Goal: Transaction & Acquisition: Download file/media

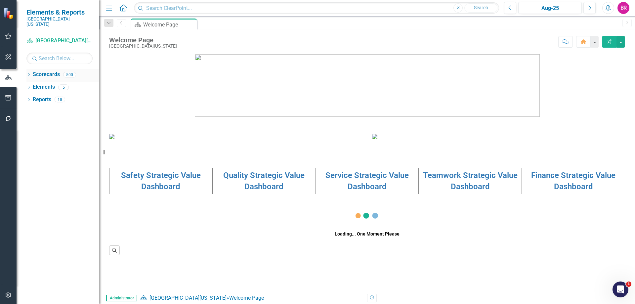
click at [28, 73] on div "Dropdown" at bounding box center [28, 76] width 5 height 6
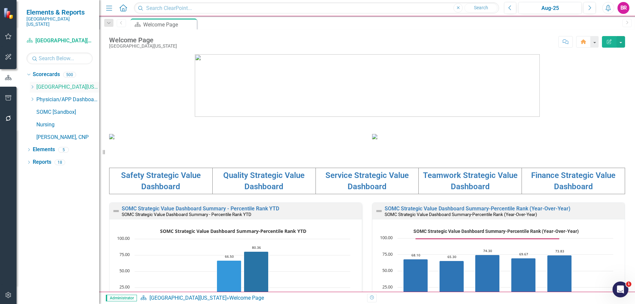
click at [32, 85] on icon "Dropdown" at bounding box center [32, 87] width 5 height 4
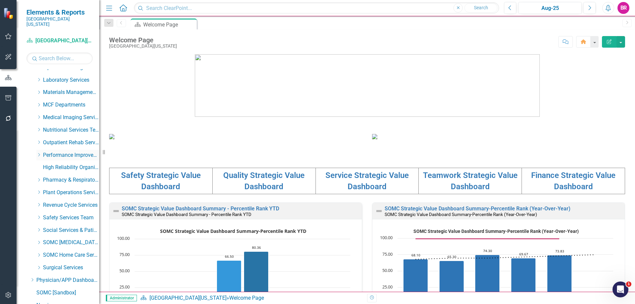
scroll to position [232, 0]
click at [60, 56] on input "text" at bounding box center [59, 59] width 66 height 12
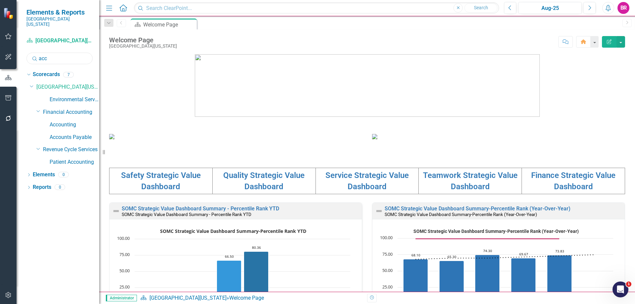
scroll to position [0, 0]
type input "acc"
click at [59, 121] on link "Accounting" at bounding box center [75, 125] width 50 height 8
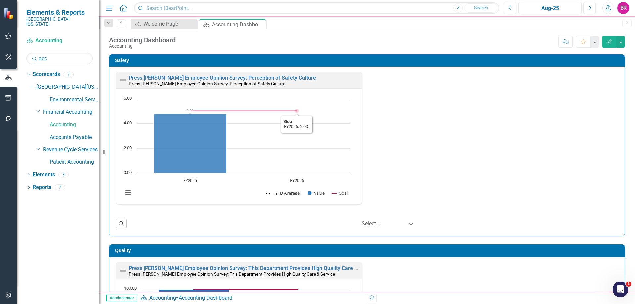
click at [453, 179] on div "Press Ganey Employee Opinion Survey: Perception of Safety Culture Press Ganey E…" at bounding box center [367, 142] width 512 height 141
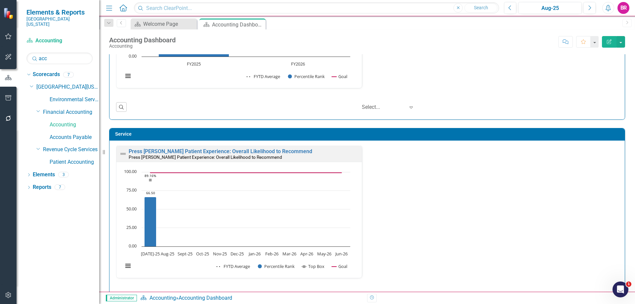
scroll to position [216, 0]
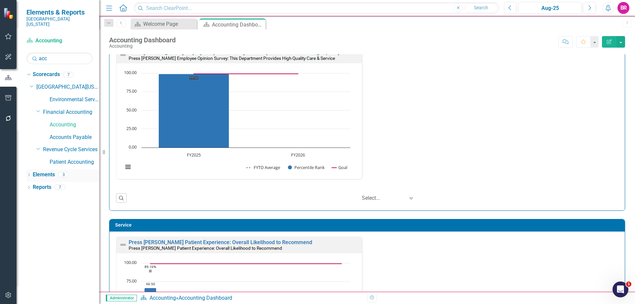
click at [41, 171] on link "Elements" at bounding box center [44, 175] width 22 height 8
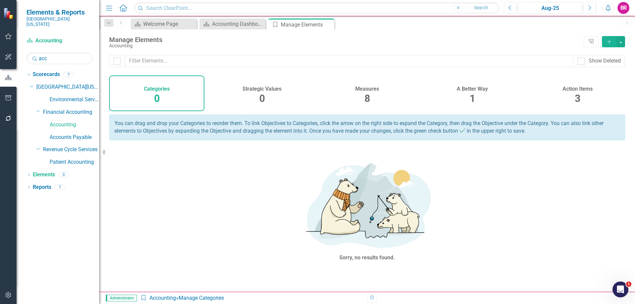
click at [364, 94] on span "8" at bounding box center [367, 99] width 6 height 12
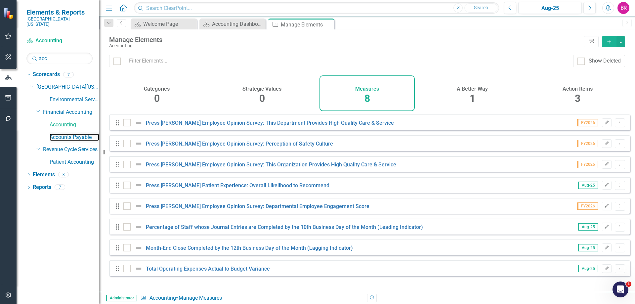
drag, startPoint x: 67, startPoint y: 132, endPoint x: 67, endPoint y: 137, distance: 5.3
click at [67, 134] on link "Accounts Payable" at bounding box center [75, 138] width 50 height 8
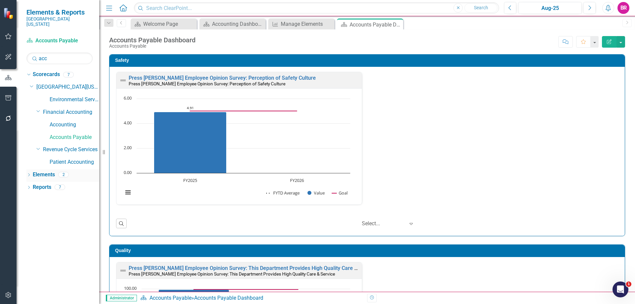
click at [47, 171] on link "Elements" at bounding box center [44, 175] width 22 height 8
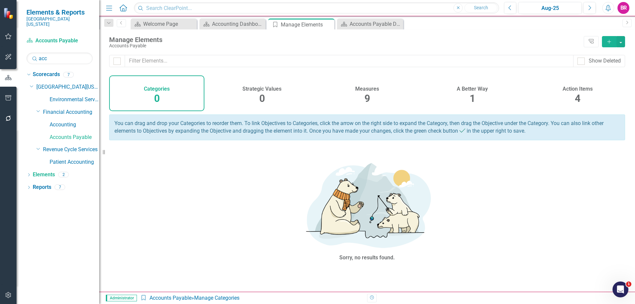
click at [362, 98] on div "Measures 9" at bounding box center [366, 93] width 95 height 36
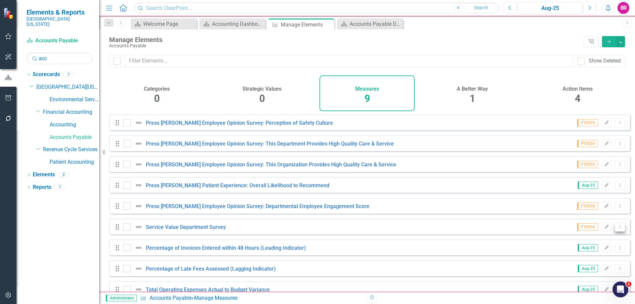
click at [617, 229] on icon "Dropdown Menu" at bounding box center [620, 227] width 6 height 4
click at [593, 268] on link "Copy Duplicate Measure" at bounding box center [590, 267] width 60 height 12
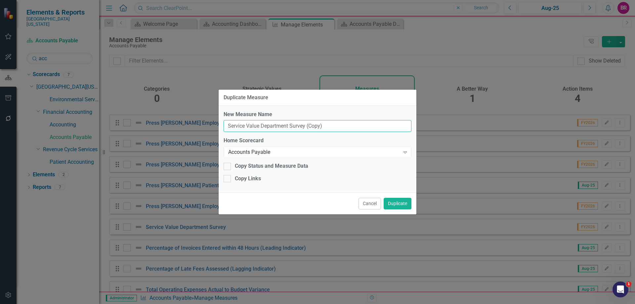
click at [333, 129] on input "Service Value Department Survey (Copy)" at bounding box center [318, 126] width 188 height 12
type input "Service Value Department Survey"
click at [369, 157] on div "Accounts Payable Expand" at bounding box center [318, 152] width 188 height 12
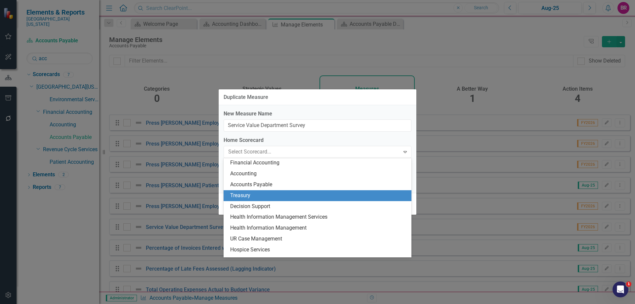
scroll to position [293, 0]
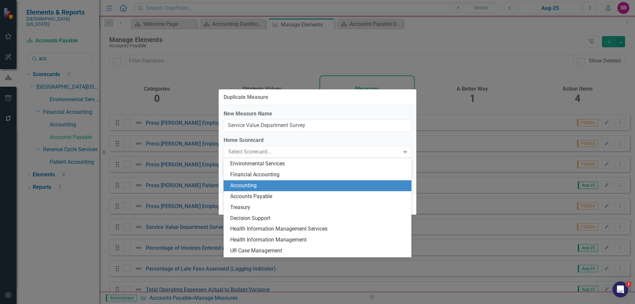
click at [240, 186] on div "Accounting" at bounding box center [318, 186] width 177 height 8
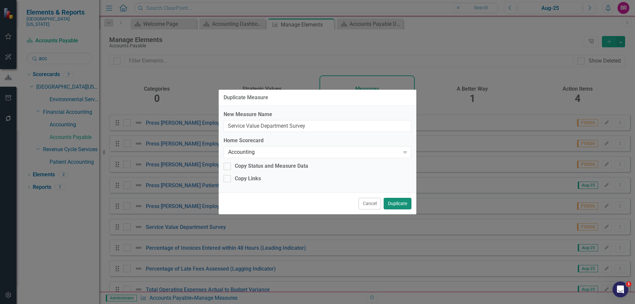
click at [400, 202] on button "Duplicate" at bounding box center [398, 204] width 28 height 12
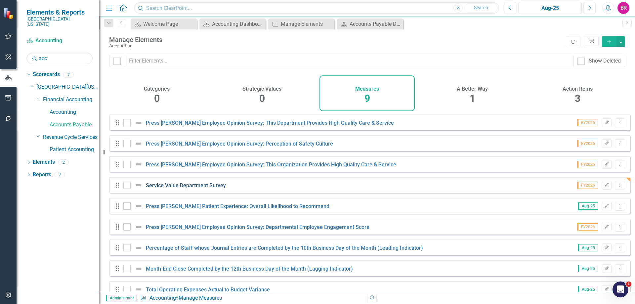
click at [206, 189] on link "Service Value Department Survey" at bounding box center [186, 185] width 80 height 6
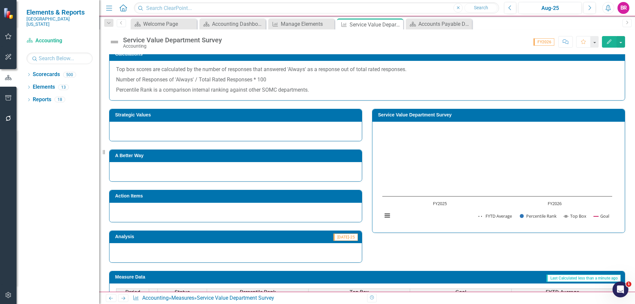
scroll to position [99, 0]
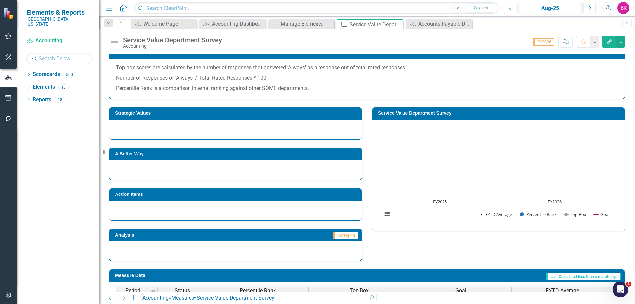
click at [195, 116] on td "Strategic Values" at bounding box center [236, 114] width 243 height 10
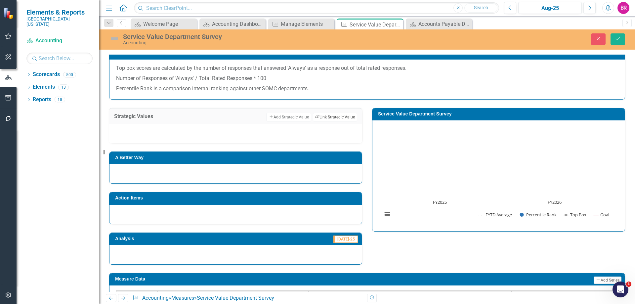
click at [342, 118] on button "Link Tag Link Strategic Value" at bounding box center [335, 117] width 44 height 9
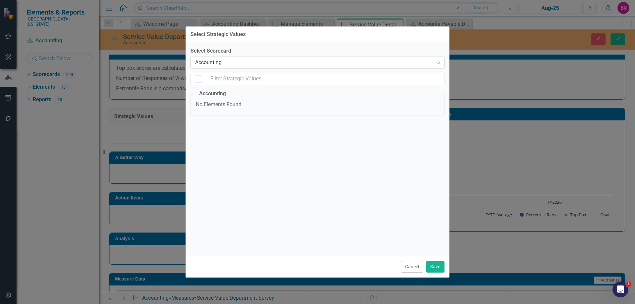
click at [267, 62] on div "Accounting" at bounding box center [314, 63] width 238 height 8
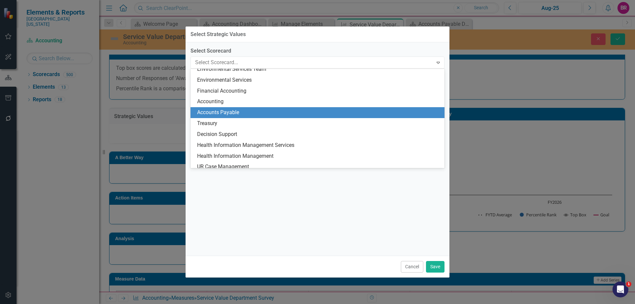
scroll to position [282, 0]
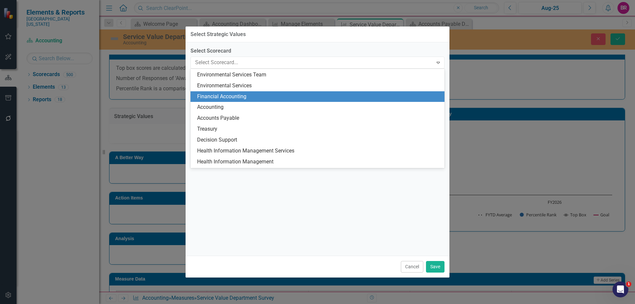
click at [267, 100] on div "Financial Accounting" at bounding box center [318, 97] width 243 height 8
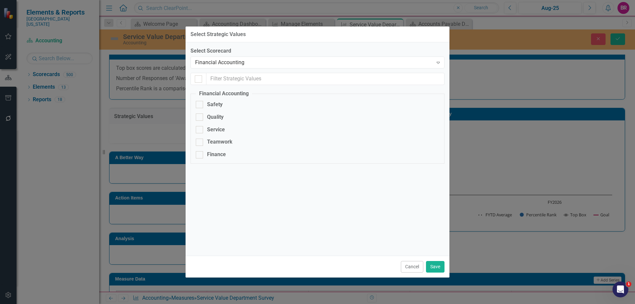
drag, startPoint x: 220, startPoint y: 128, endPoint x: 243, endPoint y: 136, distance: 24.4
click at [219, 128] on div "Service" at bounding box center [216, 130] width 18 height 8
click at [200, 128] on input "Service" at bounding box center [198, 128] width 4 height 4
checkbox input "true"
click at [429, 266] on button "Save" at bounding box center [435, 267] width 19 height 12
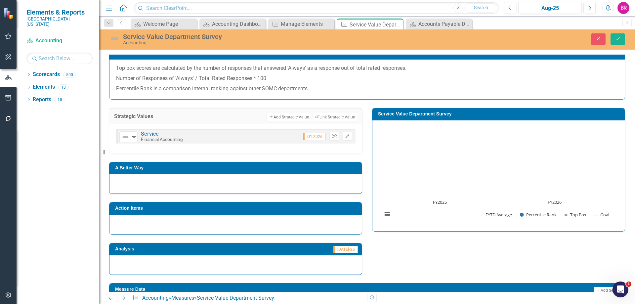
click at [421, 257] on div "Strategic Values Add Add Strategic Value Link Tag Link Strategic Value Not Defi…" at bounding box center [367, 187] width 526 height 175
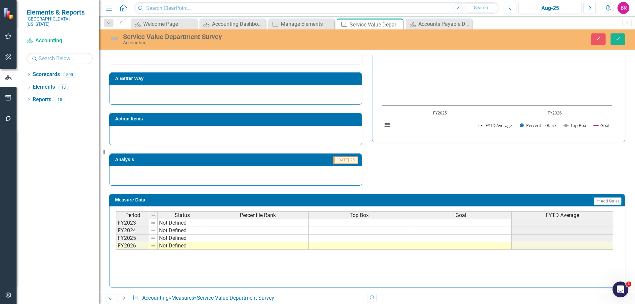
scroll to position [191, 0]
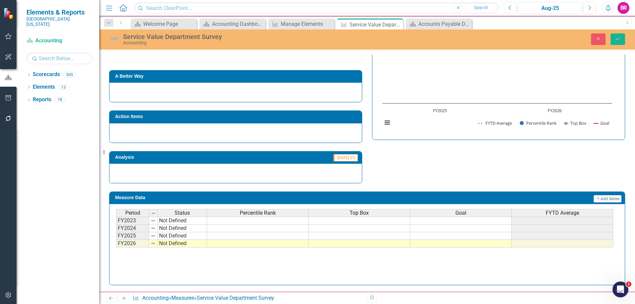
click at [271, 243] on td at bounding box center [258, 244] width 102 height 8
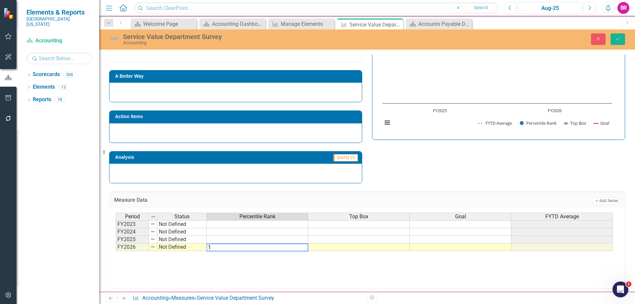
type textarea "11"
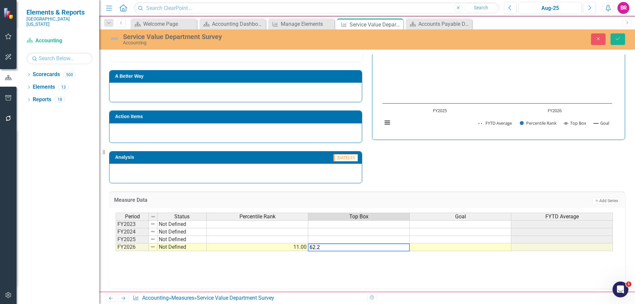
type textarea "62.2"
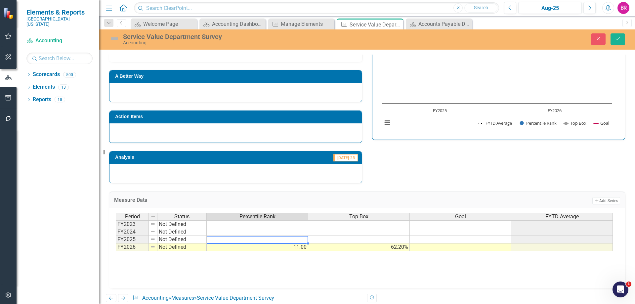
click at [283, 241] on td at bounding box center [258, 240] width 102 height 8
type textarea "11"
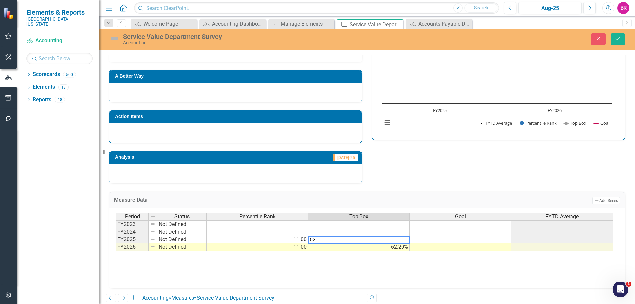
type textarea "62.2"
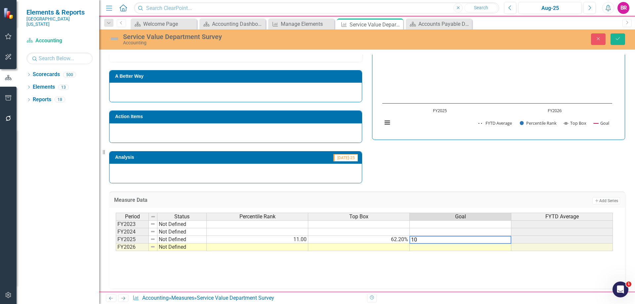
type textarea "100"
click at [623, 34] on button "Save" at bounding box center [618, 39] width 15 height 12
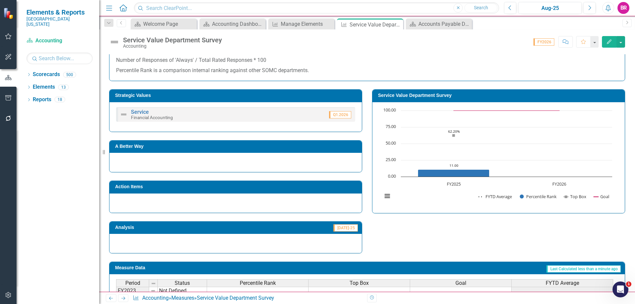
scroll to position [132, 0]
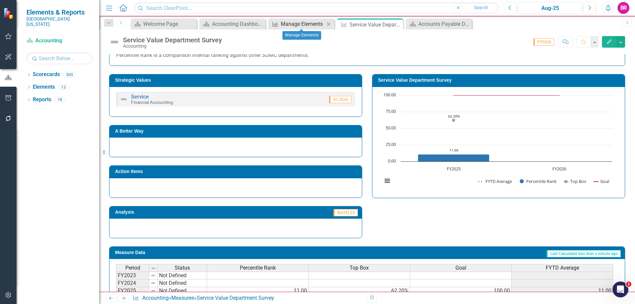
click at [292, 25] on div "Manage Elements" at bounding box center [303, 24] width 44 height 8
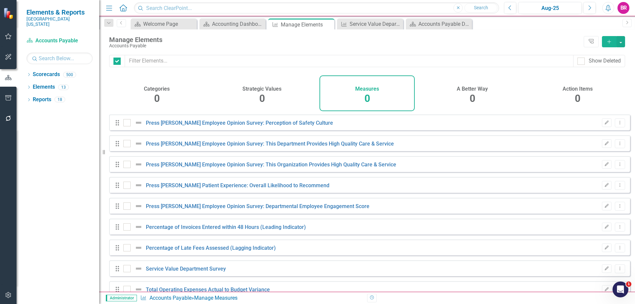
checkbox input "false"
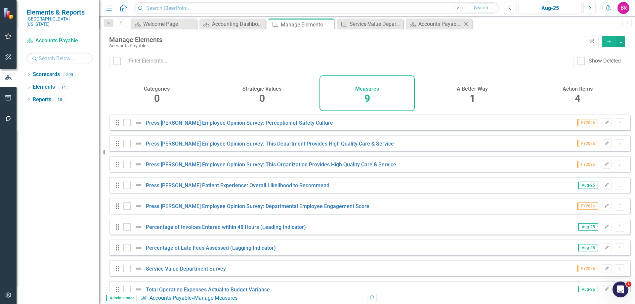
click at [466, 24] on icon at bounding box center [466, 24] width 4 height 4
click at [245, 23] on div "Accounting Dashboard" at bounding box center [234, 24] width 44 height 8
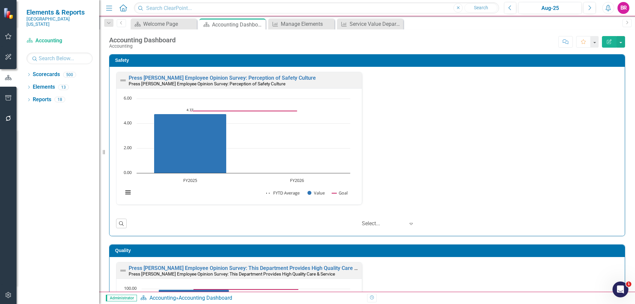
scroll to position [0, 0]
click at [452, 128] on div "Press Ganey Employee Opinion Survey: Perception of Safety Culture Press Ganey E…" at bounding box center [367, 141] width 512 height 141
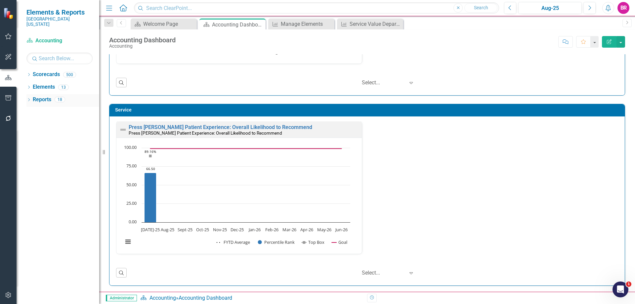
click at [50, 99] on div "Reports" at bounding box center [42, 99] width 19 height 11
click at [43, 96] on link "Reports" at bounding box center [42, 100] width 19 height 8
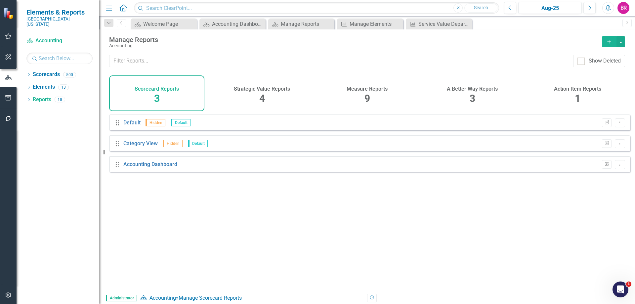
click at [373, 92] on div "Measure Reports 9" at bounding box center [366, 93] width 95 height 36
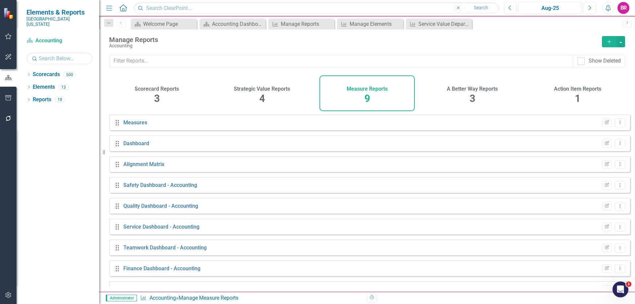
scroll to position [15, 0]
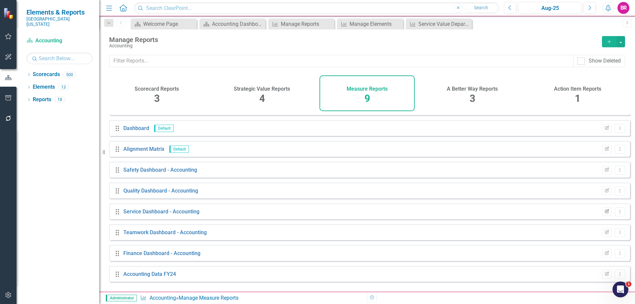
click at [605, 213] on icon "button" at bounding box center [607, 211] width 4 height 4
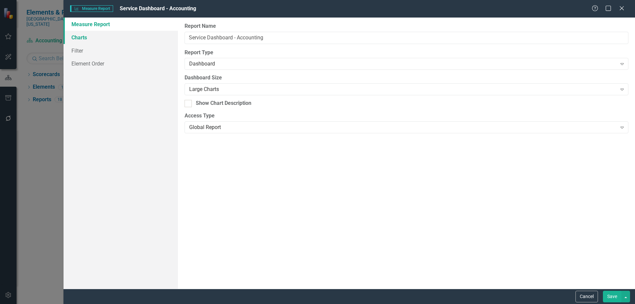
click at [83, 40] on link "Charts" at bounding box center [121, 37] width 114 height 13
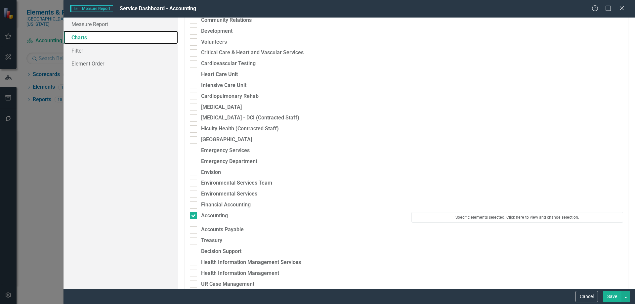
scroll to position [165, 0]
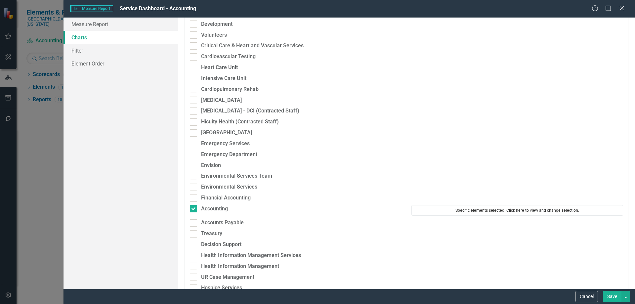
click at [508, 207] on button "Specific elements selected. Click here to view and change selection." at bounding box center [517, 210] width 212 height 11
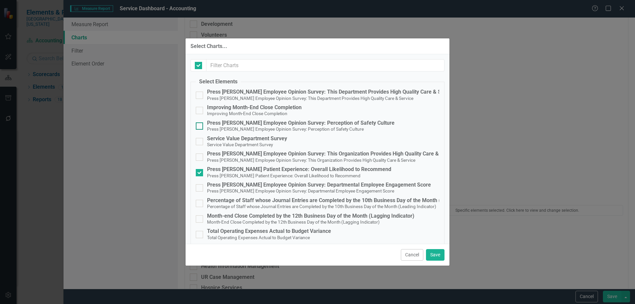
checkbox input "false"
click at [249, 138] on div "Service Value Department Survey" at bounding box center [247, 139] width 80 height 6
click at [200, 138] on input "Service Value Department Survey Service Value Department Survey" at bounding box center [198, 140] width 4 height 4
checkbox input "true"
click at [432, 257] on button "Save" at bounding box center [435, 255] width 19 height 12
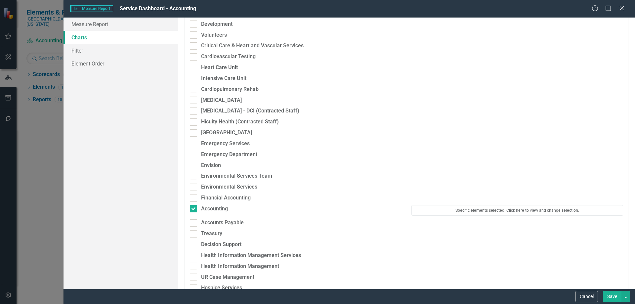
drag, startPoint x: 614, startPoint y: 296, endPoint x: 611, endPoint y: 293, distance: 4.4
click at [614, 296] on button "Save" at bounding box center [612, 297] width 19 height 12
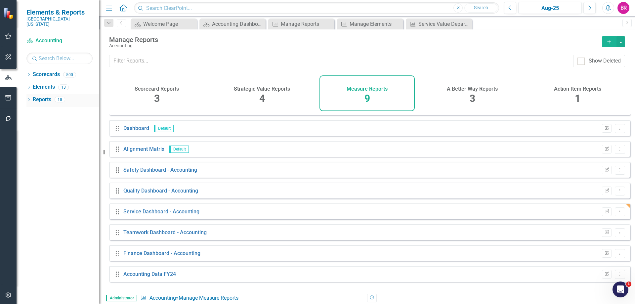
click at [41, 96] on link "Reports" at bounding box center [42, 100] width 19 height 8
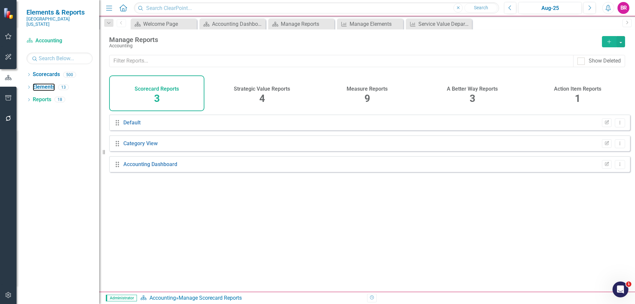
drag, startPoint x: 47, startPoint y: 84, endPoint x: 155, endPoint y: 105, distance: 110.5
click at [46, 84] on link "Elements" at bounding box center [44, 87] width 22 height 8
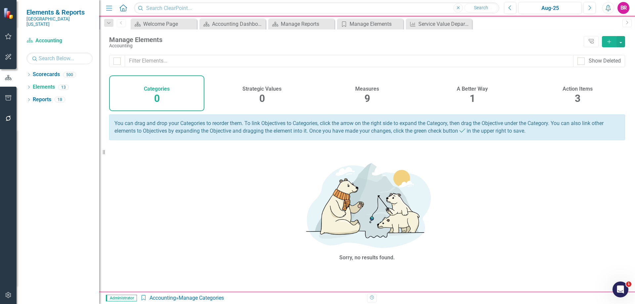
click at [566, 94] on div "Action Items 3" at bounding box center [577, 93] width 95 height 36
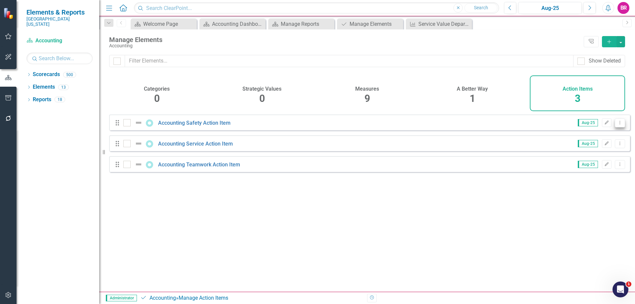
click at [617, 125] on icon "Dropdown Menu" at bounding box center [620, 122] width 6 height 4
click at [576, 166] on link "Copy Duplicate Action Item" at bounding box center [587, 163] width 66 height 12
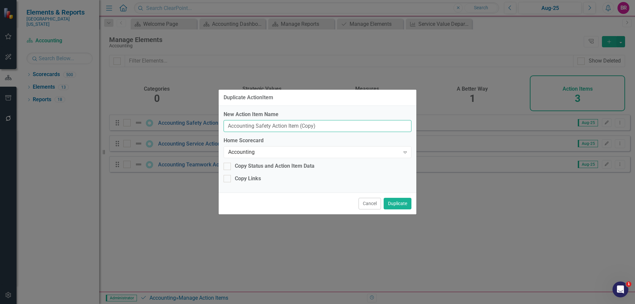
click at [345, 131] on input "Accounting Safety Action Item (Copy)" at bounding box center [318, 126] width 188 height 12
click at [344, 130] on input "Accounting Safety Action Item (Copy)" at bounding box center [318, 126] width 188 height 12
click at [343, 130] on input "Accounting Safety Action Item (Copy)" at bounding box center [318, 126] width 188 height 12
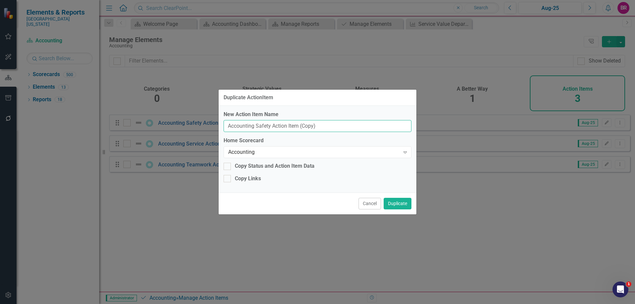
click at [342, 129] on input "Accounting Safety Action Item (Copy)" at bounding box center [318, 126] width 188 height 12
click at [342, 128] on input "Accounting Safety Action Item (Copy)" at bounding box center [318, 126] width 188 height 12
click at [325, 125] on input "Accounting Safety Action Item (Copy)" at bounding box center [318, 126] width 188 height 12
click at [325, 126] on input "Accounting Safety Action Item (Copy)" at bounding box center [318, 126] width 188 height 12
click at [241, 126] on input "Acc)ounting Safety Action Item (Copy" at bounding box center [318, 126] width 188 height 12
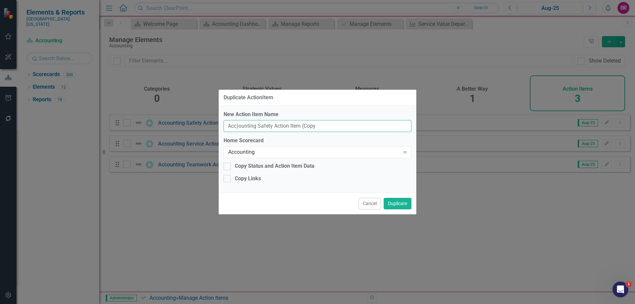
click at [241, 126] on input "Acc)ounting Safety Action Item (Copy" at bounding box center [318, 126] width 188 height 12
type input "Blank PDSA Template"
click at [391, 205] on button "Duplicate" at bounding box center [398, 204] width 28 height 12
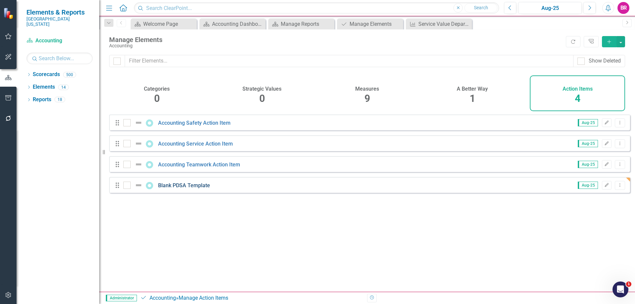
click at [191, 189] on link "Blank PDSA Template" at bounding box center [184, 185] width 52 height 6
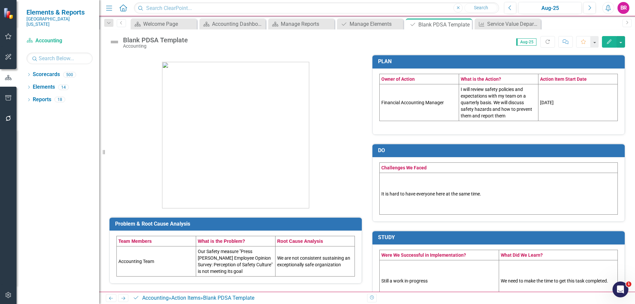
click at [415, 107] on td "Financial Accounting Manager" at bounding box center [419, 102] width 79 height 37
click at [415, 108] on td "Financial Accounting Manager" at bounding box center [419, 102] width 79 height 37
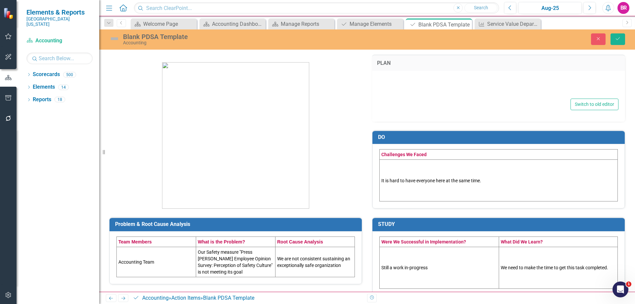
type textarea "<table style="border-collapse: collapse; width: 100%; height: 57px;" border="1"…"
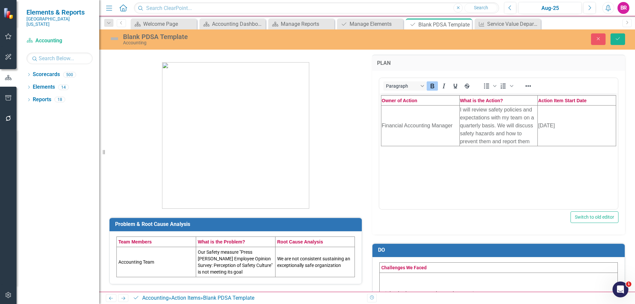
click at [563, 128] on td "10/1/24" at bounding box center [577, 125] width 78 height 41
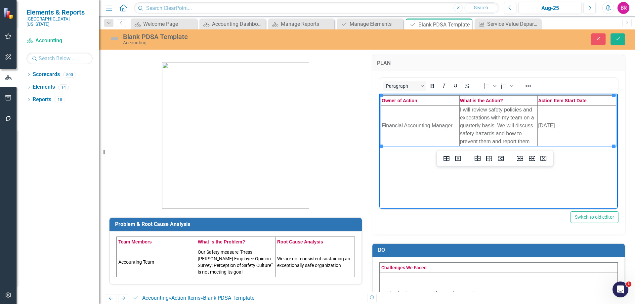
click at [562, 128] on td "10/1/24" at bounding box center [577, 125] width 78 height 41
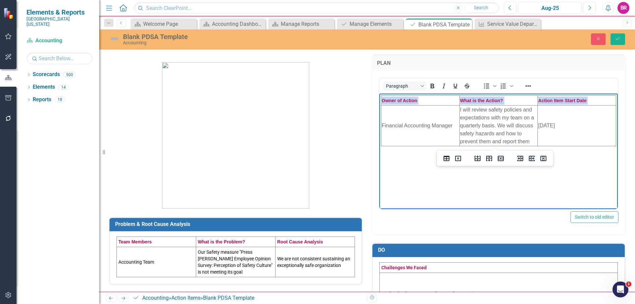
drag, startPoint x: 562, startPoint y: 128, endPoint x: 744, endPoint y: 221, distance: 204.4
click at [379, 127] on html "Owner of Action What is the Action? Action Item Start Date Financial Accounting…" at bounding box center [498, 142] width 238 height 99
click at [507, 129] on td "I will review safety policies and expectations with my team on a quarterly basi…" at bounding box center [498, 125] width 78 height 41
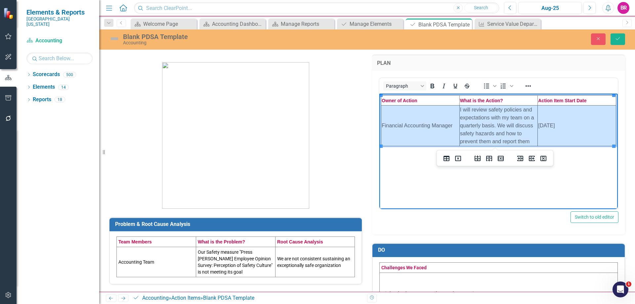
drag, startPoint x: 582, startPoint y: 133, endPoint x: 436, endPoint y: 132, distance: 146.8
click at [436, 132] on tr "Financial Accounting Manager I will review safety policies and expectations wit…" at bounding box center [498, 125] width 235 height 41
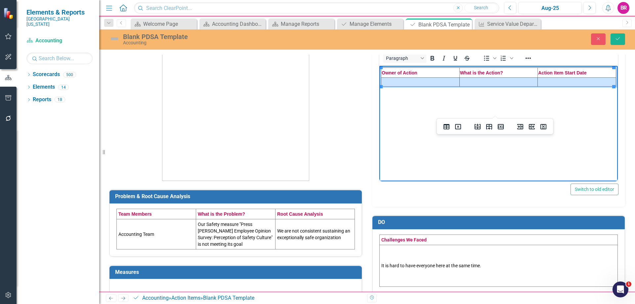
scroll to position [66, 0]
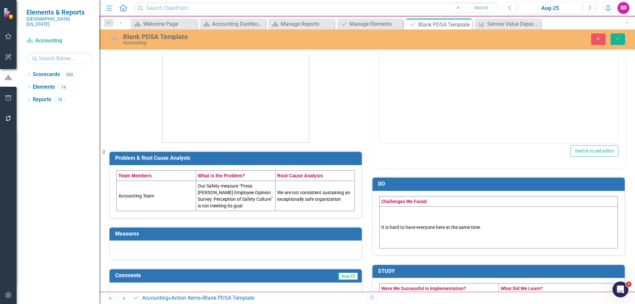
click at [318, 208] on td "We are not consistent sustaining an exceptionally safe organization" at bounding box center [315, 196] width 79 height 30
click at [317, 208] on td "We are not consistent sustaining an exceptionally safe organization" at bounding box center [315, 196] width 79 height 30
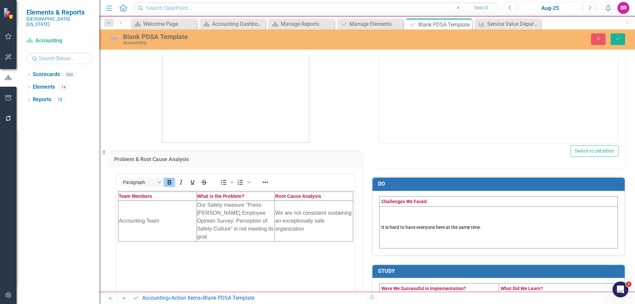
scroll to position [0, 0]
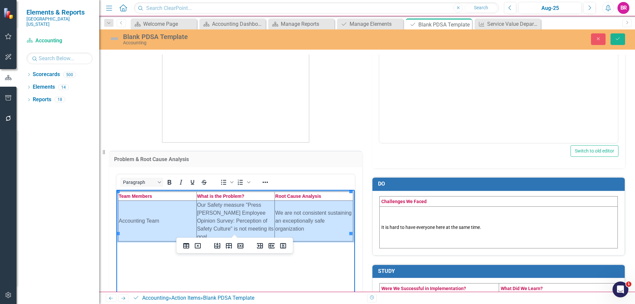
drag, startPoint x: 323, startPoint y: 216, endPoint x: 159, endPoint y: 229, distance: 164.2
click at [159, 229] on tr "Accounting Team Our Safety measure "Press Ganey Employee Opinion Survey: Percep…" at bounding box center [235, 220] width 235 height 41
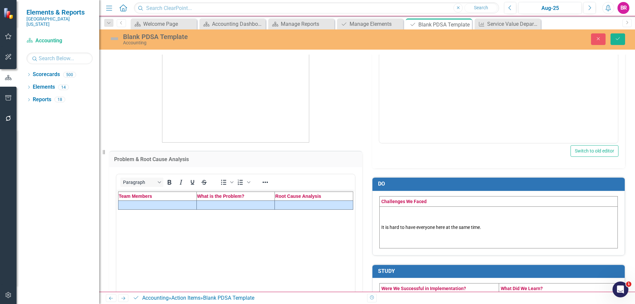
click at [520, 229] on td "It is hard to have everyone here at the same time." at bounding box center [499, 227] width 238 height 42
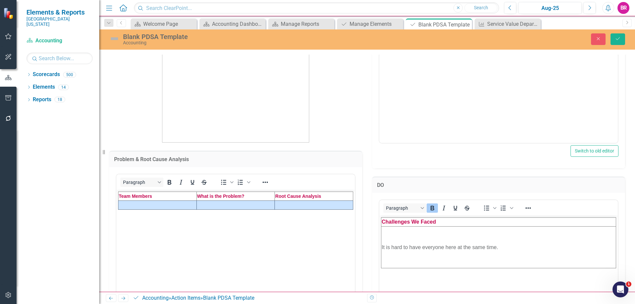
click at [459, 248] on td "It is hard to have everyone here at the same time." at bounding box center [498, 247] width 235 height 42
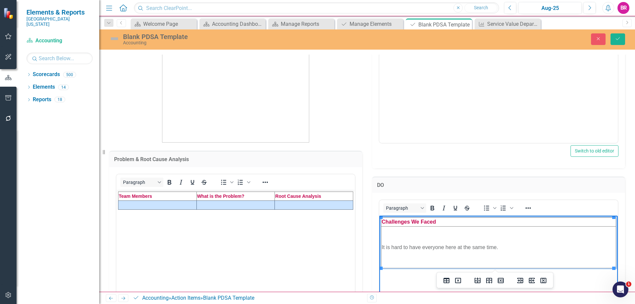
click at [459, 247] on td "It is hard to have everyone here at the same time." at bounding box center [498, 247] width 235 height 42
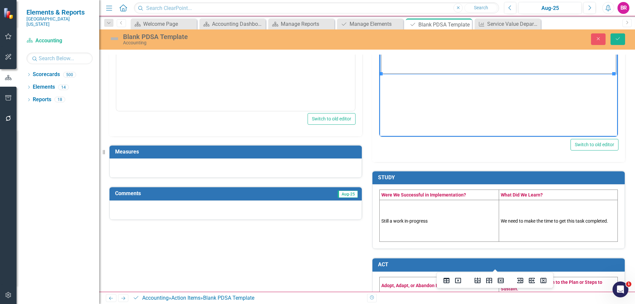
scroll to position [298, 0]
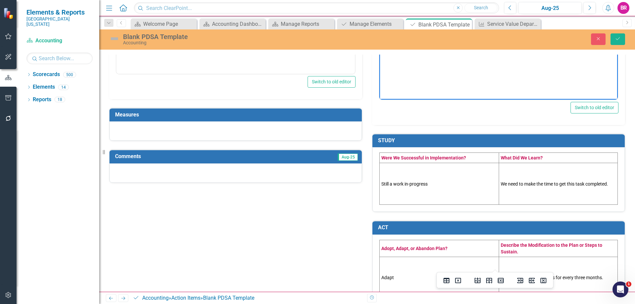
click at [492, 197] on td "Still a work in-progress" at bounding box center [439, 184] width 119 height 42
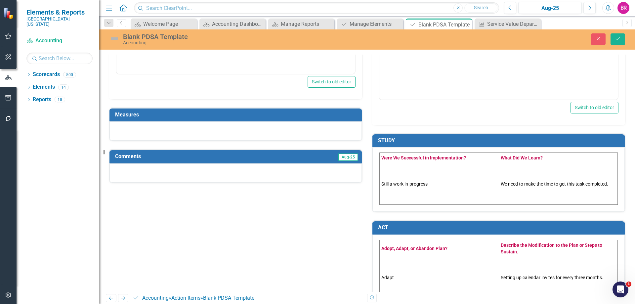
click at [492, 197] on td "Still a work in-progress" at bounding box center [439, 184] width 119 height 42
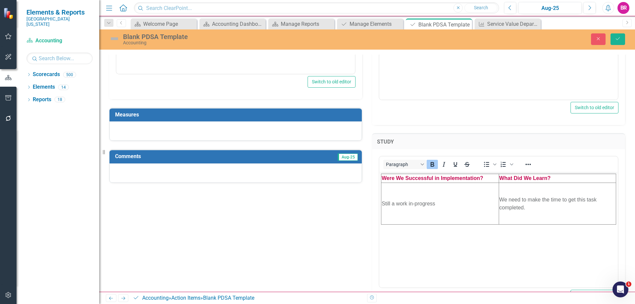
scroll to position [0, 0]
click at [540, 207] on td "We need to make the time to get this task completed." at bounding box center [557, 204] width 117 height 42
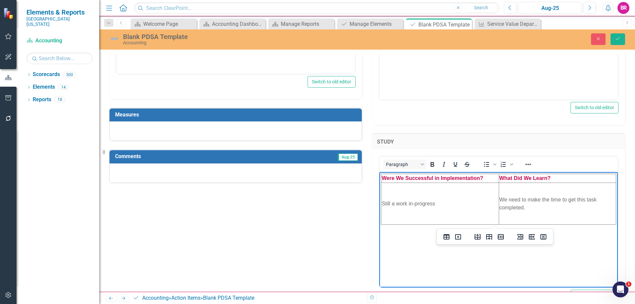
click at [540, 207] on td "We need to make the time to get this task completed." at bounding box center [557, 204] width 117 height 42
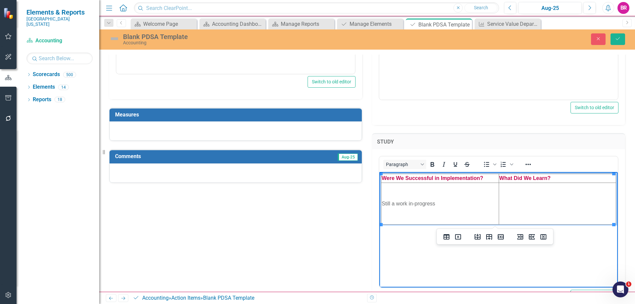
click at [437, 199] on td "Still a work in-progress" at bounding box center [440, 204] width 118 height 42
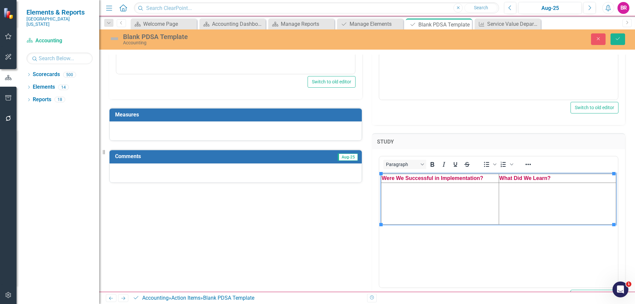
click at [282, 236] on div "Problem & Root Cause Analysis <table style="border-collapse: collapse; width: 1…" at bounding box center [367, 78] width 526 height 658
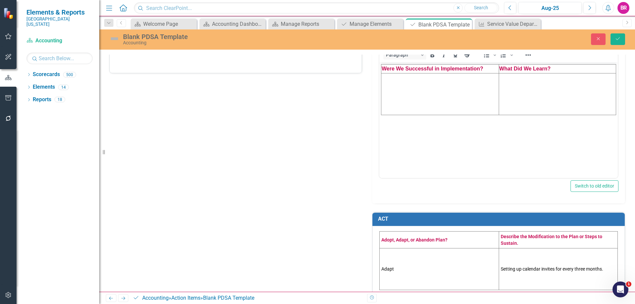
scroll to position [419, 0]
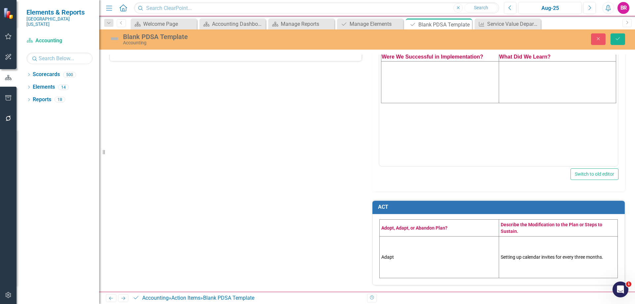
click at [429, 265] on td "Adapt" at bounding box center [439, 257] width 119 height 42
click at [429, 266] on td "Adapt" at bounding box center [439, 257] width 119 height 42
click at [429, 269] on td "Adapt" at bounding box center [439, 257] width 119 height 42
click at [425, 251] on td "Adapt" at bounding box center [439, 257] width 119 height 42
click at [424, 251] on td "Adapt" at bounding box center [439, 257] width 119 height 42
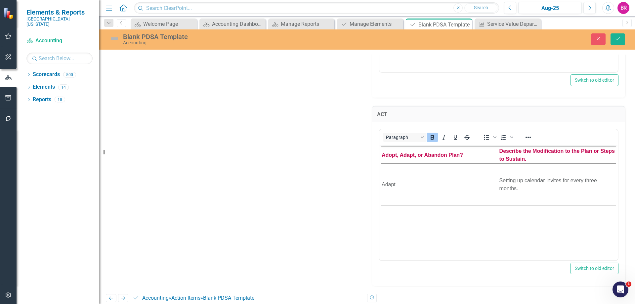
scroll to position [513, 0]
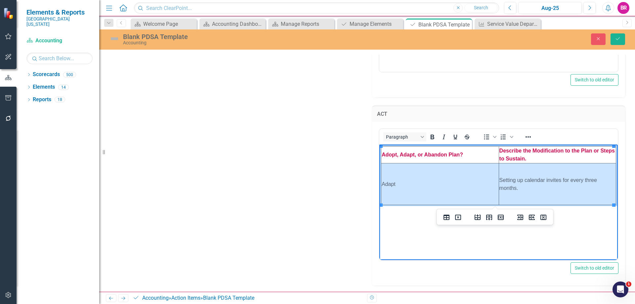
drag, startPoint x: 518, startPoint y: 196, endPoint x: 403, endPoint y: 195, distance: 115.1
click at [403, 195] on tr "Adapt Setting up calendar invites for every three months." at bounding box center [498, 184] width 235 height 42
click at [623, 38] on button "Save" at bounding box center [618, 39] width 15 height 12
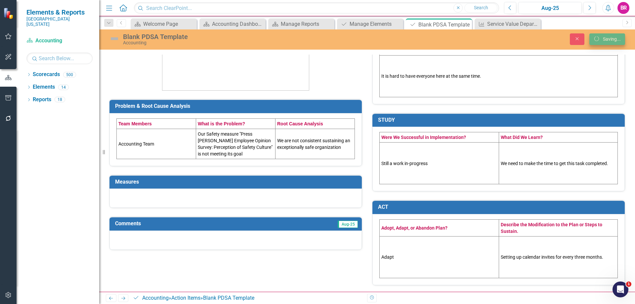
scroll to position [118, 0]
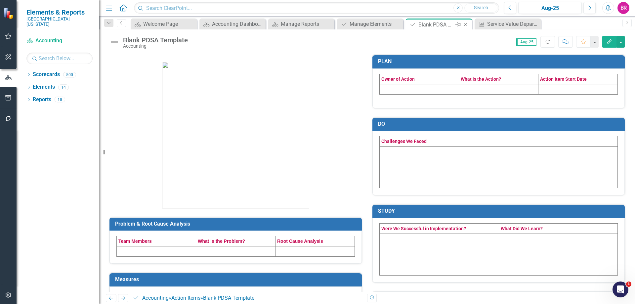
click at [466, 24] on icon "Close" at bounding box center [465, 24] width 7 height 5
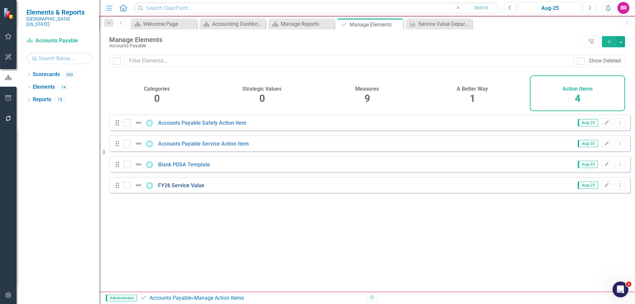
click at [179, 189] on link "FY26 Service Value" at bounding box center [181, 185] width 46 height 6
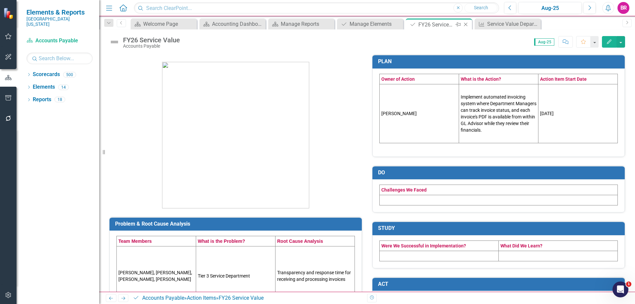
click at [464, 24] on icon "Close" at bounding box center [465, 24] width 7 height 5
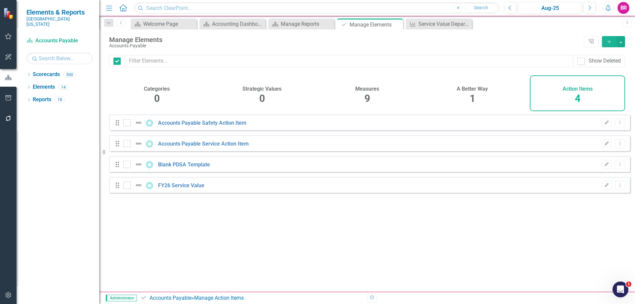
checkbox input "false"
click at [367, 26] on div "Manage Elements" at bounding box center [367, 25] width 35 height 8
click at [230, 23] on div "Accounting Dashboard" at bounding box center [234, 24] width 44 height 8
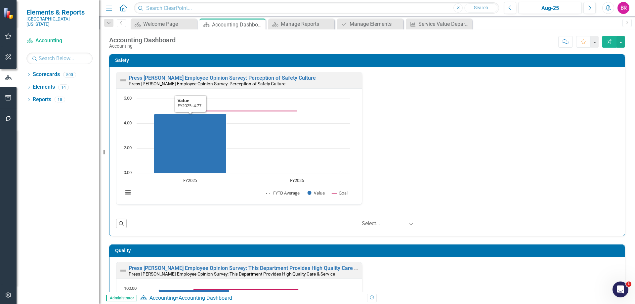
click at [497, 143] on div "Press Ganey Employee Opinion Survey: Perception of Safety Culture Press Ganey E…" at bounding box center [367, 142] width 512 height 141
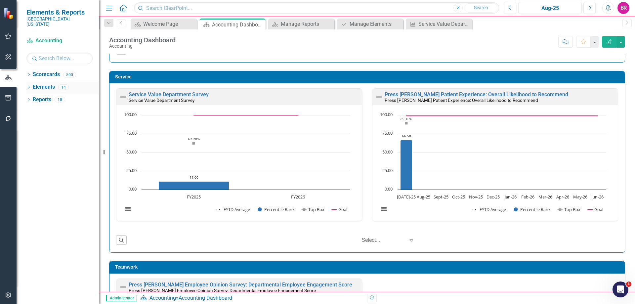
scroll to position [0, 0]
click at [44, 83] on link "Elements" at bounding box center [44, 87] width 22 height 8
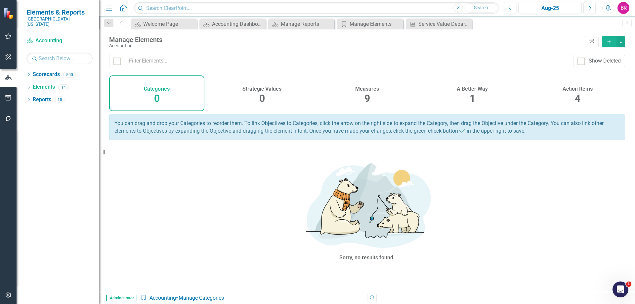
click at [573, 94] on div "Action Items 4" at bounding box center [577, 93] width 95 height 36
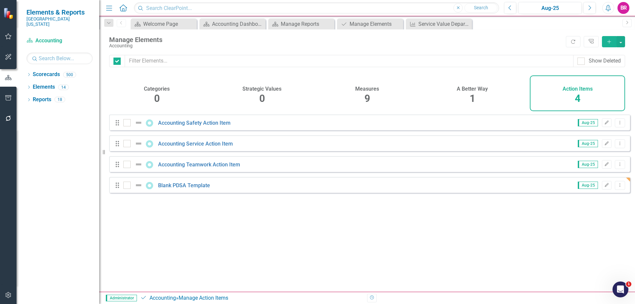
checkbox input "false"
click at [615, 187] on button "Dropdown Menu" at bounding box center [620, 185] width 10 height 9
click at [574, 221] on link "Copy Duplicate Action Item" at bounding box center [587, 226] width 66 height 12
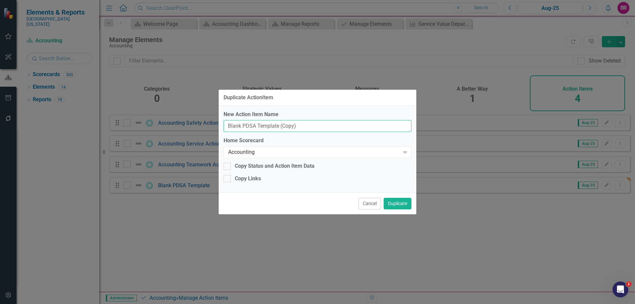
click at [329, 131] on input "Blank PDSA Template (Copy)" at bounding box center [318, 126] width 188 height 12
click at [328, 128] on input "Blank PDSA Template (Copy)" at bounding box center [318, 126] width 188 height 12
click at [328, 126] on input "Blank PDSA Template (Copy)" at bounding box center [318, 126] width 188 height 12
click at [327, 125] on input "Blank PDSA Template (Copy)" at bounding box center [318, 126] width 188 height 12
click at [327, 123] on input "Blank PDSA Template (Copy)" at bounding box center [318, 126] width 188 height 12
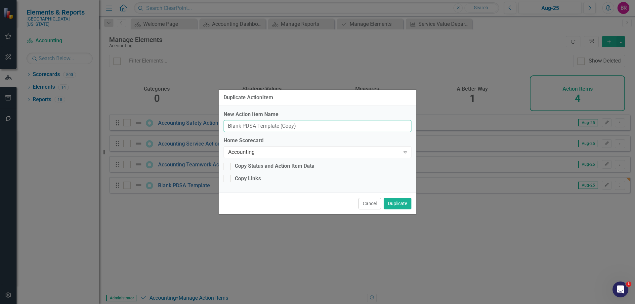
click at [327, 123] on input "Blank PDSA Template (Copy)" at bounding box center [318, 126] width 188 height 12
type input "FY26 Service Value"
click at [390, 203] on button "Duplicate" at bounding box center [398, 204] width 28 height 12
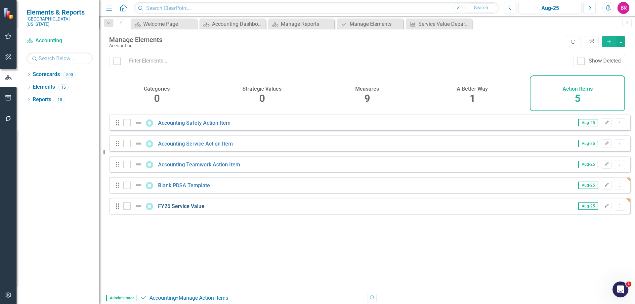
click at [190, 209] on link "FY26 Service Value" at bounding box center [181, 206] width 46 height 6
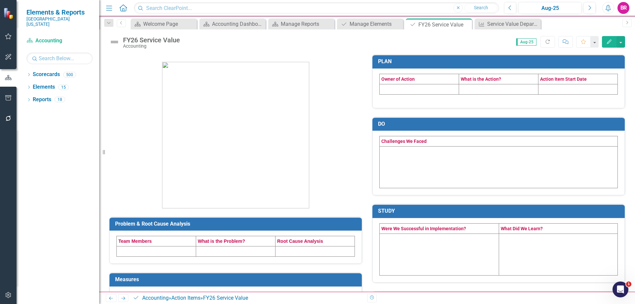
click at [418, 91] on td at bounding box center [419, 89] width 79 height 10
click at [417, 91] on td at bounding box center [419, 89] width 79 height 10
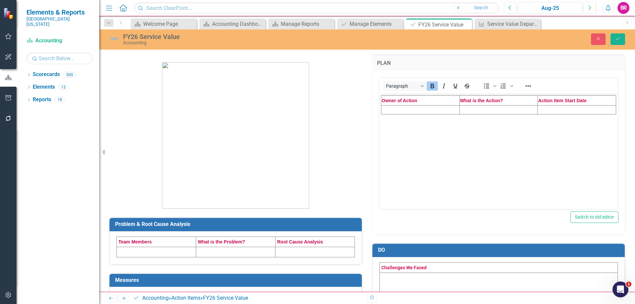
click at [414, 112] on td "Rich Text Area. Press ALT-0 for help." at bounding box center [420, 109] width 78 height 9
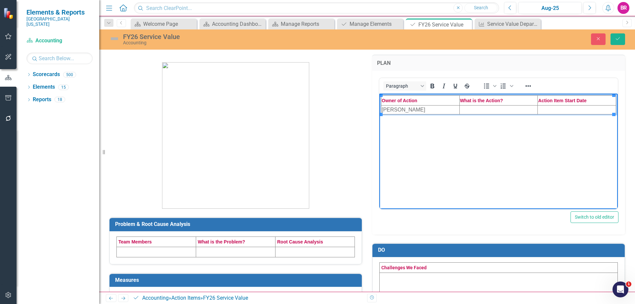
click at [499, 108] on td "Rich Text Area. Press ALT-0 for help." at bounding box center [498, 109] width 78 height 9
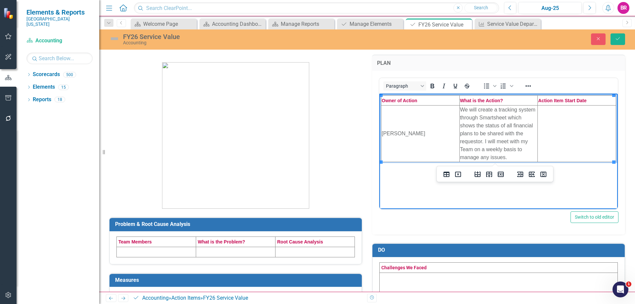
click at [546, 135] on td "Rich Text Area. Press ALT-0 for help." at bounding box center [577, 133] width 78 height 57
click at [346, 106] on p at bounding box center [235, 132] width 253 height 154
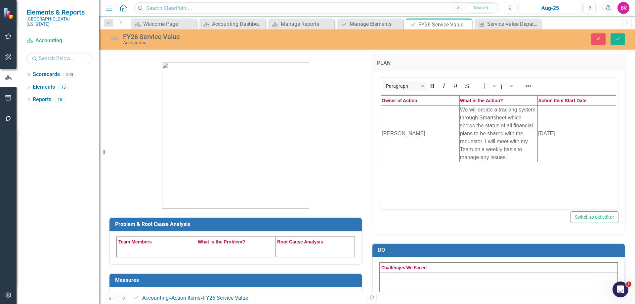
click at [163, 254] on td at bounding box center [156, 252] width 79 height 10
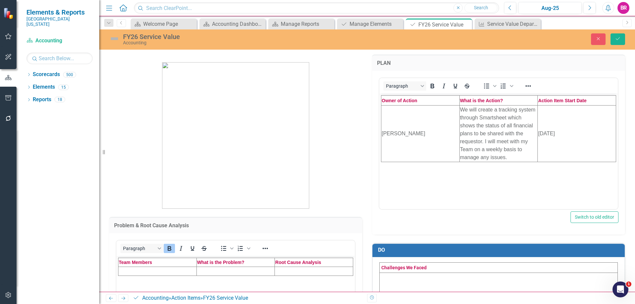
click at [163, 270] on td "Rich Text Area. Press ALT-0 for help." at bounding box center [157, 271] width 78 height 9
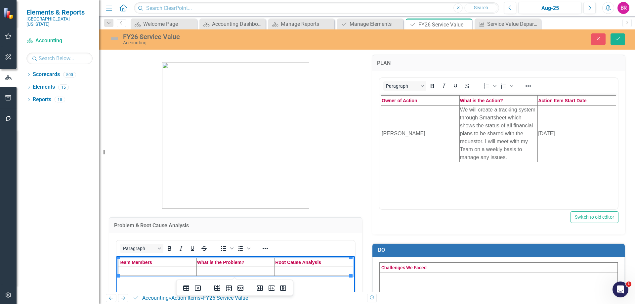
scroll to position [66, 0]
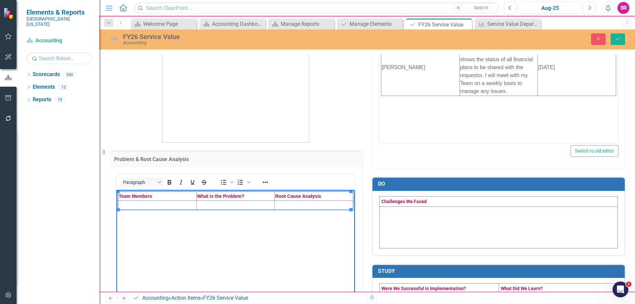
click at [165, 203] on td "Rich Text Area. Press ALT-0 for help." at bounding box center [157, 204] width 78 height 9
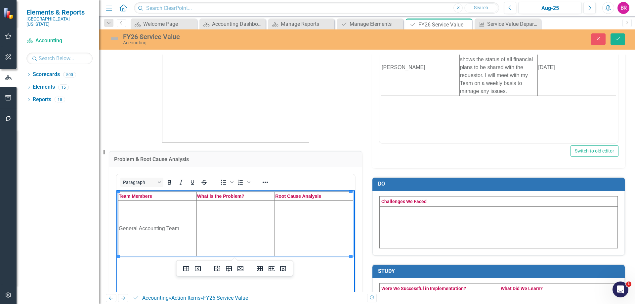
click at [230, 216] on td "Rich Text Area. Press ALT-0 for help." at bounding box center [235, 228] width 78 height 56
click at [238, 229] on td "Rich Text Area. Press ALT-0 for help." at bounding box center [235, 228] width 78 height 56
click at [252, 225] on td "Rich Text Area. Press ALT-0 for help." at bounding box center [235, 228] width 78 height 56
click at [302, 227] on td "Rich Text Area. Press ALT-0 for help." at bounding box center [314, 228] width 78 height 56
click at [313, 230] on td "Rich Text Area. Press ALT-0 for help." at bounding box center [314, 228] width 78 height 56
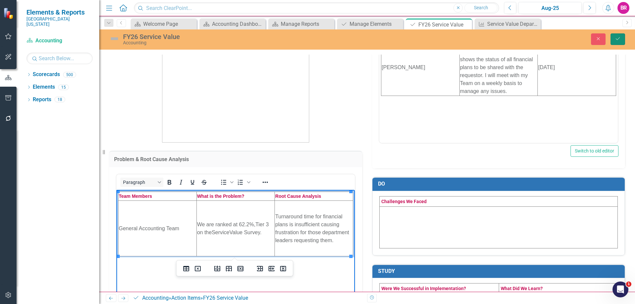
drag, startPoint x: 618, startPoint y: 38, endPoint x: 605, endPoint y: 51, distance: 18.0
click at [618, 38] on icon "Save" at bounding box center [618, 38] width 6 height 5
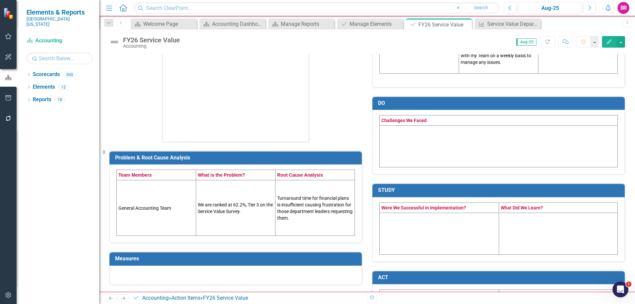
click at [259, 256] on h3 "Measures" at bounding box center [236, 259] width 243 height 6
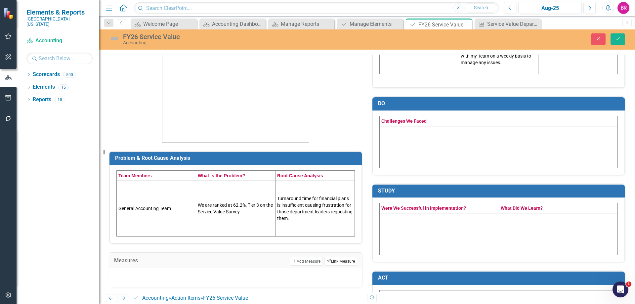
click at [327, 263] on icon "Link Tag" at bounding box center [329, 261] width 4 height 4
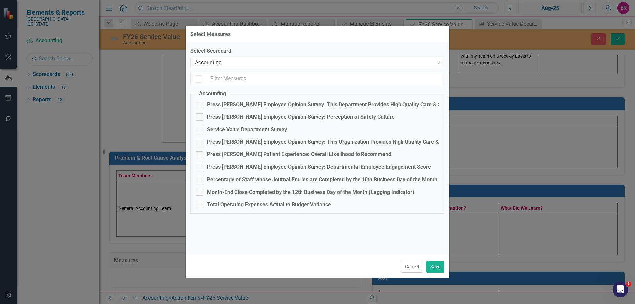
checkbox input "false"
click at [248, 129] on div "Service Value Department Survey" at bounding box center [247, 130] width 80 height 8
click at [200, 129] on input "Service Value Department Survey" at bounding box center [198, 128] width 4 height 4
checkbox input "true"
click at [437, 266] on button "Save" at bounding box center [435, 267] width 19 height 12
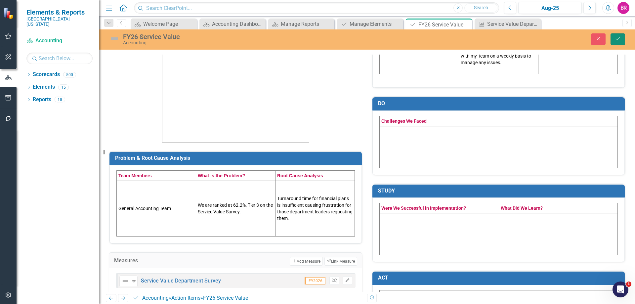
click at [615, 42] on button "Save" at bounding box center [618, 39] width 15 height 12
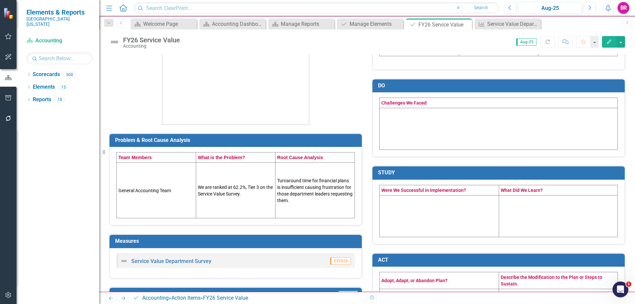
scroll to position [99, 0]
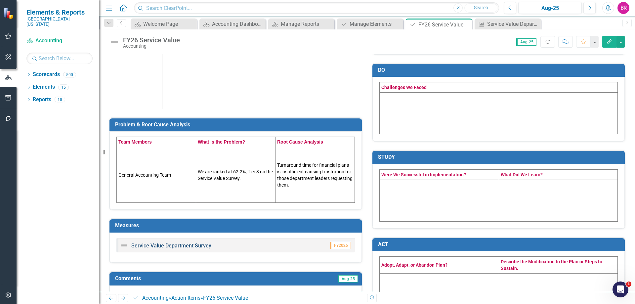
click at [178, 243] on link "Service Value Department Survey" at bounding box center [171, 245] width 80 height 6
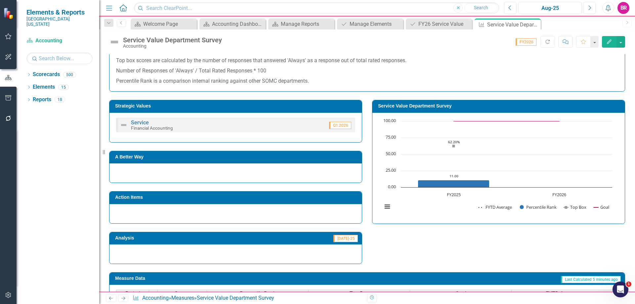
scroll to position [88, 0]
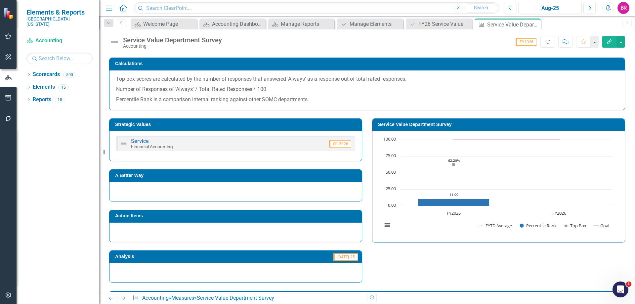
click at [201, 217] on h3 "Action Items" at bounding box center [236, 215] width 243 height 5
click at [200, 217] on h3 "Action Items" at bounding box center [236, 215] width 243 height 5
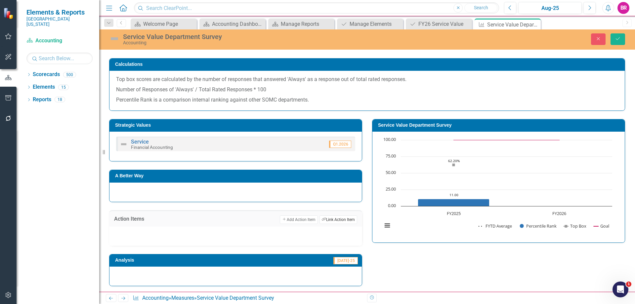
click at [347, 220] on button "Link Tag Link Action Item" at bounding box center [338, 219] width 38 height 9
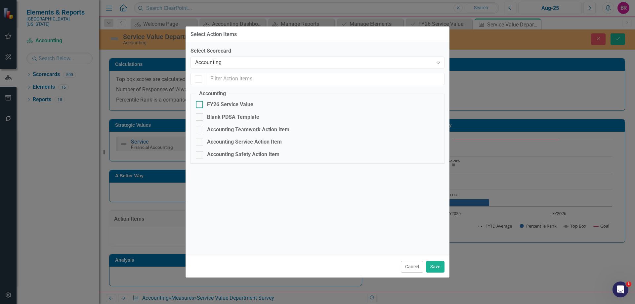
checkbox input "false"
drag, startPoint x: 243, startPoint y: 103, endPoint x: 248, endPoint y: 107, distance: 6.4
click at [242, 103] on div "FY26 Service Value" at bounding box center [230, 105] width 46 height 8
click at [200, 103] on input "FY26 Service Value" at bounding box center [198, 103] width 4 height 4
checkbox input "true"
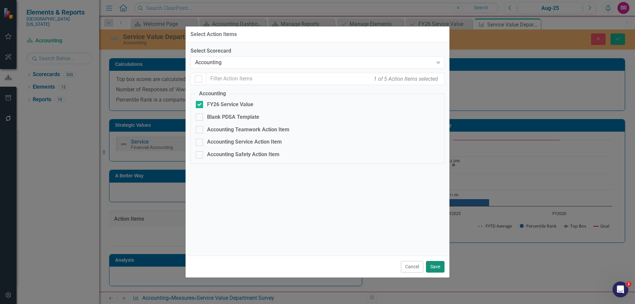
click at [433, 269] on button "Save" at bounding box center [435, 267] width 19 height 12
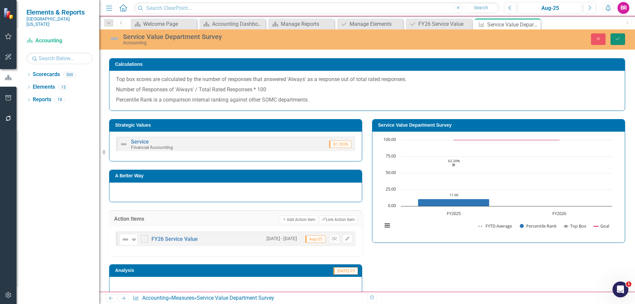
click at [618, 41] on icon "Save" at bounding box center [618, 38] width 6 height 5
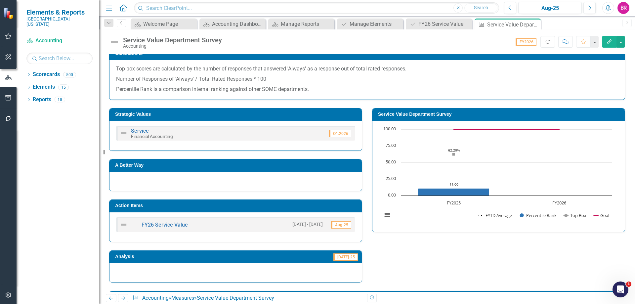
scroll to position [99, 0]
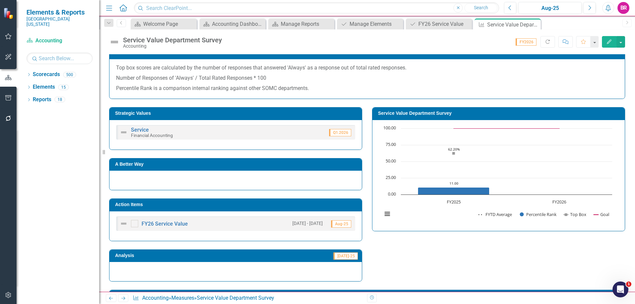
drag, startPoint x: 8, startPoint y: 95, endPoint x: 174, endPoint y: 79, distance: 166.5
click at [8, 95] on button "button" at bounding box center [8, 98] width 15 height 14
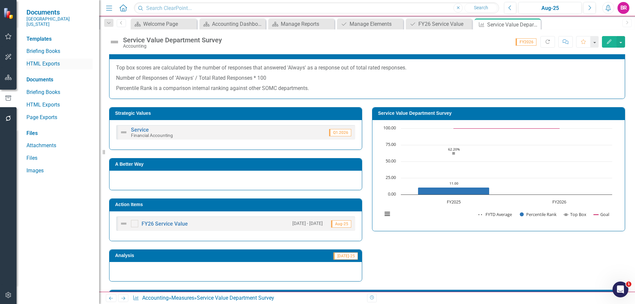
click at [56, 60] on link "HTML Exports" at bounding box center [59, 64] width 66 height 8
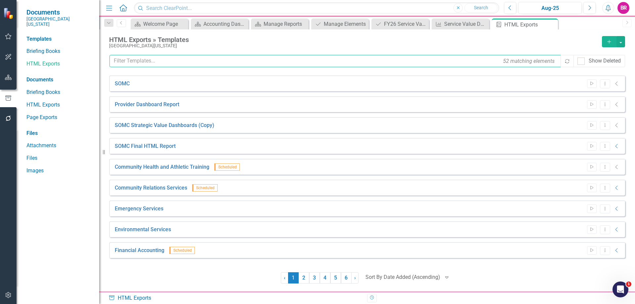
click at [238, 62] on input "text" at bounding box center [335, 61] width 452 height 12
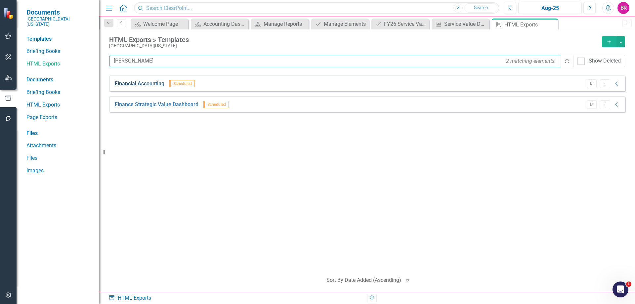
type input "finan"
click at [138, 83] on link "Financial Accounting" at bounding box center [140, 84] width 50 height 8
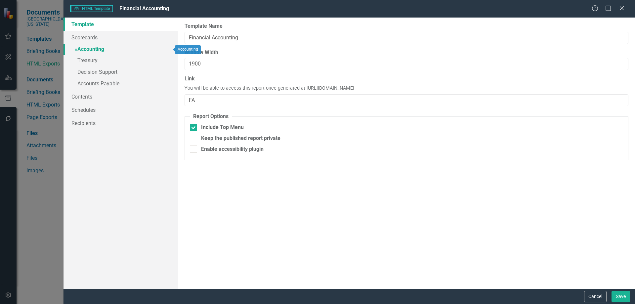
click at [91, 49] on link "» Accounting" at bounding box center [121, 50] width 114 height 12
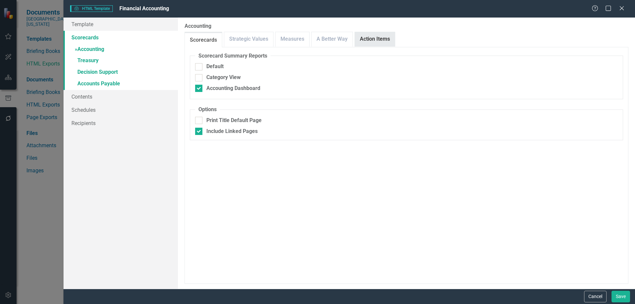
click at [363, 41] on link "Action Items" at bounding box center [375, 39] width 40 height 14
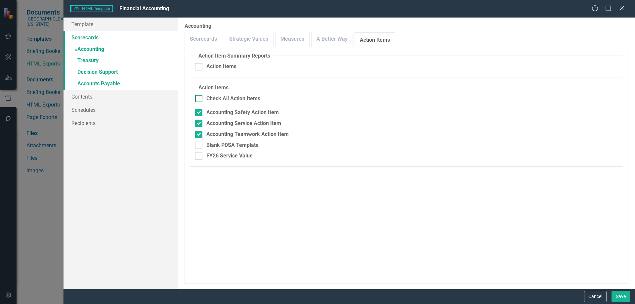
click at [229, 98] on div "Check All Action Items" at bounding box center [233, 99] width 54 height 8
click at [199, 98] on input "Check All Action Items" at bounding box center [197, 97] width 4 height 4
checkbox input "true"
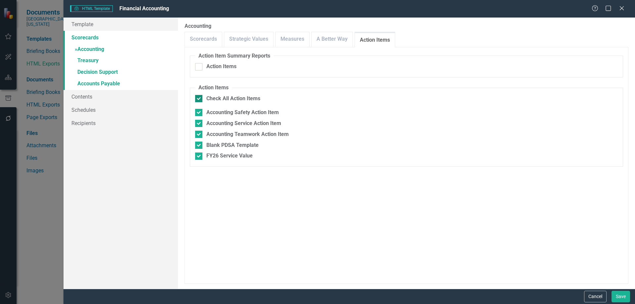
click at [229, 98] on div "Check All Action Items" at bounding box center [233, 99] width 54 height 8
click at [199, 98] on input "Check All Action Items" at bounding box center [197, 97] width 4 height 4
checkbox input "false"
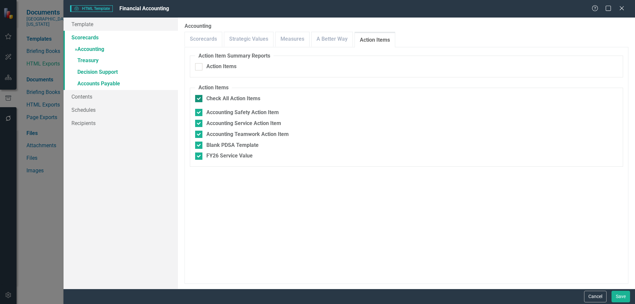
checkbox input "false"
click at [228, 157] on div "FY26 Service Value" at bounding box center [229, 156] width 46 height 8
click at [199, 157] on input "FY26 Service Value" at bounding box center [197, 154] width 4 height 4
checkbox input "true"
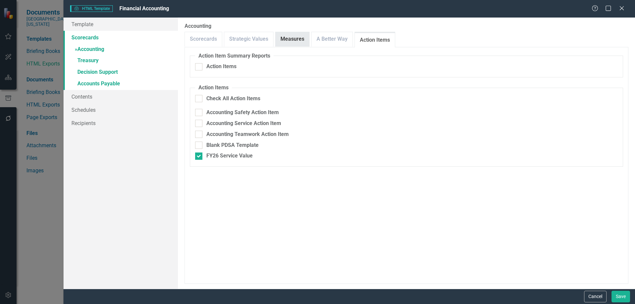
click at [294, 39] on link "Measures" at bounding box center [293, 39] width 34 height 14
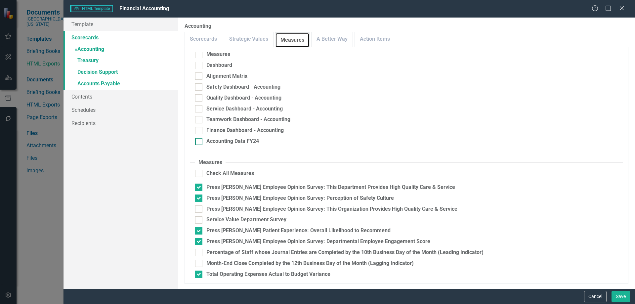
scroll to position [19, 0]
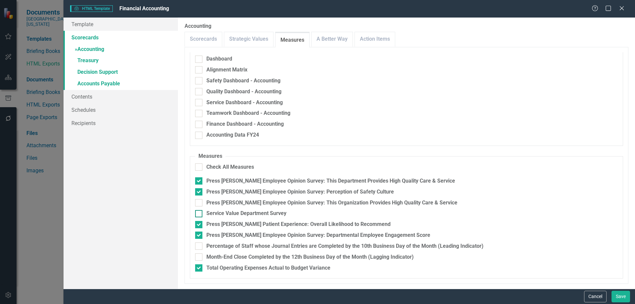
click at [251, 211] on div "Service Value Department Survey" at bounding box center [246, 214] width 80 height 8
click at [199, 211] on input "Service Value Department Survey" at bounding box center [197, 212] width 4 height 4
checkbox input "true"
click at [616, 294] on button "Save" at bounding box center [621, 297] width 19 height 12
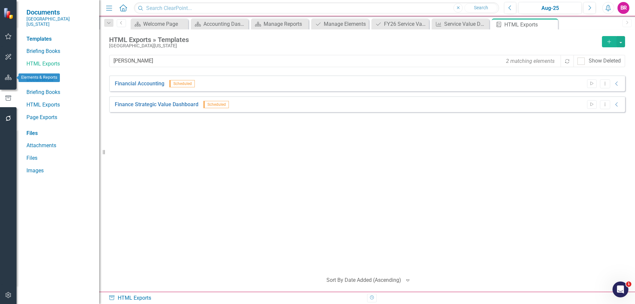
click at [4, 79] on button "button" at bounding box center [8, 78] width 15 height 14
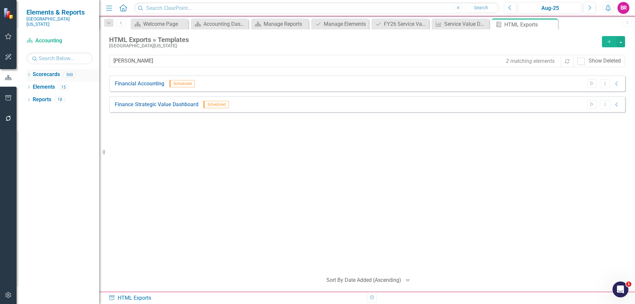
click at [28, 73] on icon "Dropdown" at bounding box center [28, 75] width 5 height 4
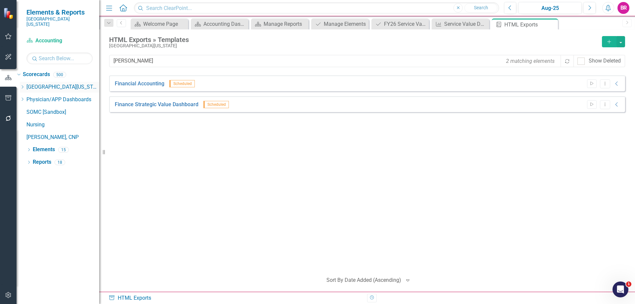
click at [25, 85] on icon "Dropdown" at bounding box center [22, 87] width 5 height 4
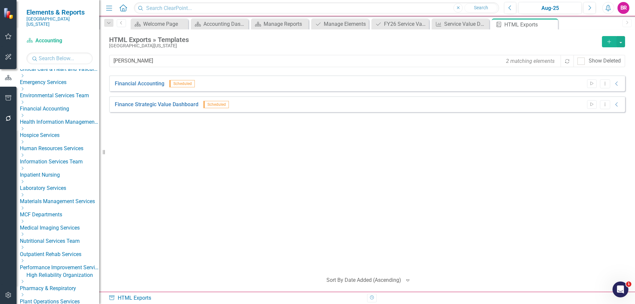
scroll to position [99, 0]
drag, startPoint x: 38, startPoint y: 184, endPoint x: 56, endPoint y: 196, distance: 21.7
click at [25, 170] on icon "Dropdown" at bounding box center [22, 168] width 5 height 4
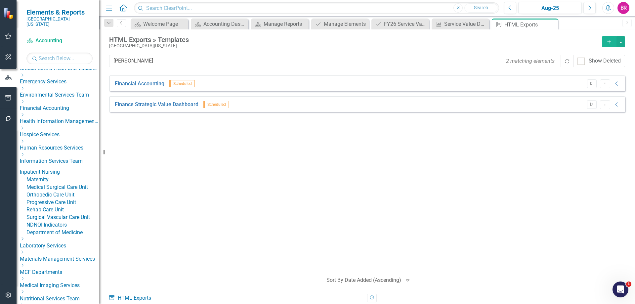
click at [62, 184] on link "Maternity" at bounding box center [62, 180] width 73 height 8
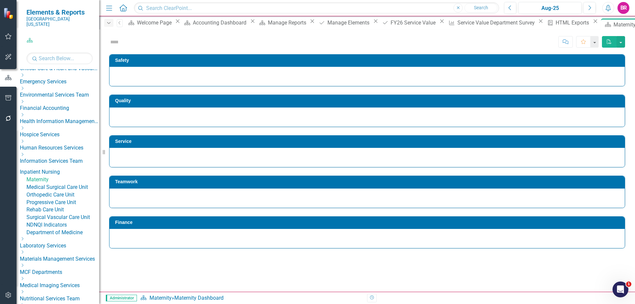
click at [108, 22] on icon "Dropdown" at bounding box center [109, 23] width 6 height 5
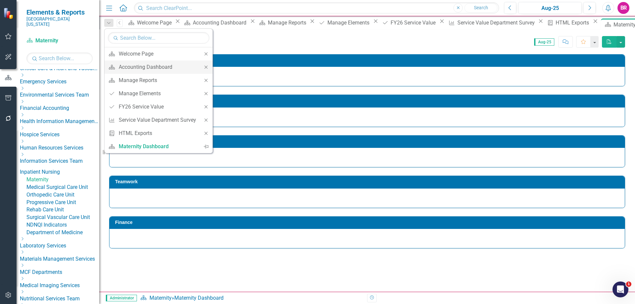
click at [205, 67] on icon "Close" at bounding box center [206, 67] width 6 height 5
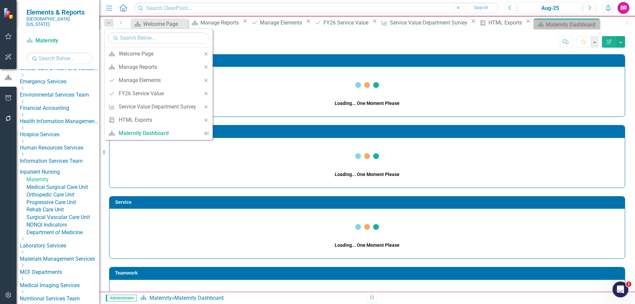
click at [205, 67] on icon "Close" at bounding box center [206, 67] width 6 height 5
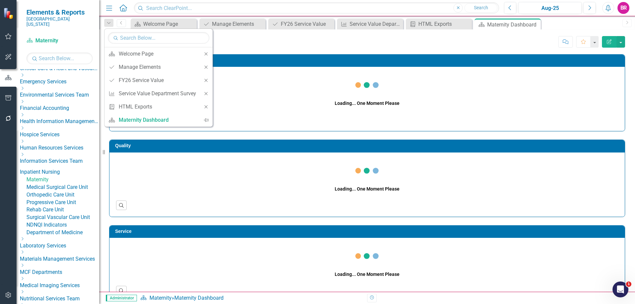
click at [205, 67] on icon "Close" at bounding box center [206, 67] width 6 height 5
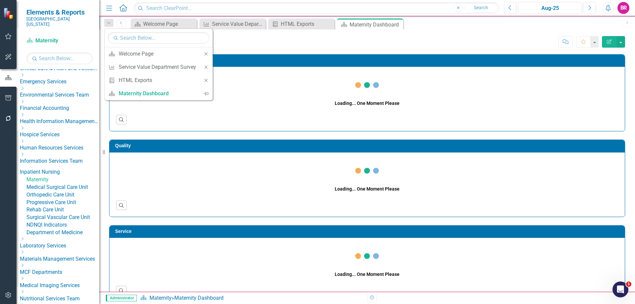
click at [205, 67] on icon "Close" at bounding box center [206, 67] width 6 height 5
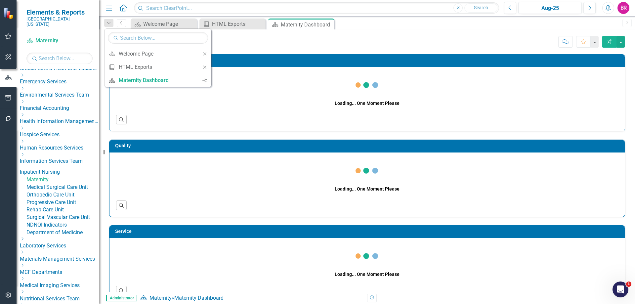
click at [205, 67] on icon at bounding box center [204, 66] width 3 height 3
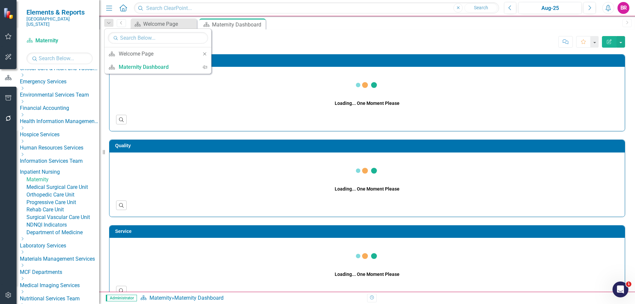
click at [328, 39] on div "Score: N/A Aug-25 Completed Comment Favorite Edit Report" at bounding box center [400, 41] width 450 height 11
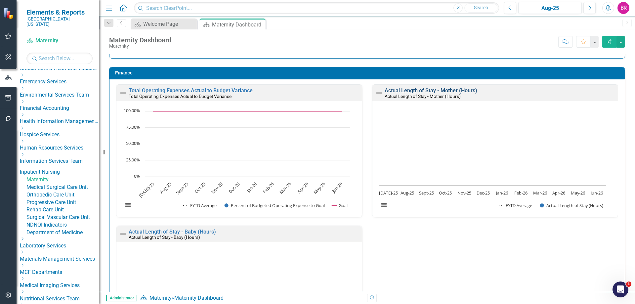
scroll to position [1849, 0]
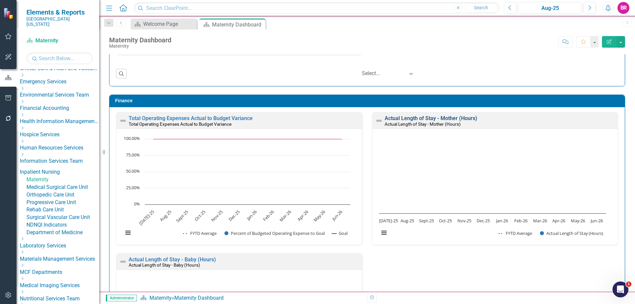
click at [415, 120] on link "Actual Length of Stay - Mother (Hours)" at bounding box center [431, 118] width 93 height 6
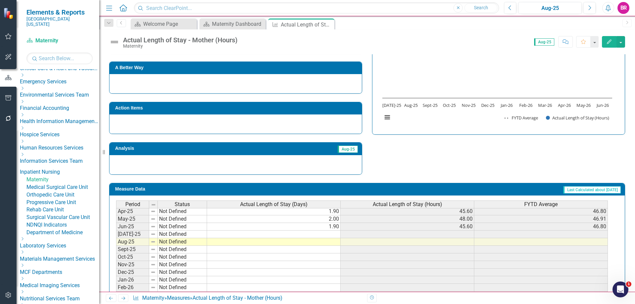
scroll to position [240, 0]
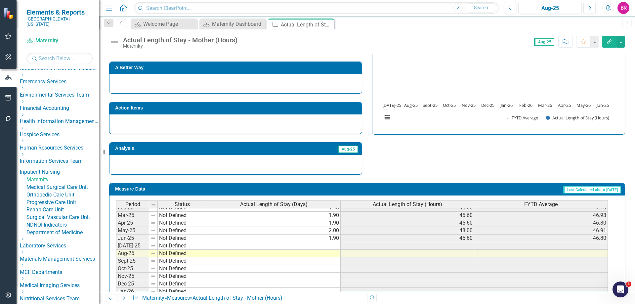
click at [328, 246] on tbody "Nov-23 Not Defined 2.00 48.00 46.08 Dec-23 Not Defined 2.00 48.00 46.40 Jan-24 …" at bounding box center [362, 212] width 492 height 244
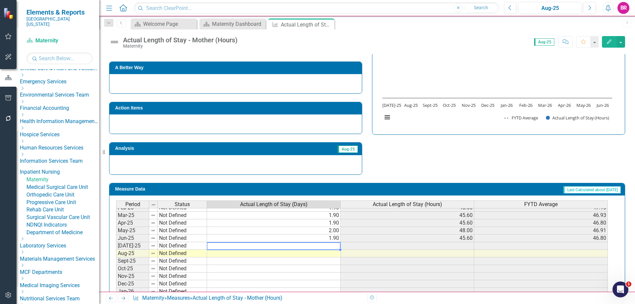
click at [326, 245] on td at bounding box center [274, 246] width 134 height 8
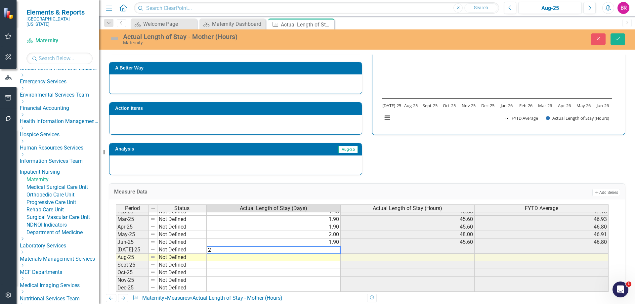
type textarea "2"
click at [411, 164] on div "Strategic Values Finance Inpatient Nursing Q1.2026 A Better Way Action Items An…" at bounding box center [367, 89] width 526 height 172
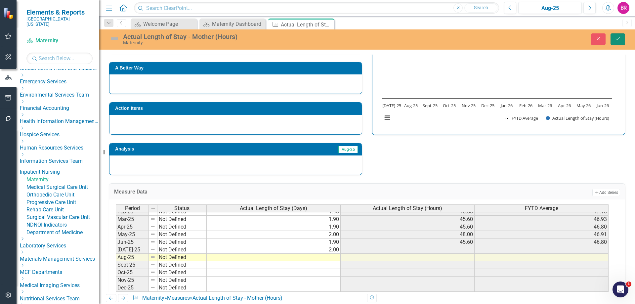
drag, startPoint x: 623, startPoint y: 39, endPoint x: 571, endPoint y: 128, distance: 103.2
click at [623, 39] on button "Save" at bounding box center [618, 39] width 15 height 12
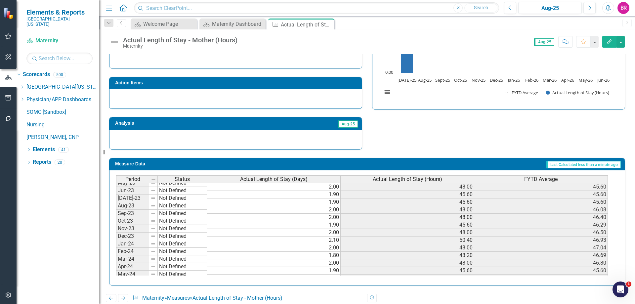
scroll to position [99, 0]
click at [412, 179] on span "Actual Length of Stay (Hours)" at bounding box center [407, 179] width 69 height 6
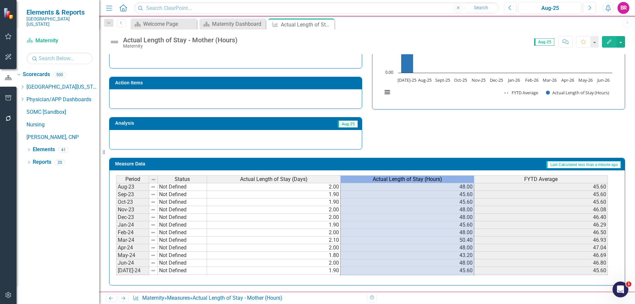
click at [412, 179] on span "Actual Length of Stay (Hours)" at bounding box center [407, 179] width 69 height 6
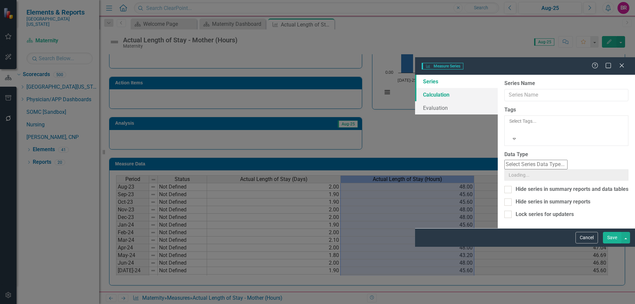
type input "Actual Length of Stay (Hours)"
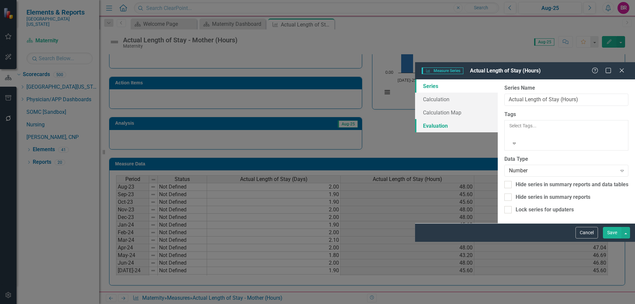
click at [415, 119] on link "Evaluation" at bounding box center [456, 125] width 83 height 13
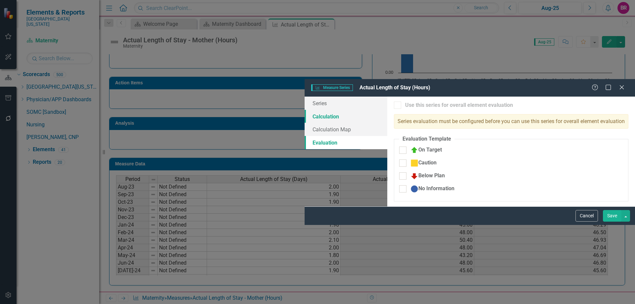
click at [305, 110] on link "Calculation" at bounding box center [346, 116] width 83 height 13
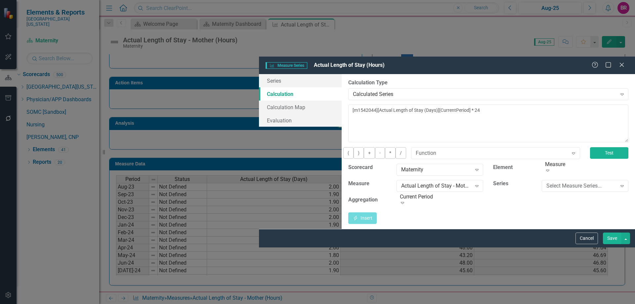
click at [609, 147] on button "Test" at bounding box center [609, 153] width 38 height 12
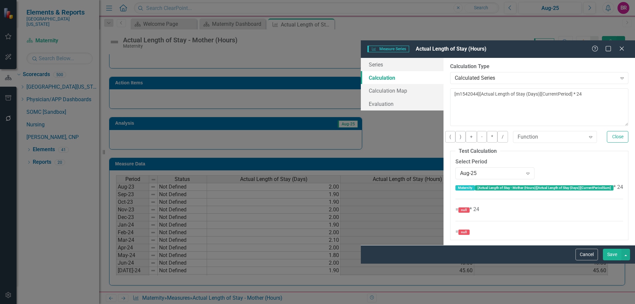
drag, startPoint x: 583, startPoint y: 295, endPoint x: 458, endPoint y: 212, distance: 150.0
click at [583, 260] on button "Cancel" at bounding box center [586, 255] width 22 height 12
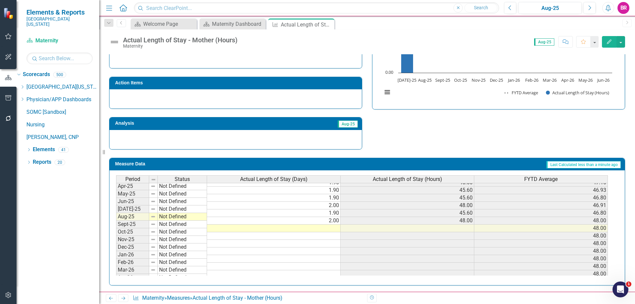
scroll to position [240, 0]
click at [328, 25] on icon "Close" at bounding box center [328, 24] width 7 height 5
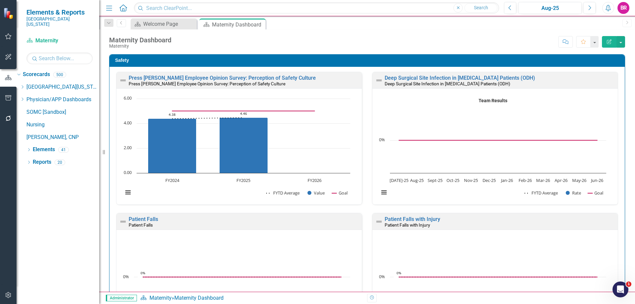
scroll to position [0, 0]
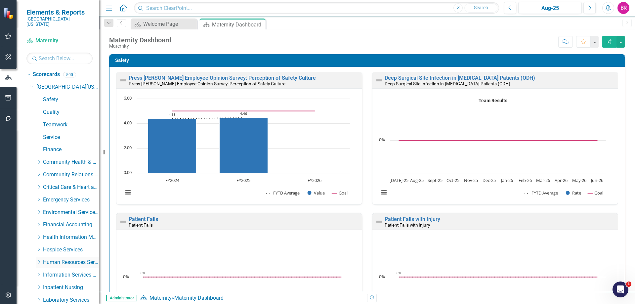
scroll to position [66, 0]
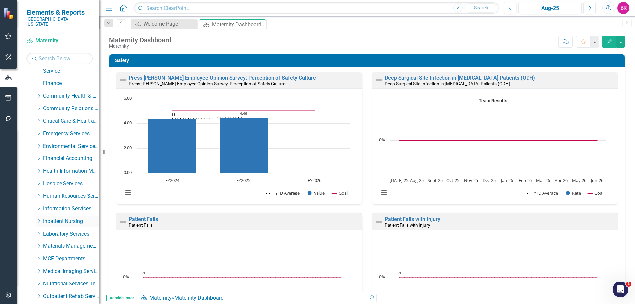
click at [37, 219] on icon "Dropdown" at bounding box center [38, 221] width 5 height 4
click at [66, 242] on link "Medical Surgical Care Unit" at bounding box center [75, 246] width 50 height 8
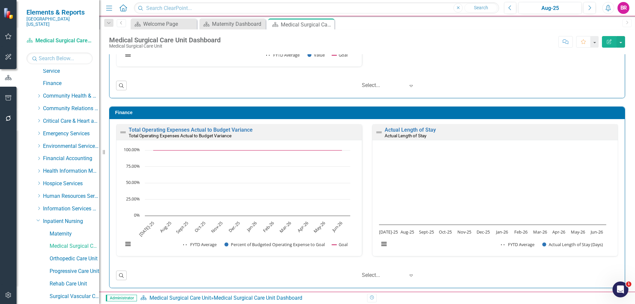
scroll to position [1558, 0]
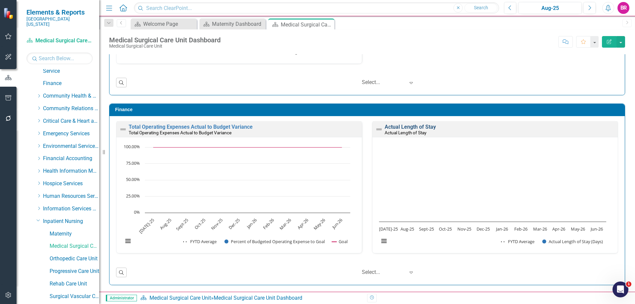
click at [401, 126] on link "Actual Length of Stay" at bounding box center [410, 127] width 51 height 6
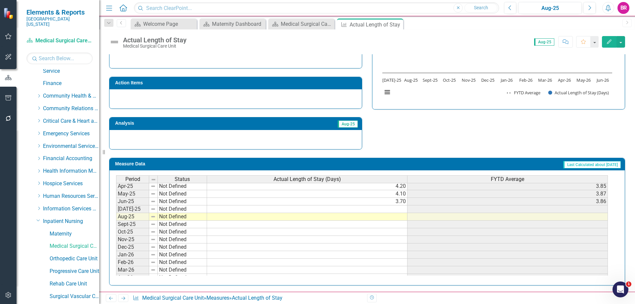
scroll to position [240, 0]
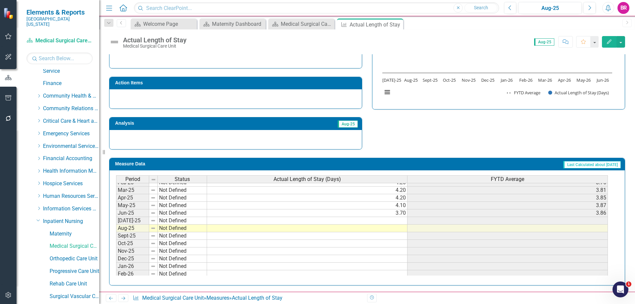
click at [392, 224] on tbody "Nov-23 Not Defined 3.80 4.04 Dec-23 Not Defined 3.60 3.97 Jan-24 Not Defined 3.…" at bounding box center [362, 186] width 492 height 244
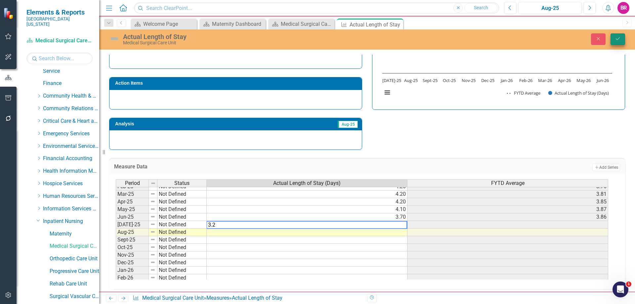
type textarea "3.2"
drag, startPoint x: 615, startPoint y: 39, endPoint x: 594, endPoint y: 46, distance: 21.6
click at [615, 39] on button "Save" at bounding box center [618, 39] width 15 height 12
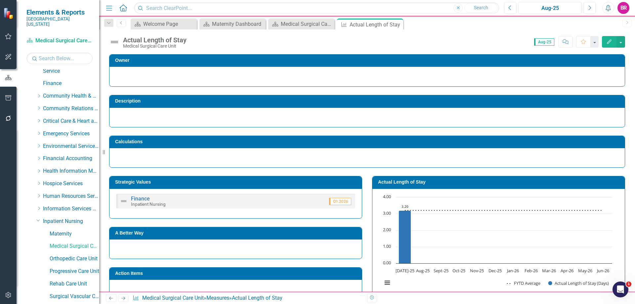
click at [76, 253] on div "Dropdown Scorecards 500 Dropdown Southern Ohio Medical Center Safety Quality Te…" at bounding box center [58, 186] width 83 height 235
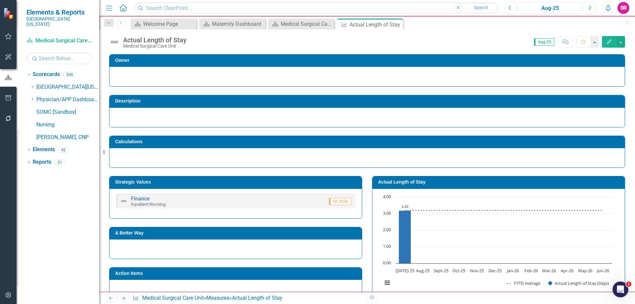
scroll to position [0, 0]
drag, startPoint x: 33, startPoint y: 81, endPoint x: 57, endPoint y: 128, distance: 52.7
click at [33, 85] on icon "Dropdown" at bounding box center [32, 87] width 5 height 4
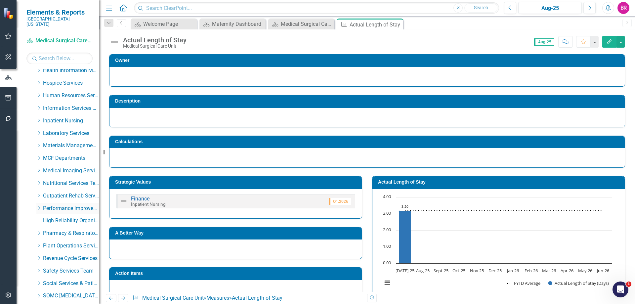
scroll to position [165, 0]
click at [38, 120] on icon "Dropdown" at bounding box center [38, 122] width 5 height 4
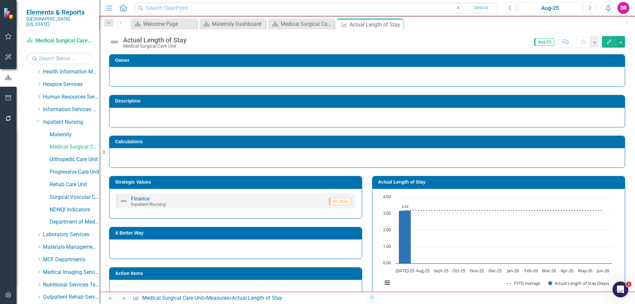
click at [51, 156] on link "Orthopedic Care Unit" at bounding box center [75, 160] width 50 height 8
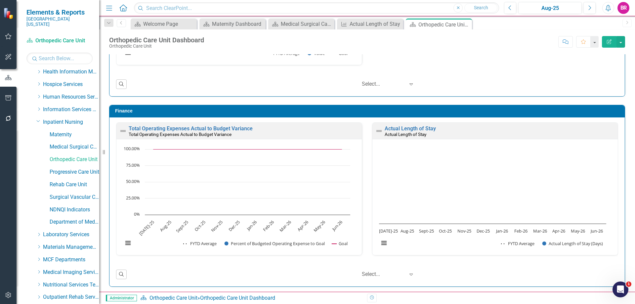
scroll to position [1699, 0]
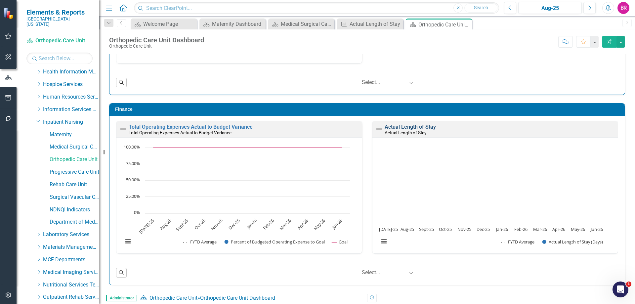
click at [426, 127] on link "Actual Length of Stay" at bounding box center [410, 127] width 51 height 6
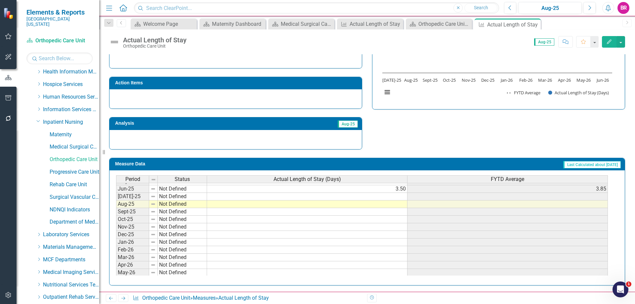
click at [397, 194] on tbody "Mar-24 Not Defined 3.90 4.00 Apr-24 Not Defined 4.30 4.03 May-24 Not Defined 4.…" at bounding box center [362, 177] width 492 height 213
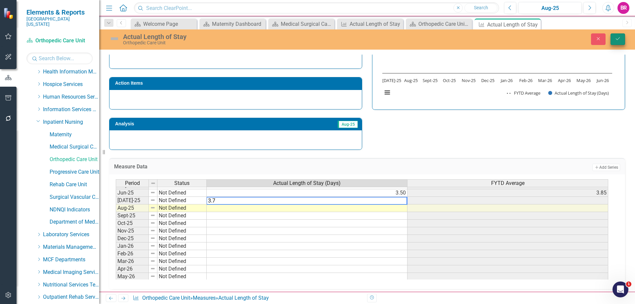
type textarea "3.7"
click at [615, 35] on button "Save" at bounding box center [618, 39] width 15 height 12
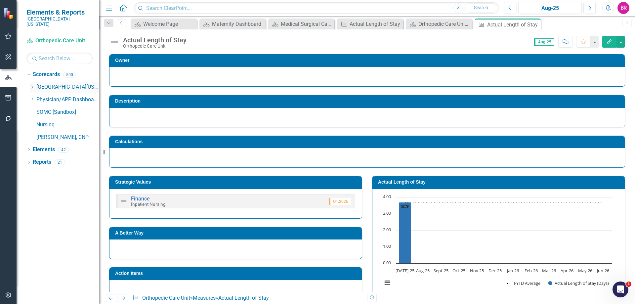
click at [32, 85] on icon "Dropdown" at bounding box center [32, 87] width 5 height 4
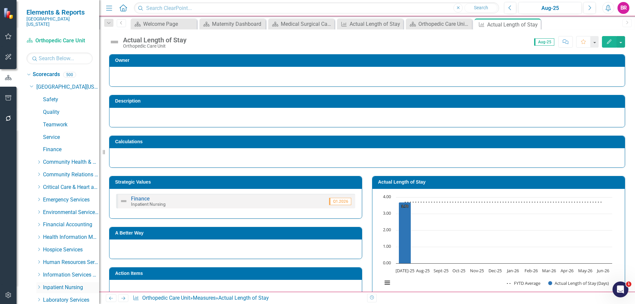
click at [39, 285] on icon "Dropdown" at bounding box center [38, 287] width 5 height 4
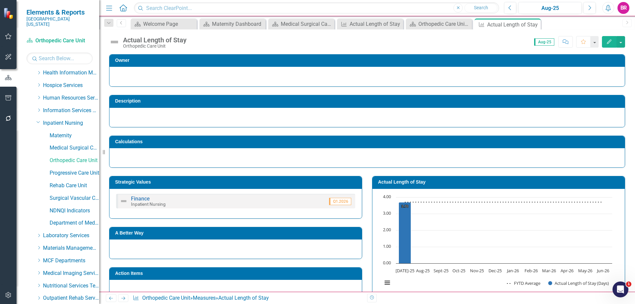
scroll to position [198, 0]
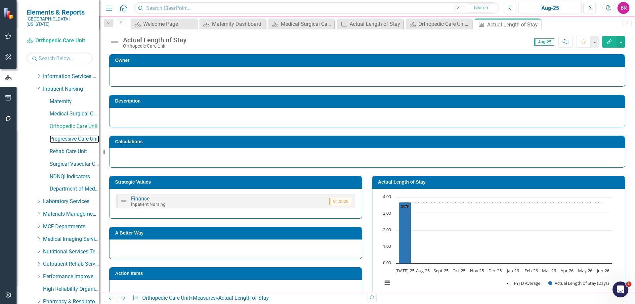
drag, startPoint x: 77, startPoint y: 132, endPoint x: 136, endPoint y: 134, distance: 58.9
click at [77, 135] on link "Progressive Care Unit" at bounding box center [75, 139] width 50 height 8
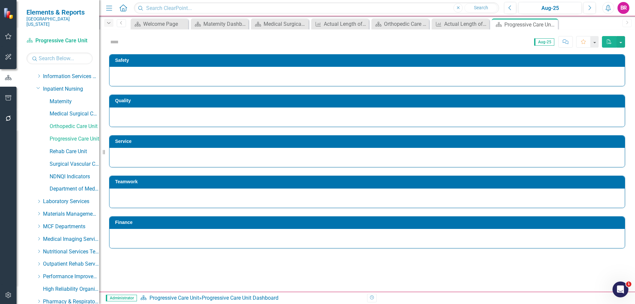
click at [107, 23] on icon "Dropdown" at bounding box center [109, 23] width 6 height 5
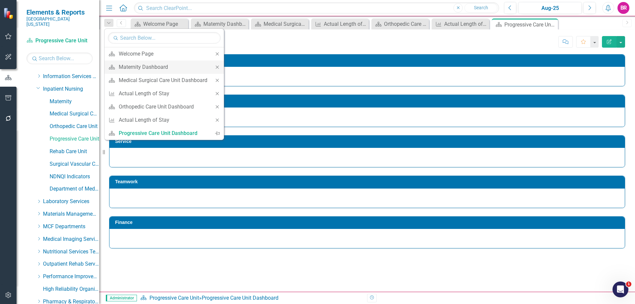
click at [218, 65] on icon "Close" at bounding box center [217, 67] width 6 height 5
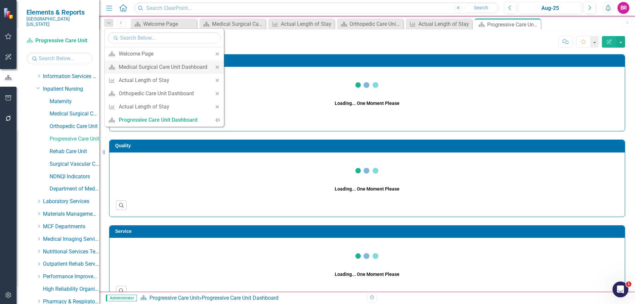
click at [217, 65] on icon "Close" at bounding box center [217, 67] width 6 height 5
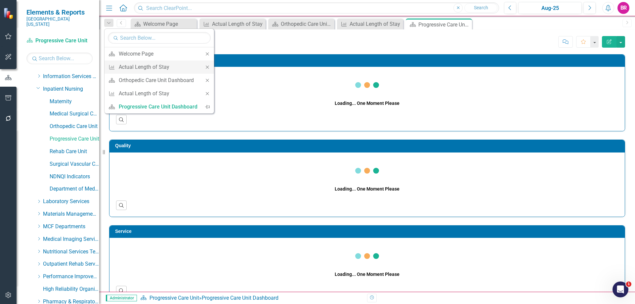
click at [204, 65] on icon "Close" at bounding box center [207, 67] width 6 height 5
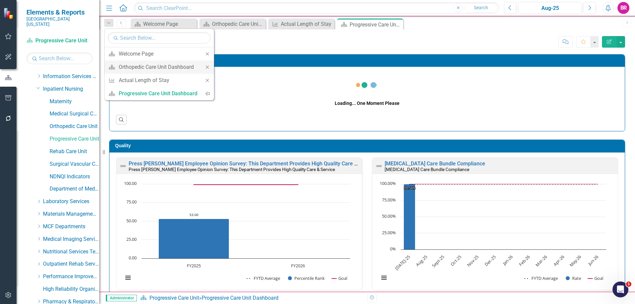
click at [205, 69] on icon "Close" at bounding box center [207, 67] width 6 height 5
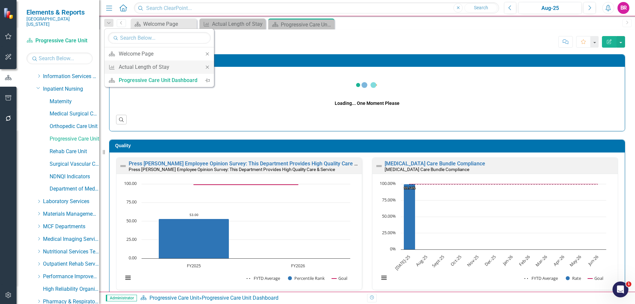
click at [208, 68] on icon at bounding box center [207, 66] width 3 height 3
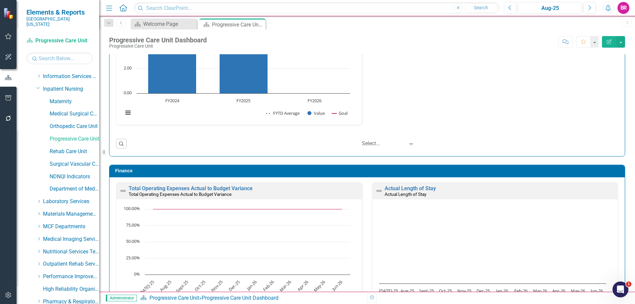
scroll to position [1841, 0]
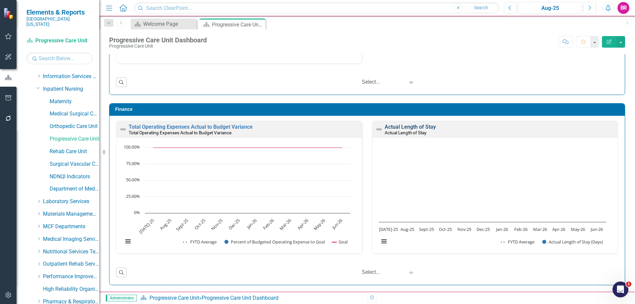
click at [405, 128] on link "Actual Length of Stay" at bounding box center [410, 127] width 51 height 6
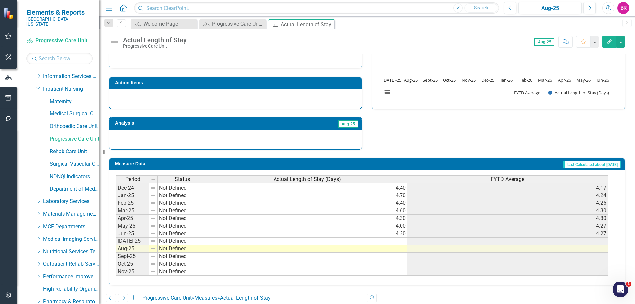
scroll to position [232, 0]
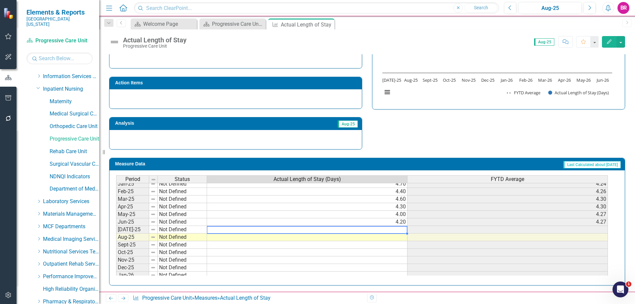
click at [398, 228] on tbody "Aug-23 Not Defined 4.30 4.50 Sep-23 Not Defined 4.30 4.43 Oct-23 Not Defined 3.…" at bounding box center [362, 169] width 492 height 236
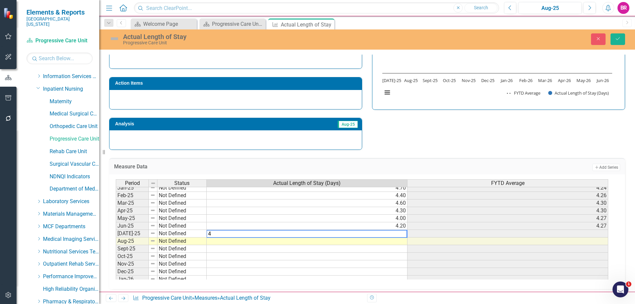
type textarea "4"
click at [472, 117] on div "Strategic Values Finance Inpatient Nursing Q1.2026 A Better Way Action Items An…" at bounding box center [367, 64] width 526 height 172
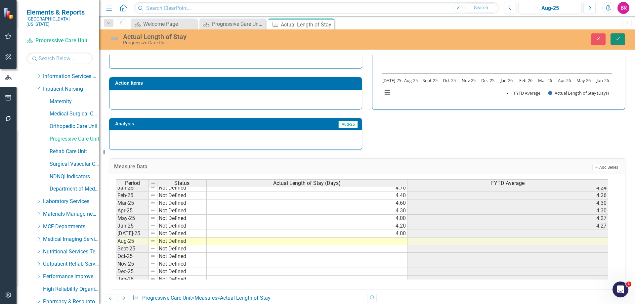
click at [621, 37] on button "Save" at bounding box center [618, 39] width 15 height 12
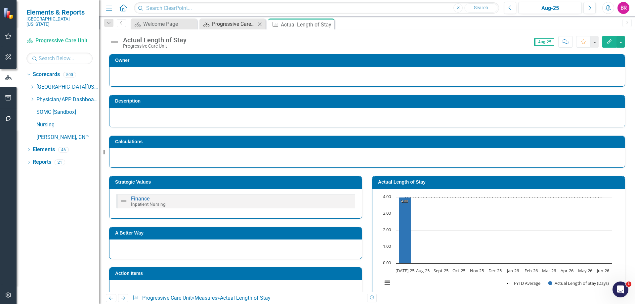
scroll to position [0, 0]
click at [326, 26] on icon "Close" at bounding box center [328, 24] width 7 height 5
click at [32, 85] on icon "Dropdown" at bounding box center [32, 87] width 5 height 4
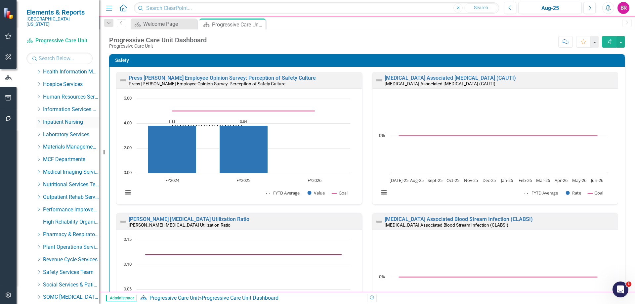
scroll to position [128, 0]
click at [39, 157] on icon "Dropdown" at bounding box center [38, 159] width 5 height 4
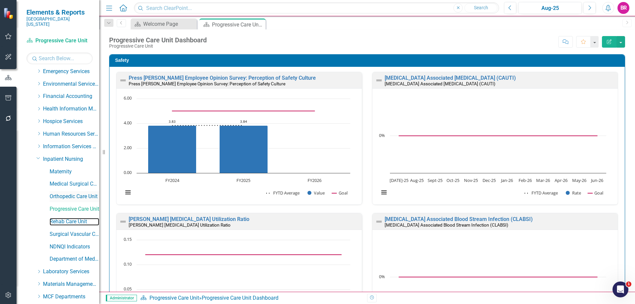
drag, startPoint x: 77, startPoint y: 219, endPoint x: 52, endPoint y: 192, distance: 36.3
click at [77, 219] on link "Rehab Care Unit" at bounding box center [75, 222] width 50 height 8
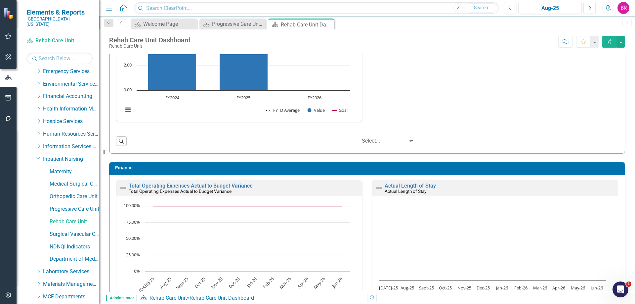
scroll to position [1951, 0]
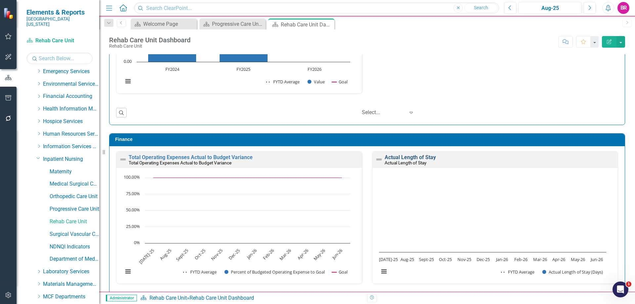
click at [402, 159] on link "Actual Length of Stay" at bounding box center [410, 157] width 51 height 6
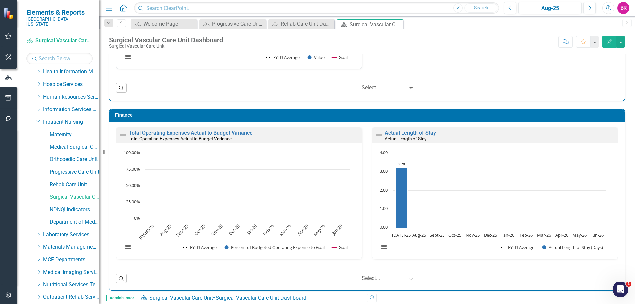
scroll to position [1558, 0]
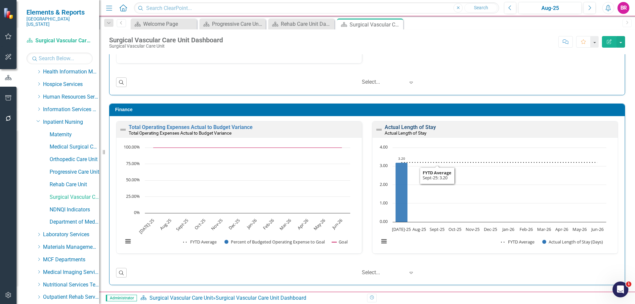
click at [419, 129] on link "Actual Length of Stay" at bounding box center [410, 127] width 51 height 6
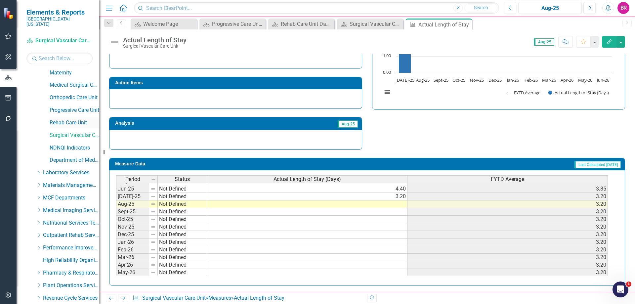
scroll to position [232, 0]
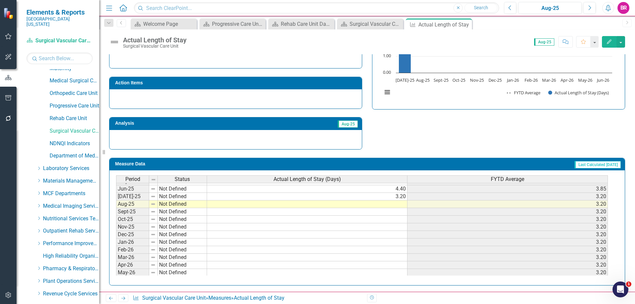
drag, startPoint x: 467, startPoint y: 23, endPoint x: 1, endPoint y: 60, distance: 467.7
click at [0, 0] on icon "Close" at bounding box center [0, 0] width 0 height 0
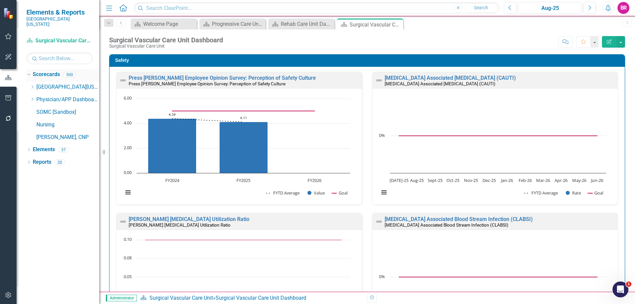
drag, startPoint x: 33, startPoint y: 82, endPoint x: 45, endPoint y: 71, distance: 16.2
click at [33, 85] on icon "Dropdown" at bounding box center [32, 87] width 5 height 4
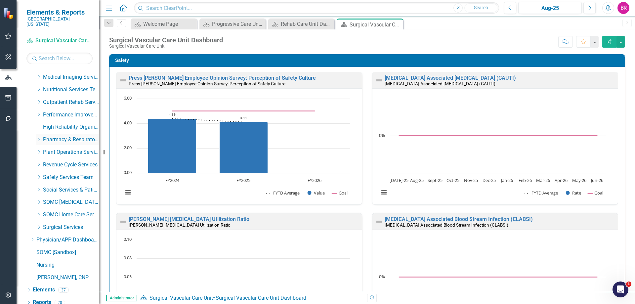
scroll to position [261, 0]
click at [39, 175] on icon "Dropdown" at bounding box center [38, 177] width 5 height 4
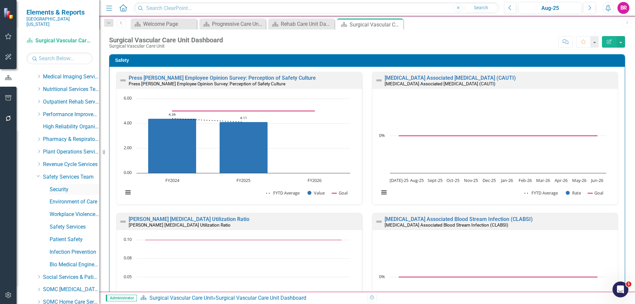
click at [60, 186] on link "Security" at bounding box center [75, 190] width 50 height 8
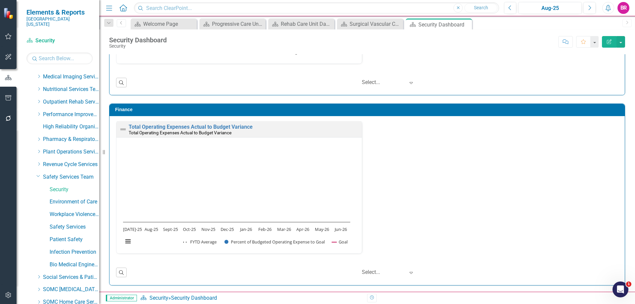
scroll to position [853, 0]
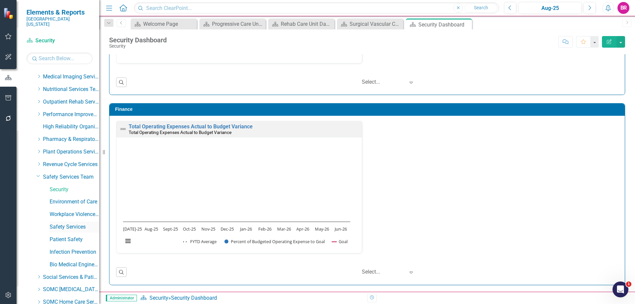
click at [81, 223] on link "Safety Services" at bounding box center [75, 227] width 50 height 8
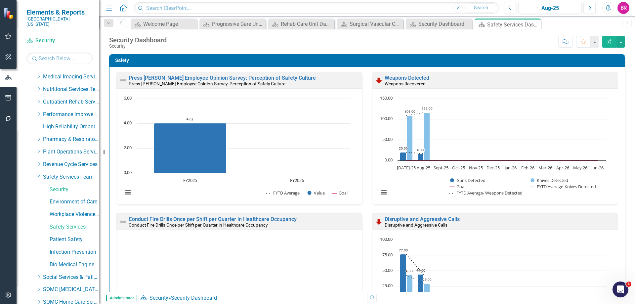
click at [359, 193] on div "Press [PERSON_NAME] Employee Opinion Survey: Perception of Safety Culture Press…" at bounding box center [239, 142] width 256 height 141
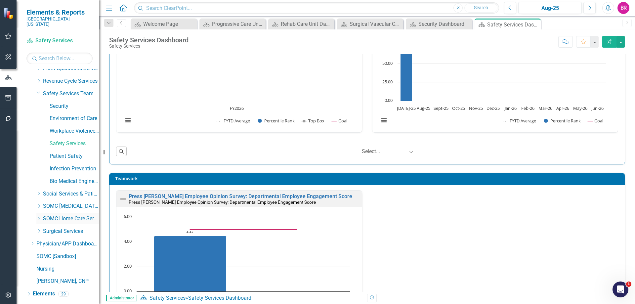
scroll to position [348, 0]
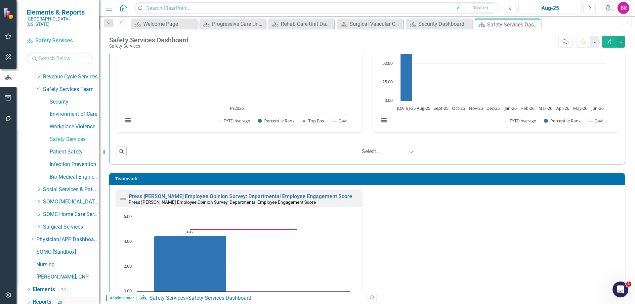
click at [44, 299] on link "Reports" at bounding box center [42, 302] width 19 height 8
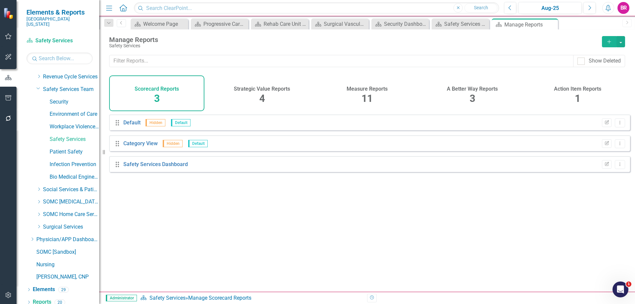
click at [372, 90] on h4 "Measure Reports" at bounding box center [367, 89] width 41 height 6
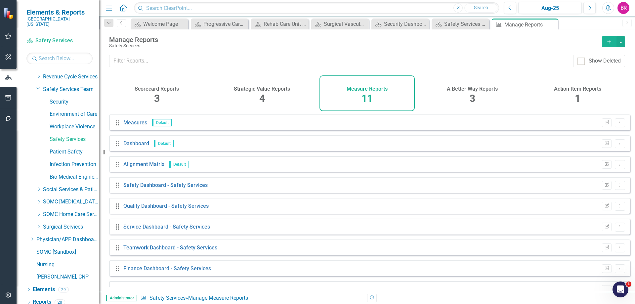
scroll to position [57, 0]
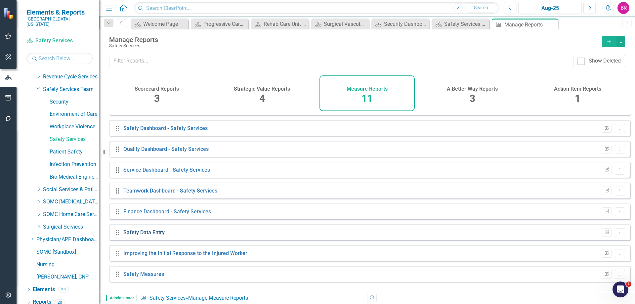
click at [131, 235] on link "Safety Data Entry" at bounding box center [143, 232] width 41 height 6
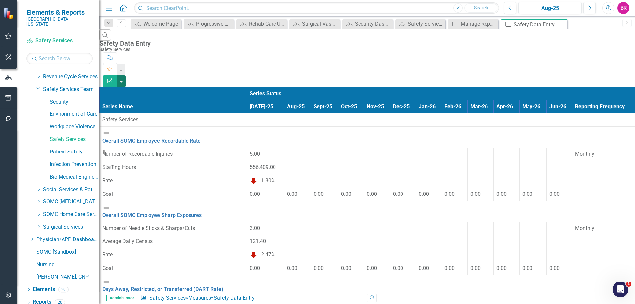
click at [126, 75] on button "button" at bounding box center [121, 81] width 9 height 12
click at [598, 81] on link "Excel Export to Excel" at bounding box center [599, 79] width 52 height 12
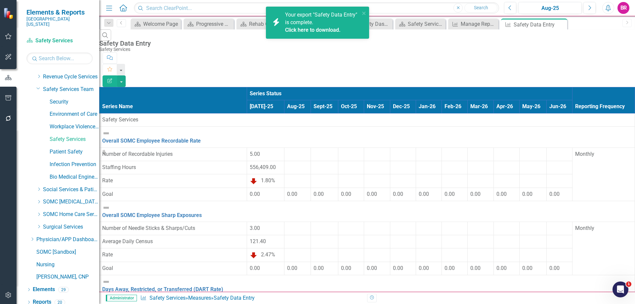
click at [328, 30] on link "Click here to download." at bounding box center [313, 30] width 56 height 6
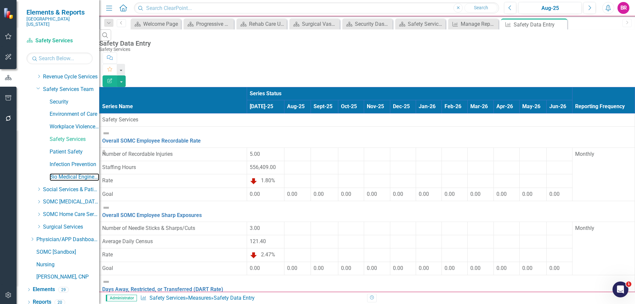
drag, startPoint x: 71, startPoint y: 171, endPoint x: 229, endPoint y: 83, distance: 181.0
click at [72, 173] on link "Bio Medical Engineering" at bounding box center [75, 177] width 50 height 8
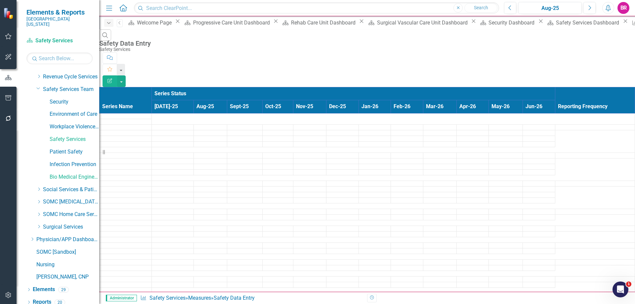
click at [108, 24] on icon "Dropdown" at bounding box center [109, 23] width 6 height 5
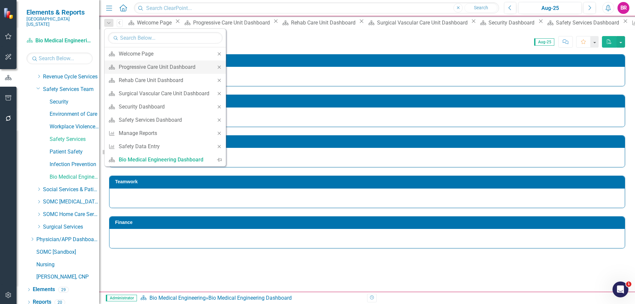
click at [219, 67] on icon at bounding box center [219, 66] width 3 height 3
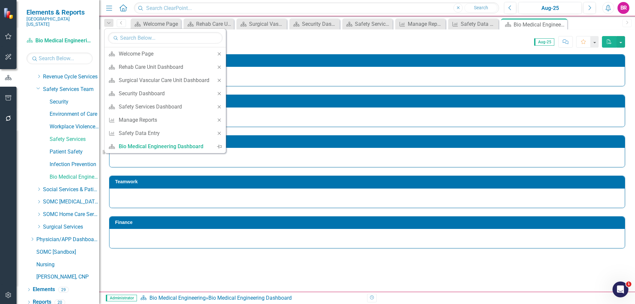
click at [219, 67] on icon at bounding box center [219, 66] width 3 height 3
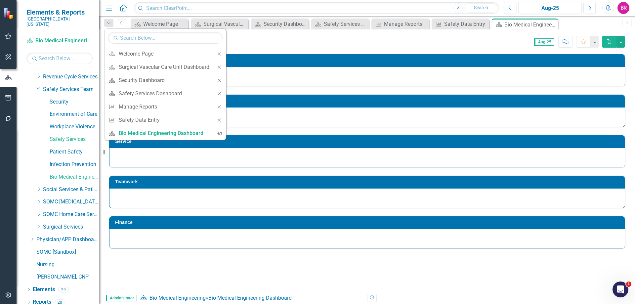
click at [219, 67] on icon at bounding box center [219, 66] width 3 height 3
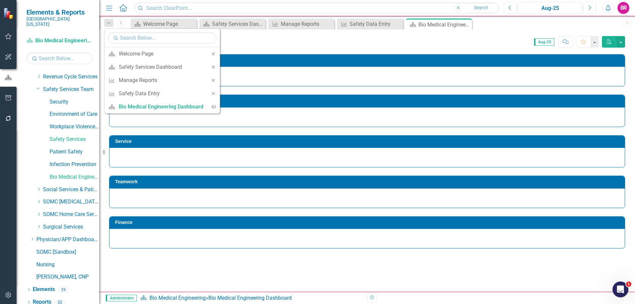
click at [217, 67] on div "Close" at bounding box center [213, 67] width 13 height 13
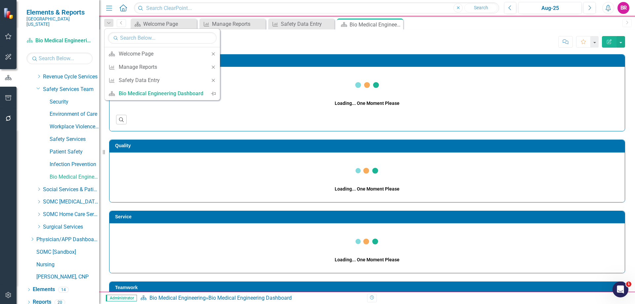
click at [215, 67] on icon "Close" at bounding box center [213, 67] width 6 height 5
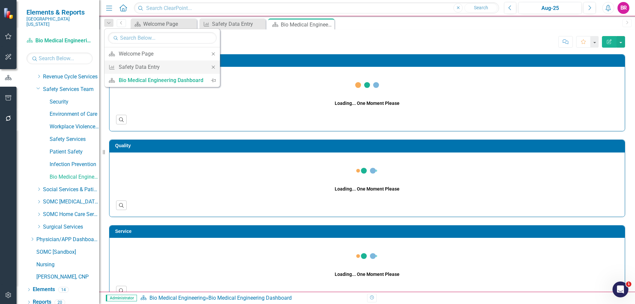
click at [214, 68] on icon "Close" at bounding box center [213, 67] width 6 height 5
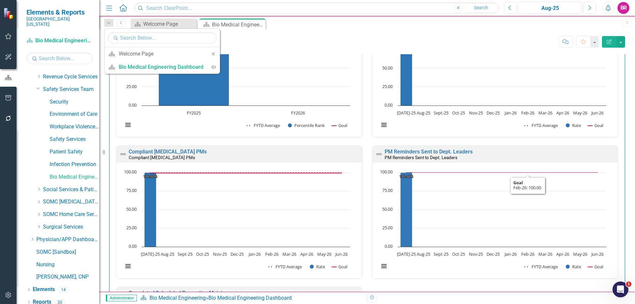
scroll to position [265, 0]
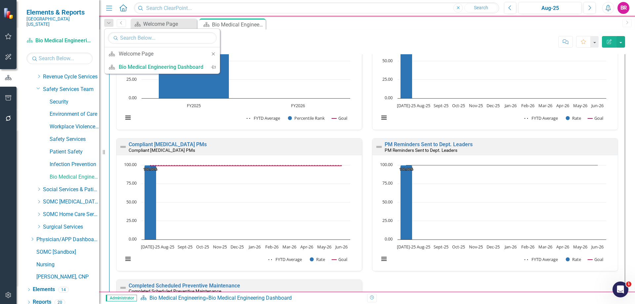
click at [361, 128] on div "Press [PERSON_NAME] Employee Opinion Survey: This Department Provides High Qual…" at bounding box center [239, 67] width 256 height 141
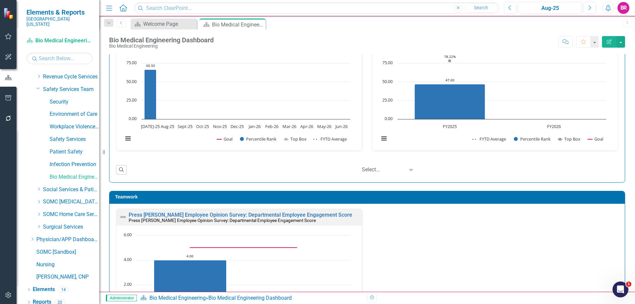
scroll to position [728, 0]
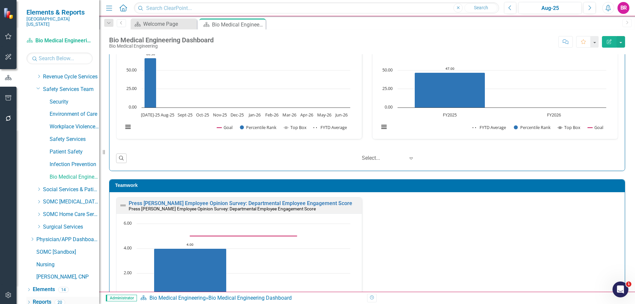
click at [43, 298] on link "Reports" at bounding box center [42, 302] width 19 height 8
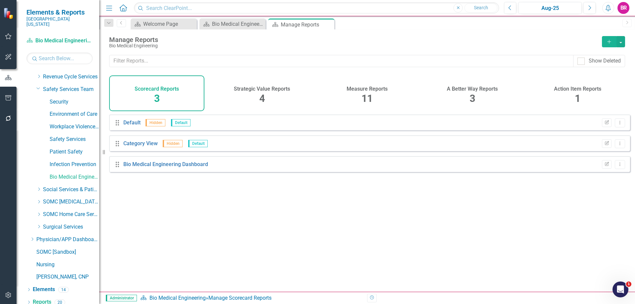
click at [370, 94] on span "11" at bounding box center [366, 99] width 11 height 12
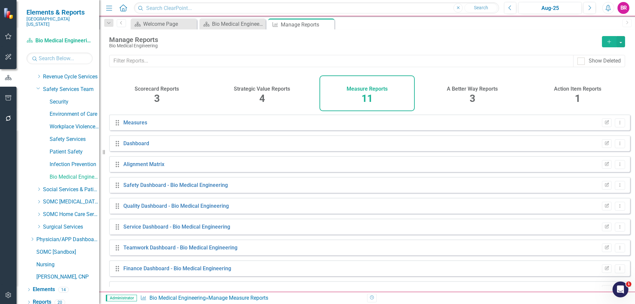
scroll to position [57, 0]
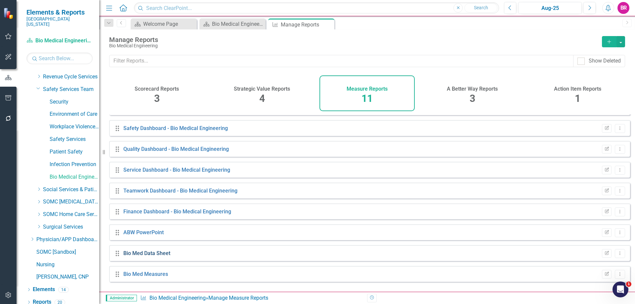
click at [147, 256] on link "Bio Med Data Sheet" at bounding box center [146, 253] width 47 height 6
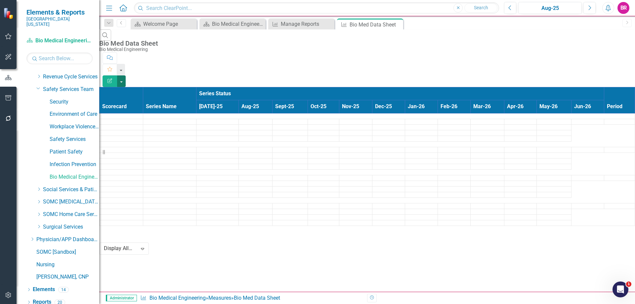
click at [126, 75] on button "button" at bounding box center [121, 81] width 9 height 12
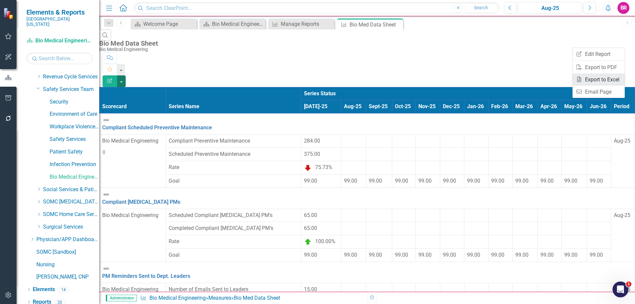
click at [606, 81] on link "Excel Export to Excel" at bounding box center [599, 79] width 52 height 12
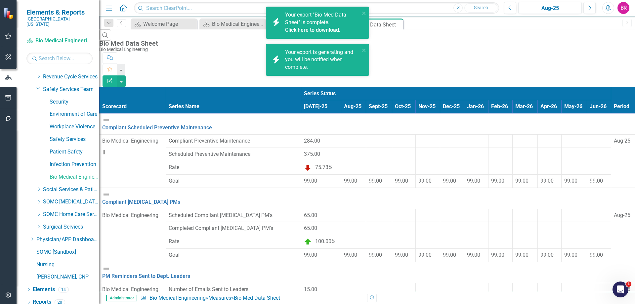
click at [309, 32] on link "Click here to download." at bounding box center [313, 30] width 56 height 6
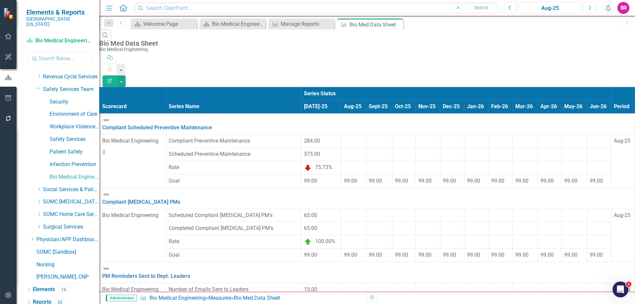
click at [79, 53] on input "text" at bounding box center [59, 59] width 66 height 12
click at [260, 23] on icon "Close" at bounding box center [259, 23] width 7 height 5
click at [0, 0] on icon "Close" at bounding box center [0, 0] width 0 height 0
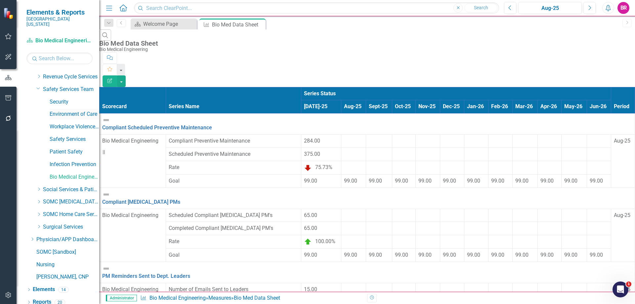
click at [67, 110] on link "Environment of Care" at bounding box center [75, 114] width 50 height 8
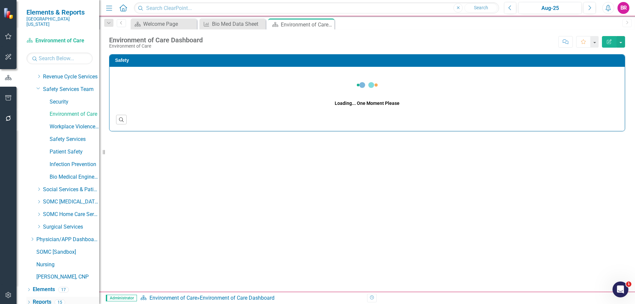
click at [42, 298] on link "Reports" at bounding box center [42, 302] width 19 height 8
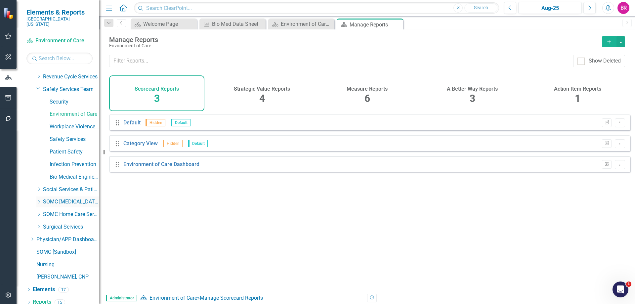
click at [362, 97] on div "Measure Reports 6" at bounding box center [366, 93] width 95 height 36
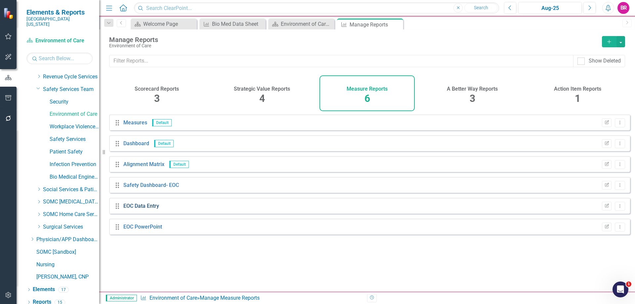
click at [130, 209] on link "EOC Data Entry" at bounding box center [141, 206] width 36 height 6
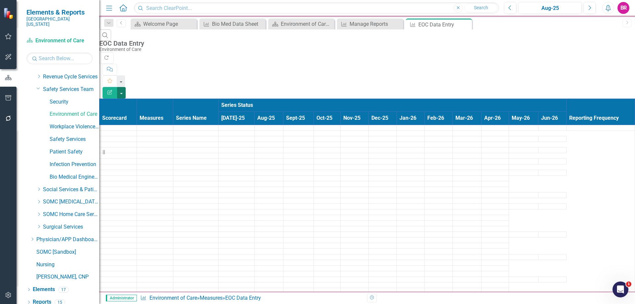
click at [126, 87] on button "button" at bounding box center [121, 93] width 9 height 12
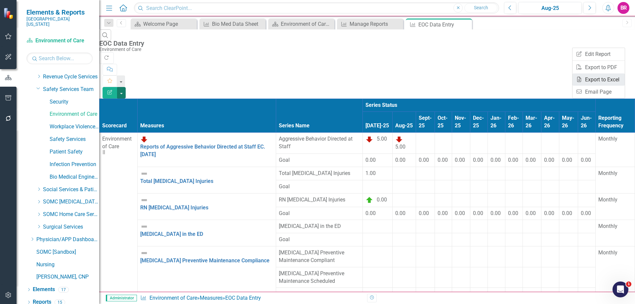
click at [611, 77] on link "Excel Export to Excel" at bounding box center [599, 79] width 52 height 12
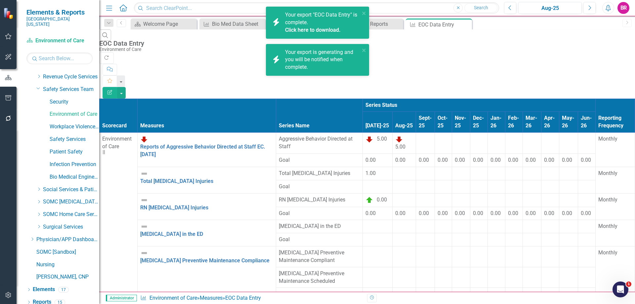
click at [310, 33] on link "Click here to download." at bounding box center [313, 30] width 56 height 6
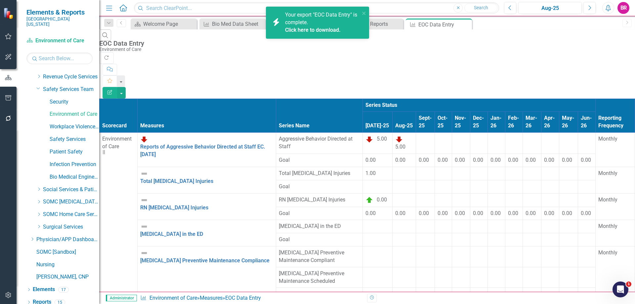
scroll to position [265, 0]
click at [399, 41] on div "Search EOC Data Entry Environment of Care" at bounding box center [367, 40] width 536 height 23
click at [466, 26] on icon "Close" at bounding box center [465, 24] width 7 height 5
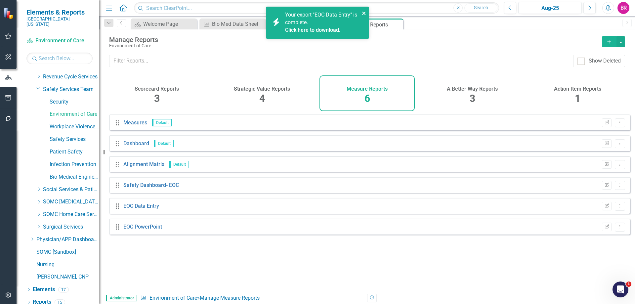
click at [364, 14] on icon "close" at bounding box center [363, 13] width 3 height 3
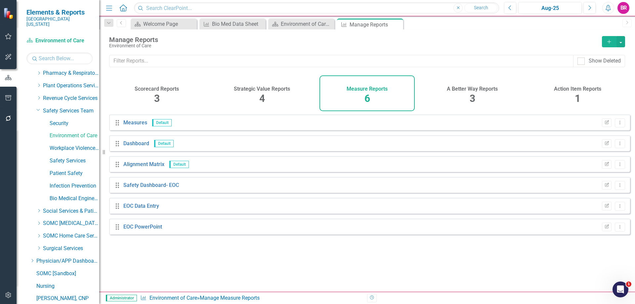
scroll to position [315, 0]
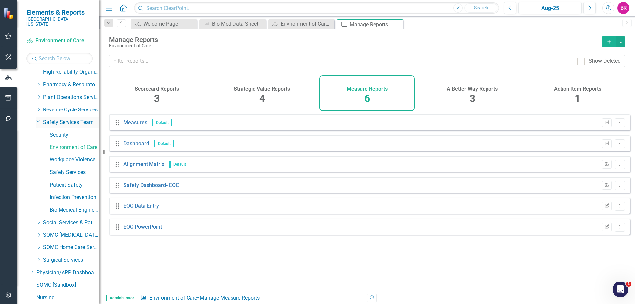
click at [38, 119] on icon "Dropdown" at bounding box center [38, 121] width 4 height 5
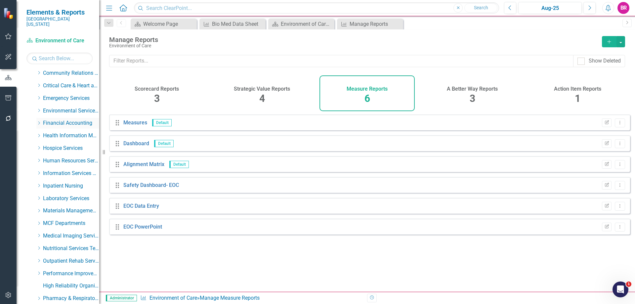
scroll to position [62, 0]
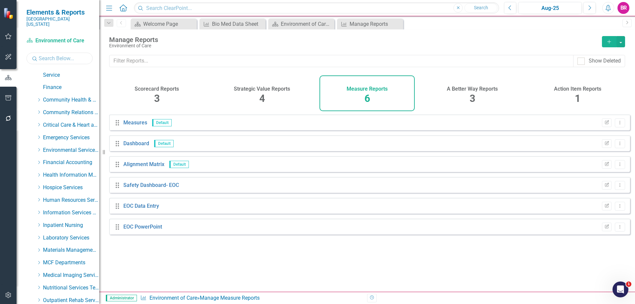
click at [55, 54] on input "text" at bounding box center [59, 59] width 66 height 12
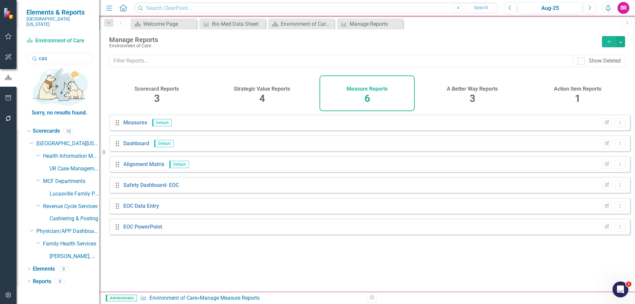
scroll to position [0, 0]
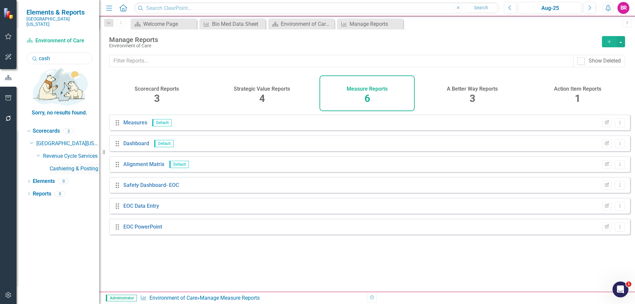
type input "cash"
click at [85, 165] on link "Cashiering & Posting" at bounding box center [75, 169] width 50 height 8
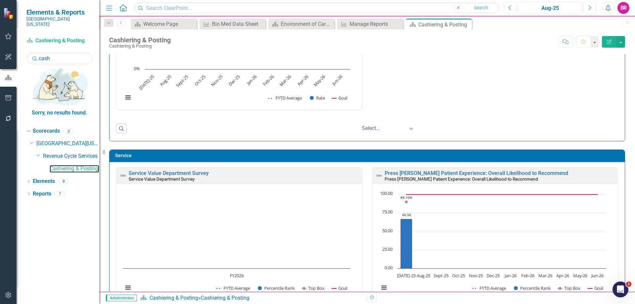
scroll to position [430, 0]
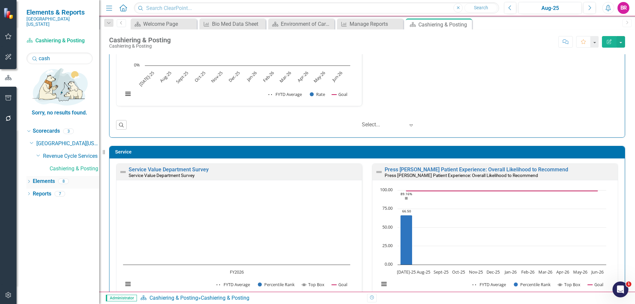
click at [40, 178] on link "Elements" at bounding box center [44, 182] width 22 height 8
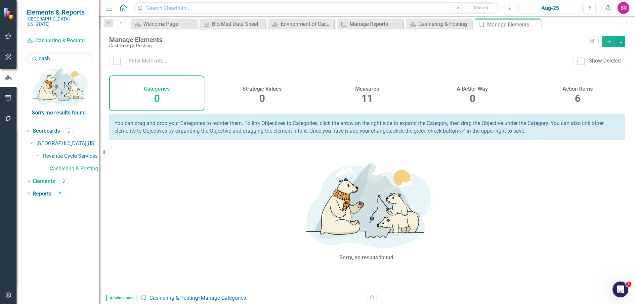
click at [577, 94] on span "6" at bounding box center [578, 99] width 6 height 12
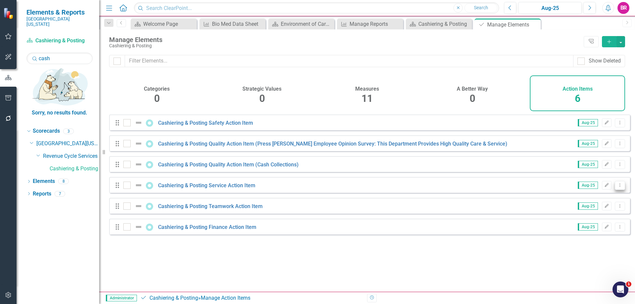
click at [616, 190] on button "Dropdown Menu" at bounding box center [620, 185] width 10 height 9
click at [584, 227] on link "Copy Duplicate Action Item" at bounding box center [587, 226] width 66 height 12
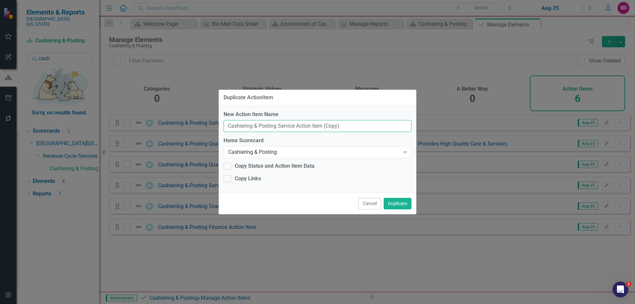
click at [337, 126] on input "Cashiering & Posting Service Action Item (Copy)" at bounding box center [318, 126] width 188 height 12
click at [335, 123] on input "Cashiering & Posting Service Action Item (Copy)" at bounding box center [318, 126] width 188 height 12
click at [357, 128] on input "Cashiering & Posting Service Action Item (Copy)" at bounding box center [318, 126] width 188 height 12
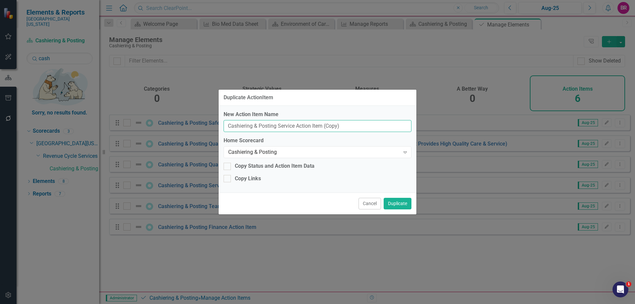
click at [357, 128] on input "Cashiering & Posting Service Action Item (Copy)" at bounding box center [318, 126] width 188 height 12
type input "Blank PDSA Template"
click at [394, 203] on button "Duplicate" at bounding box center [398, 204] width 28 height 12
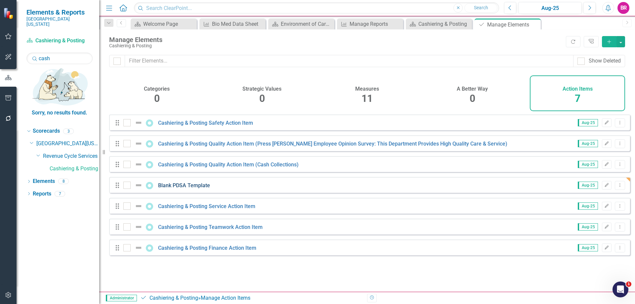
click at [188, 189] on link "Blank PDSA Template" at bounding box center [184, 185] width 52 height 6
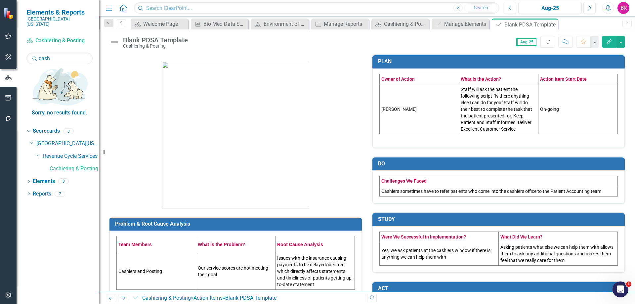
click at [427, 107] on td "Stephanie Rose" at bounding box center [419, 109] width 79 height 50
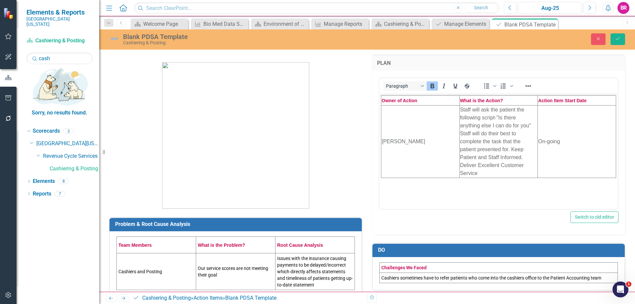
click at [496, 124] on td "Staff will ask the patient the following script-"Is there anything else I can d…" at bounding box center [498, 141] width 78 height 72
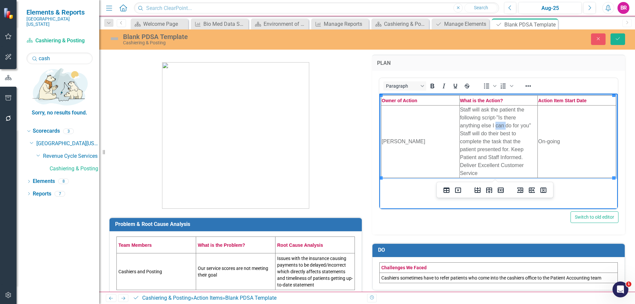
click at [496, 124] on td "Staff will ask the patient the following script-"Is there anything else I can d…" at bounding box center [498, 141] width 78 height 72
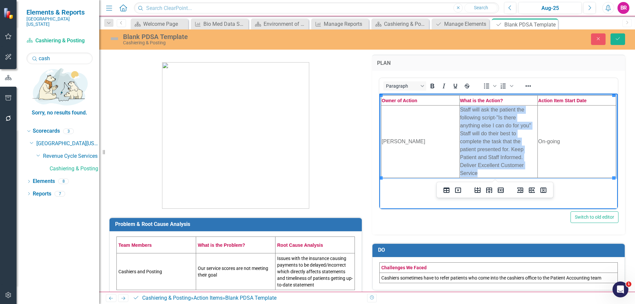
click at [496, 124] on td "Staff will ask the patient the following script-"Is there anything else I can d…" at bounding box center [498, 141] width 78 height 72
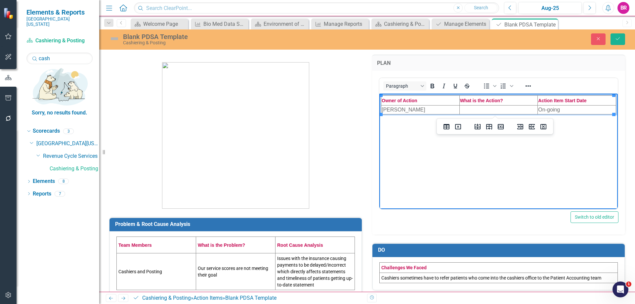
click at [558, 108] on td "On-going" at bounding box center [577, 109] width 78 height 9
click at [157, 274] on td "Cashiers and Posting" at bounding box center [156, 271] width 79 height 37
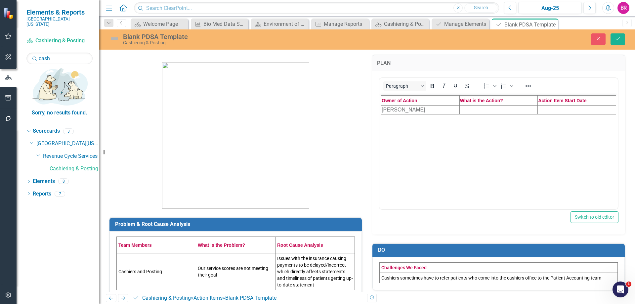
click at [231, 276] on td "Our service scores are not meeting their goal" at bounding box center [235, 271] width 79 height 37
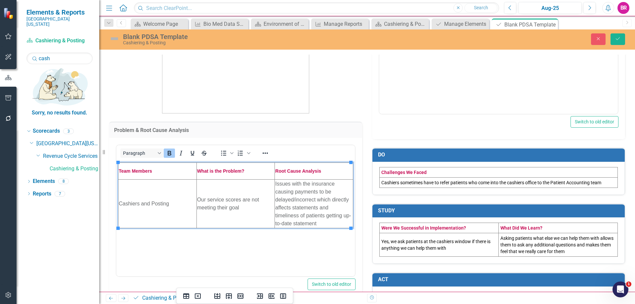
scroll to position [99, 0]
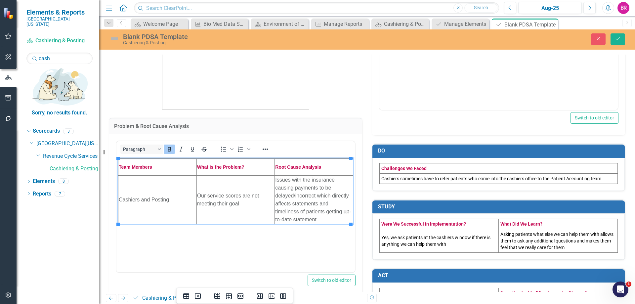
click at [218, 200] on td "Our service scores are not meeting their goal" at bounding box center [235, 199] width 78 height 49
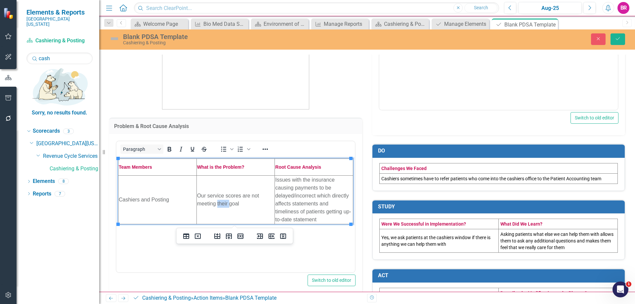
click at [218, 200] on td "Our service scores are not meeting their goal" at bounding box center [235, 199] width 78 height 49
click at [292, 200] on td "Issues with the insurance causing payments to be delayed/incorrect which direct…" at bounding box center [314, 199] width 78 height 49
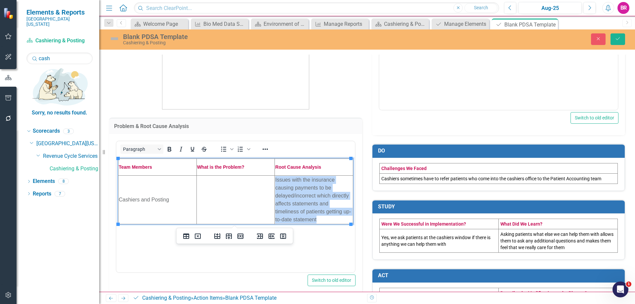
click at [292, 200] on td "Issues with the insurance causing payments to be delayed/incorrect which direct…" at bounding box center [314, 199] width 78 height 49
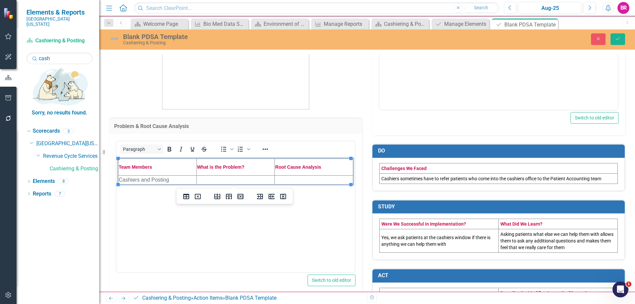
click at [416, 181] on td "Cashiers sometimes have to refer patients who come into the cashiers office to …" at bounding box center [499, 178] width 238 height 10
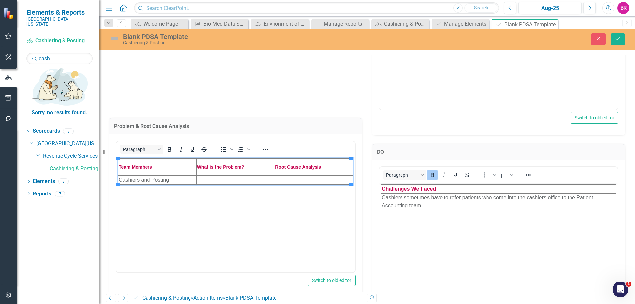
scroll to position [0, 0]
click at [417, 202] on td "Cashiers sometimes have to refer patients who come into the cashiers office to …" at bounding box center [498, 201] width 235 height 17
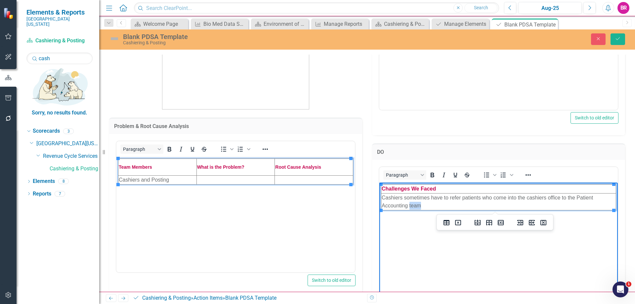
click at [417, 202] on td "Cashiers sometimes have to refer patients who come into the cashiers office to …" at bounding box center [498, 201] width 235 height 17
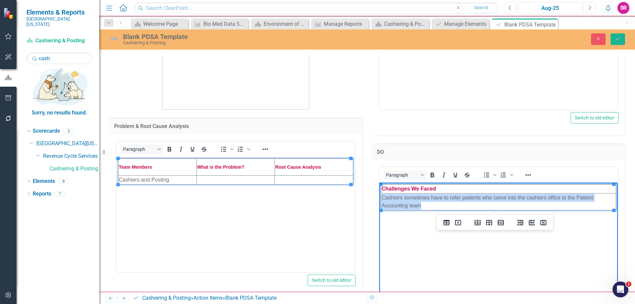
click at [417, 202] on td "Cashiers sometimes have to refer patients who come into the cashiers office to …" at bounding box center [498, 201] width 235 height 17
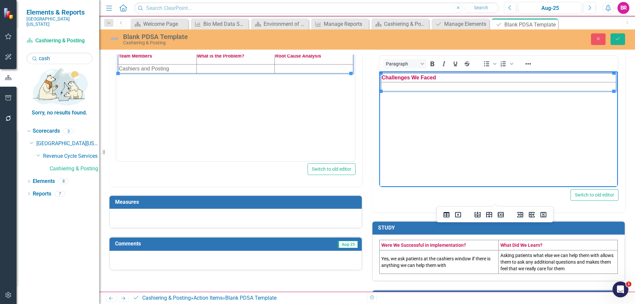
scroll to position [232, 0]
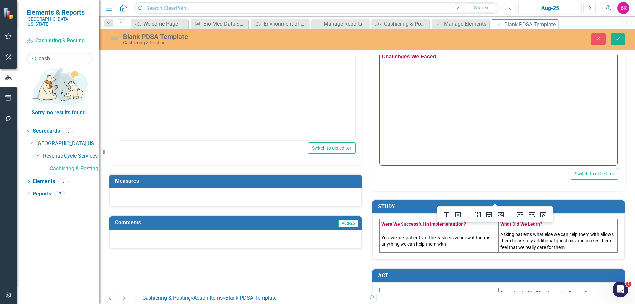
click at [405, 251] on td "Yes, we ask patients at the cashiers window if there is anything we can help th…" at bounding box center [439, 240] width 119 height 23
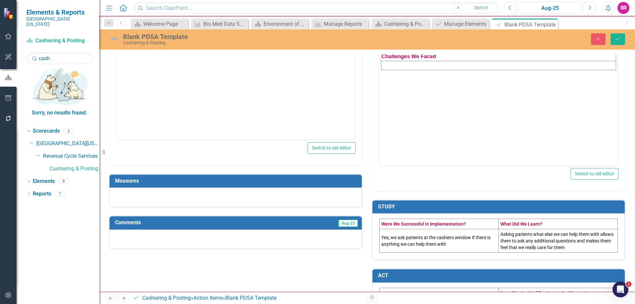
click at [408, 245] on td "Yes, we ask patients at the cashiers window if there is anything we can help th…" at bounding box center [439, 240] width 119 height 23
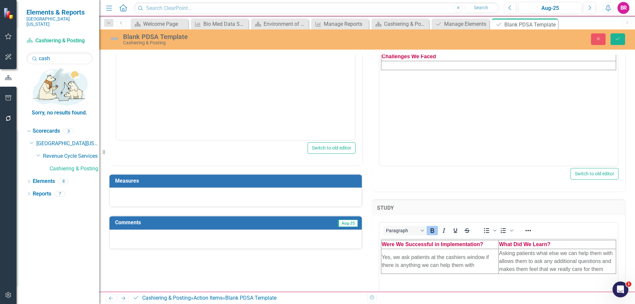
scroll to position [0, 0]
click at [413, 263] on td "Yes, we ask patients at the cashiers window if there is anything we can help th…" at bounding box center [439, 261] width 117 height 25
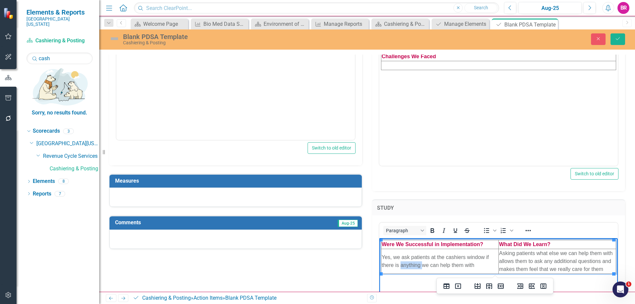
click at [413, 263] on td "Yes, we ask patients at the cashiers window if there is anything we can help th…" at bounding box center [439, 261] width 117 height 25
click at [537, 265] on td "Asking patients what else we can help them with allows them to ask any addition…" at bounding box center [557, 261] width 117 height 25
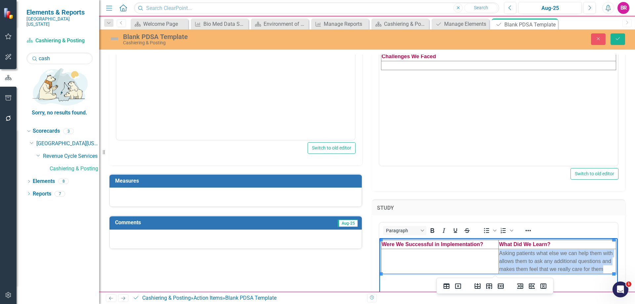
click at [537, 265] on td "Asking patients what else we can help them with allows them to ask any addition…" at bounding box center [557, 261] width 117 height 25
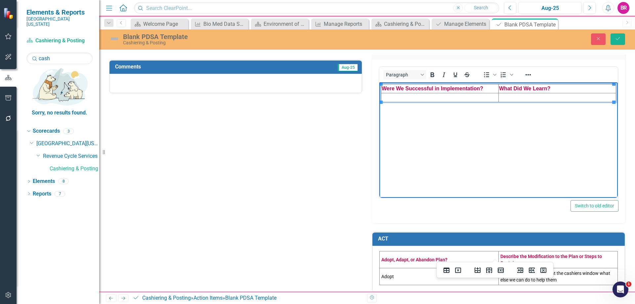
scroll to position [394, 0]
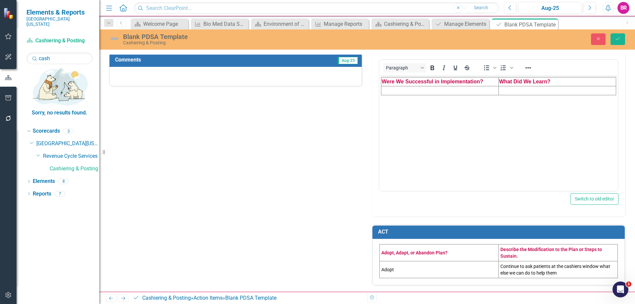
click at [394, 266] on td "Adopt" at bounding box center [439, 269] width 119 height 17
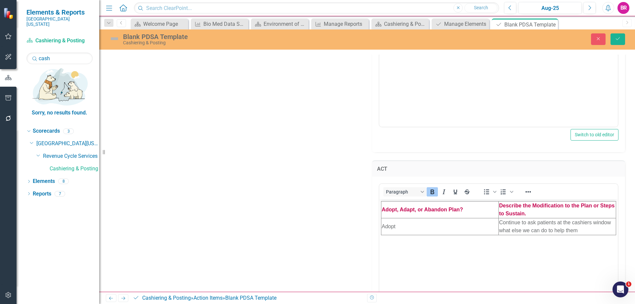
scroll to position [460, 0]
click at [399, 229] on td "Adopt" at bounding box center [439, 224] width 117 height 17
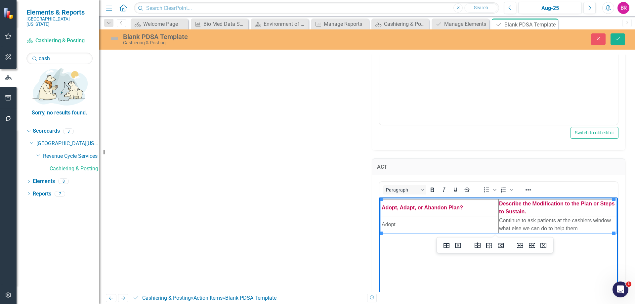
click at [399, 229] on td "Adopt" at bounding box center [439, 224] width 117 height 17
click at [532, 226] on td "Continue to ask patients at the cashiers window what else we can do to help them" at bounding box center [557, 224] width 117 height 17
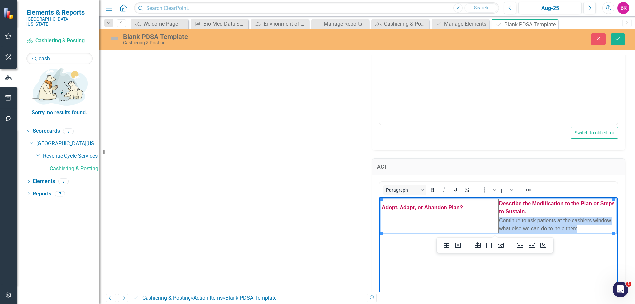
click at [532, 226] on td "Continue to ask patients at the cashiers window what else we can do to help them" at bounding box center [557, 224] width 117 height 17
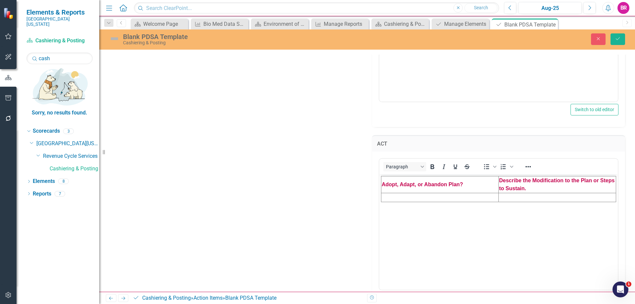
scroll to position [513, 0]
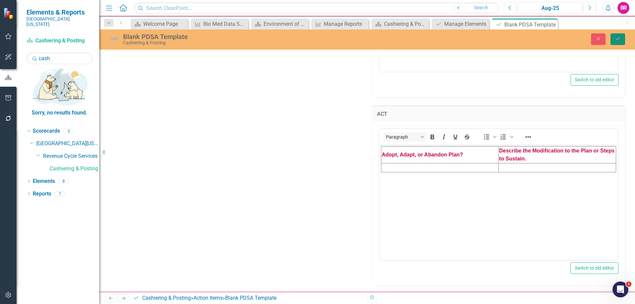
drag, startPoint x: 617, startPoint y: 37, endPoint x: 621, endPoint y: 38, distance: 4.2
click at [617, 37] on icon "Save" at bounding box center [618, 38] width 6 height 5
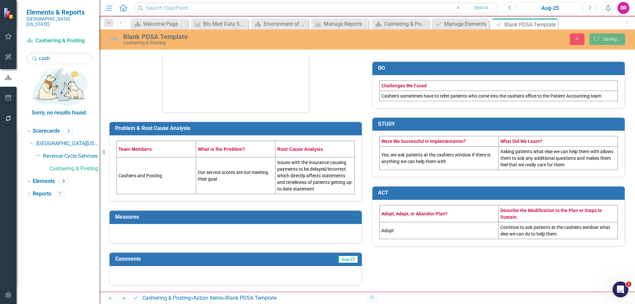
scroll to position [96, 0]
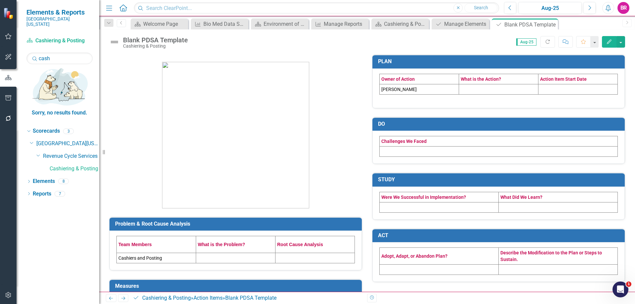
click at [0, 0] on icon "Close" at bounding box center [0, 0] width 0 height 0
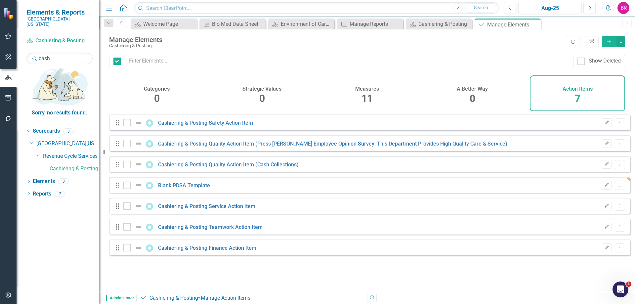
checkbox input "false"
click at [618, 190] on button "Dropdown Menu" at bounding box center [620, 185] width 10 height 9
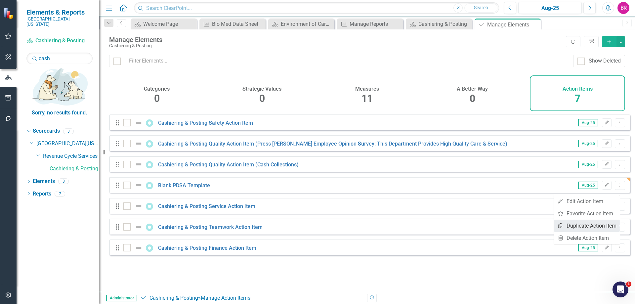
click at [591, 225] on link "Copy Duplicate Action Item" at bounding box center [587, 226] width 66 height 12
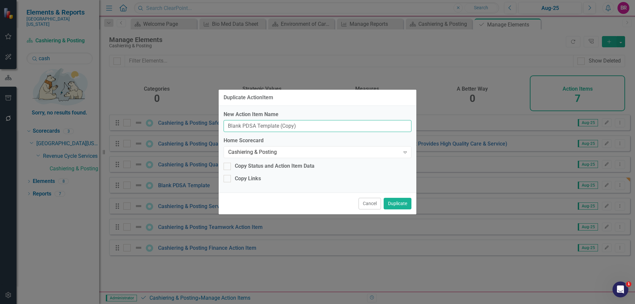
click at [310, 130] on input "Blank PDSA Template (Copy)" at bounding box center [318, 126] width 188 height 12
click at [309, 130] on input "Blank PDSA Template (Copy)" at bounding box center [318, 126] width 188 height 12
click at [309, 129] on input "Blank PDSA Template (Copy)" at bounding box center [318, 126] width 188 height 12
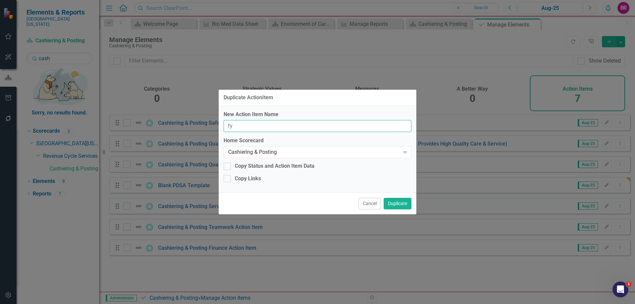
type input "FY26 Service Value"
click at [397, 201] on button "Duplicate" at bounding box center [398, 204] width 28 height 12
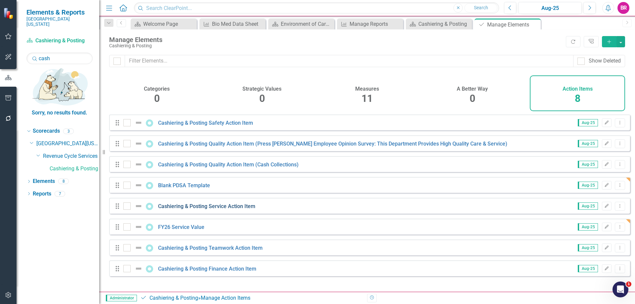
click at [239, 209] on link "Cashiering & Posting Service Action Item" at bounding box center [206, 206] width 97 height 6
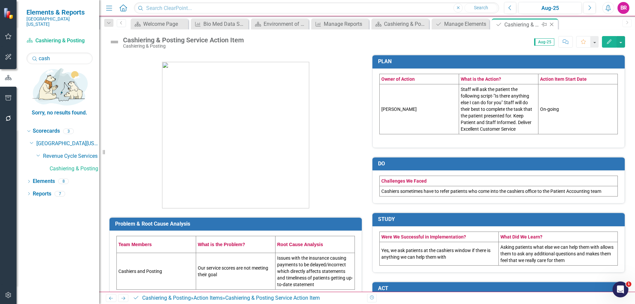
click at [552, 24] on icon "Close" at bounding box center [551, 24] width 7 height 5
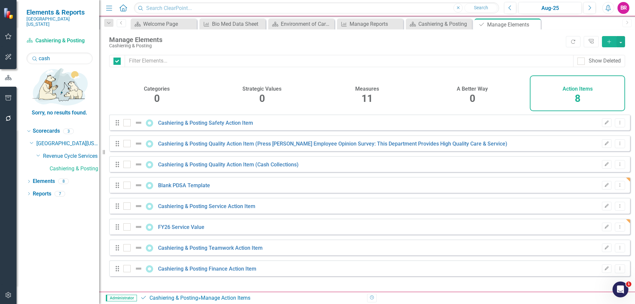
checkbox input "false"
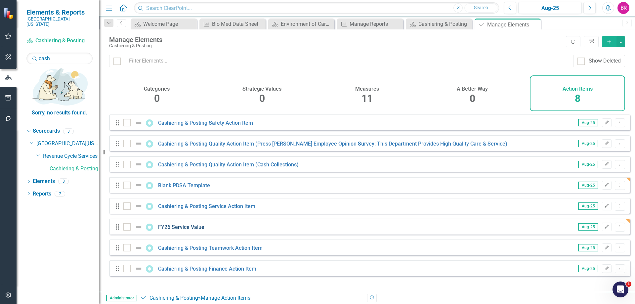
click at [183, 230] on link "FY26 Service Value" at bounding box center [181, 227] width 46 height 6
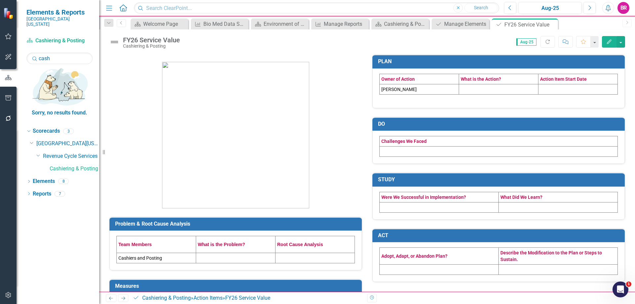
click at [609, 42] on icon "button" at bounding box center [609, 41] width 5 height 5
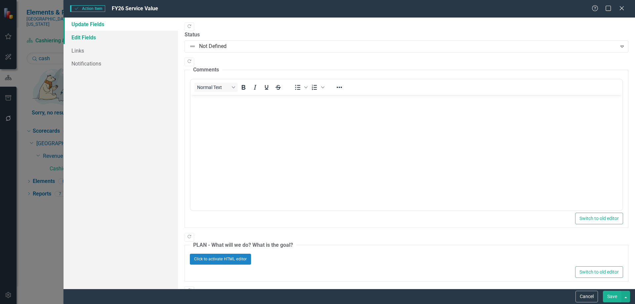
click at [81, 39] on link "Edit Fields" at bounding box center [121, 37] width 114 height 13
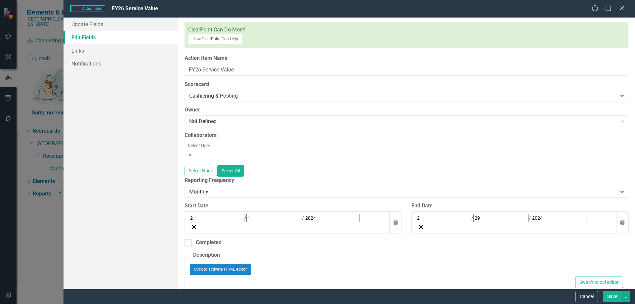
click at [191, 214] on input "2" at bounding box center [217, 218] width 56 height 9
click at [191, 214] on input "2" at bounding box center [191, 218] width 3 height 9
type input "06"
type input "01"
type input "2025"
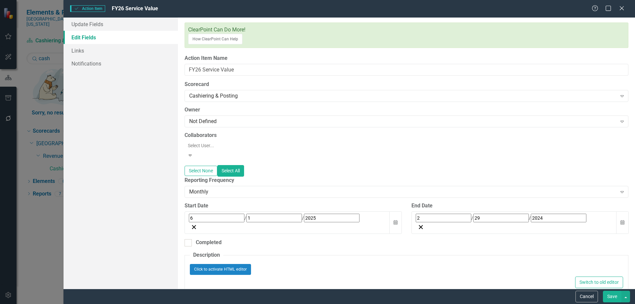
click at [416, 214] on input "2" at bounding box center [444, 218] width 56 height 9
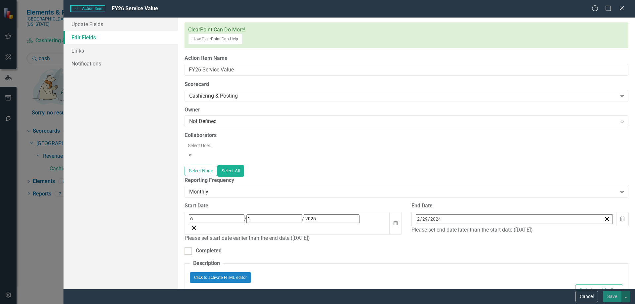
click at [190, 214] on input "6" at bounding box center [217, 218] width 56 height 9
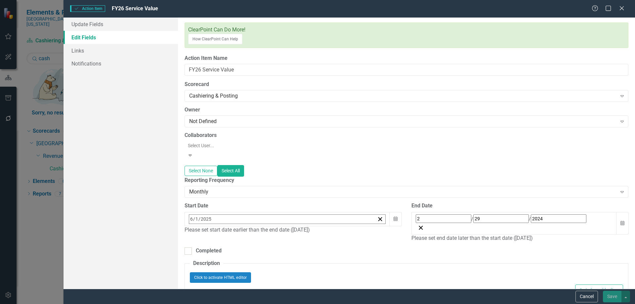
click at [190, 215] on input "6" at bounding box center [191, 219] width 3 height 9
type input "9"
click at [417, 214] on input "2" at bounding box center [444, 218] width 56 height 9
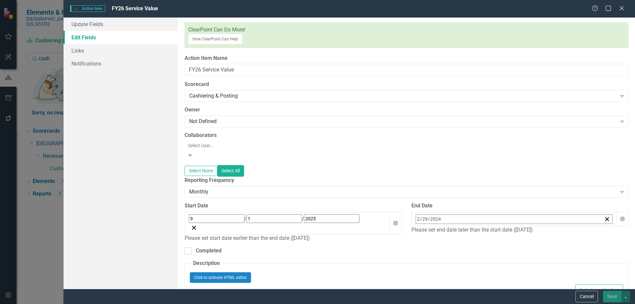
click at [417, 215] on input "2" at bounding box center [418, 219] width 3 height 9
type input "06"
type input "30"
type input "2026"
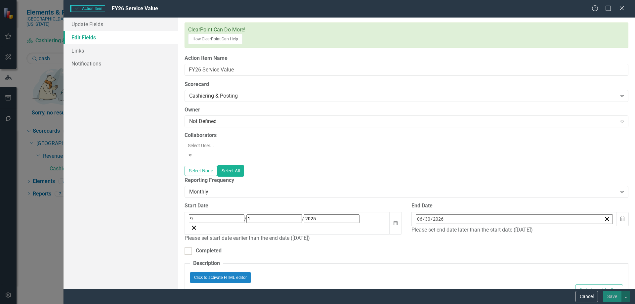
click at [398, 220] on div "Start Date 9 / 1 / 2025 Calendar Please set start date earlier than the end dat…" at bounding box center [293, 224] width 227 height 45
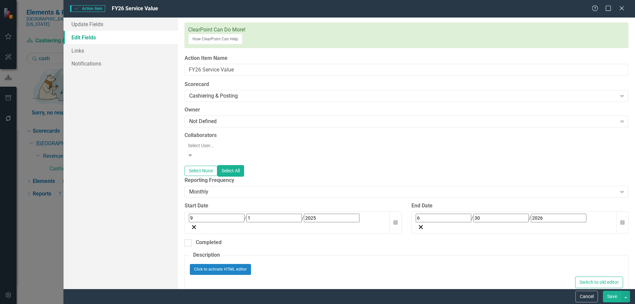
click at [613, 296] on button "Save" at bounding box center [612, 297] width 19 height 12
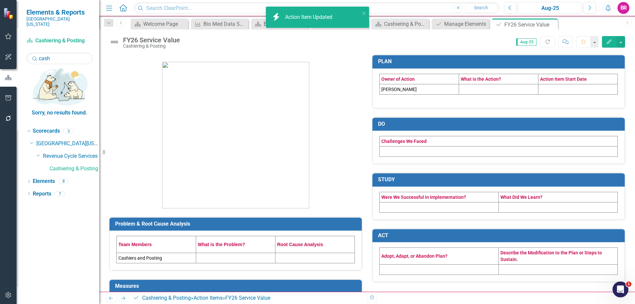
click at [481, 87] on td at bounding box center [498, 89] width 79 height 10
click at [481, 86] on td at bounding box center [498, 89] width 79 height 10
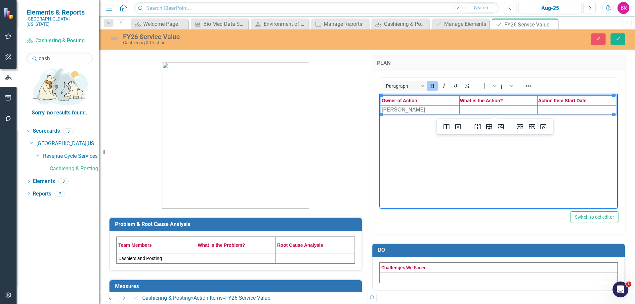
click at [474, 111] on td "Rich Text Area. Press ALT-0 for help." at bounding box center [498, 109] width 78 height 9
click at [468, 111] on td "Rich Text Area. Press ALT-0 for help." at bounding box center [498, 109] width 78 height 9
paste body "Rich Text Area. Press ALT-0 for help."
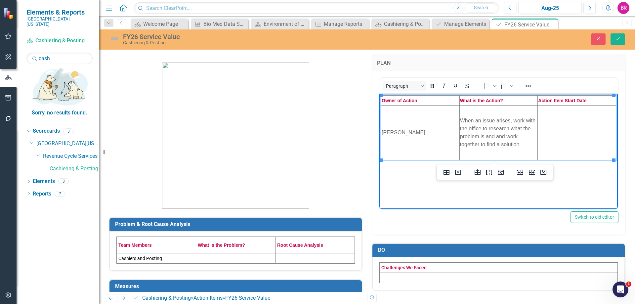
click at [569, 129] on td "Rich Text Area. Press ALT-0 for help." at bounding box center [577, 132] width 78 height 55
click at [227, 257] on td at bounding box center [235, 258] width 79 height 10
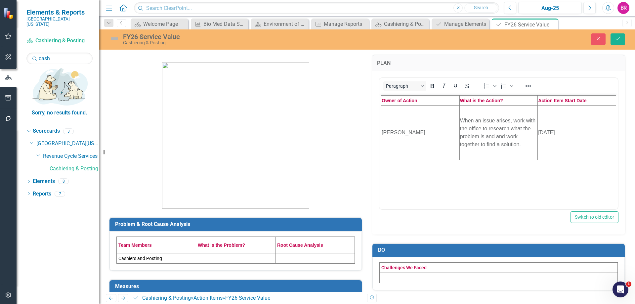
click at [227, 257] on td at bounding box center [235, 258] width 79 height 10
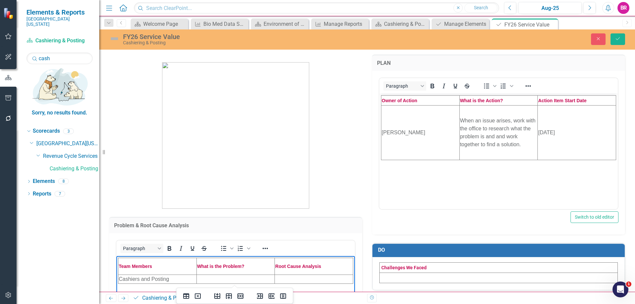
click at [220, 279] on td "Rich Text Area. Press ALT-0 for help." at bounding box center [235, 278] width 78 height 9
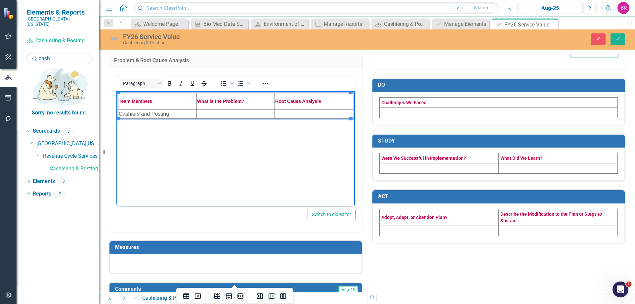
scroll to position [165, 0]
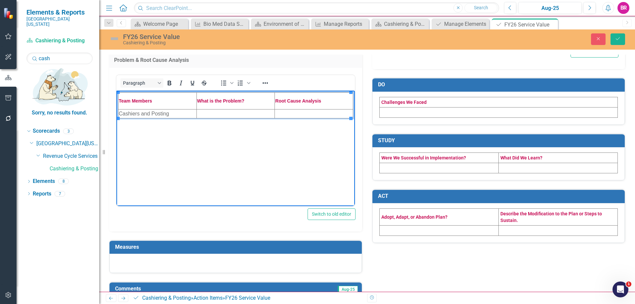
click at [220, 112] on td "Rich Text Area. Press ALT-0 for help." at bounding box center [235, 113] width 78 height 9
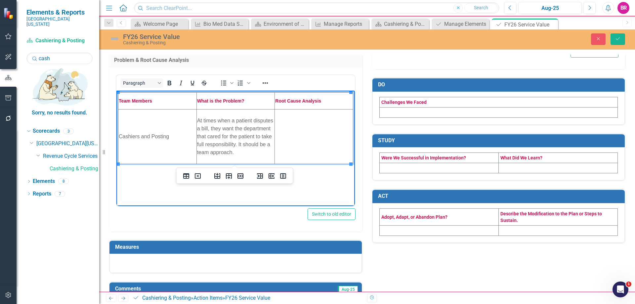
click at [305, 136] on td "Rich Text Area. Press ALT-0 for help." at bounding box center [314, 136] width 78 height 55
click at [305, 143] on td "Rich Text Area. Press ALT-0 for help." at bounding box center [314, 136] width 78 height 55
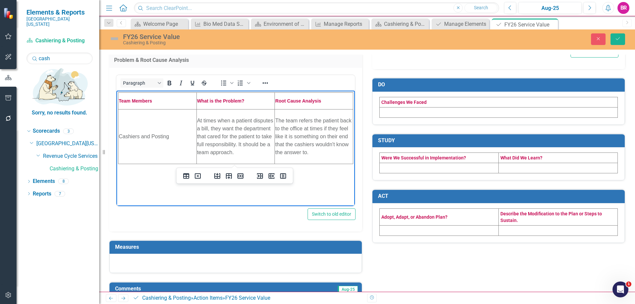
click at [252, 244] on h3 "Measures" at bounding box center [236, 247] width 243 height 6
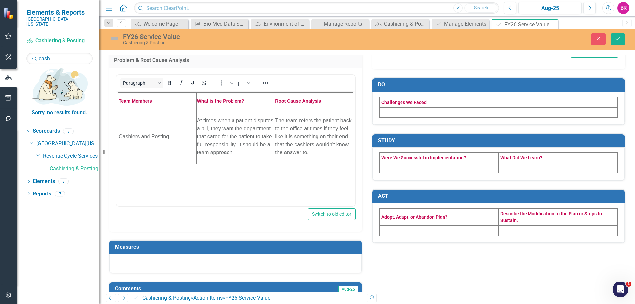
click at [252, 244] on h3 "Measures" at bounding box center [236, 247] width 243 height 6
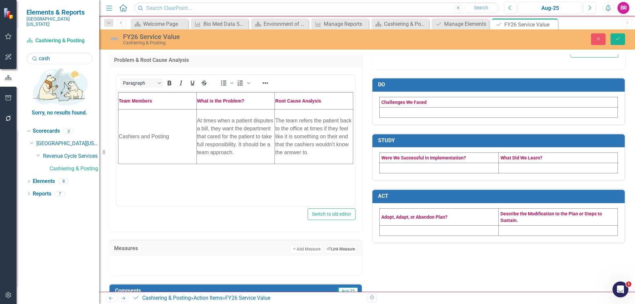
click at [346, 250] on button "Link Tag Link Measure" at bounding box center [340, 249] width 33 height 9
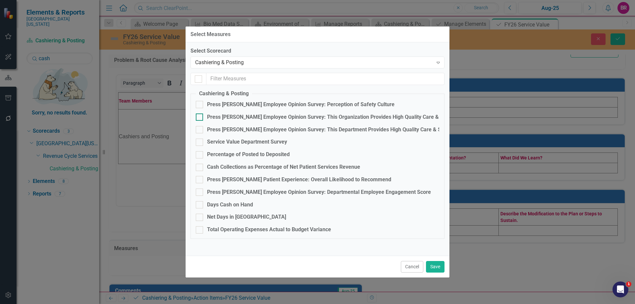
checkbox input "false"
click at [248, 142] on div "Service Value Department Survey" at bounding box center [247, 142] width 80 height 8
click at [200, 142] on input "Service Value Department Survey" at bounding box center [198, 141] width 4 height 4
checkbox input "true"
click at [433, 265] on button "Save" at bounding box center [435, 267] width 19 height 12
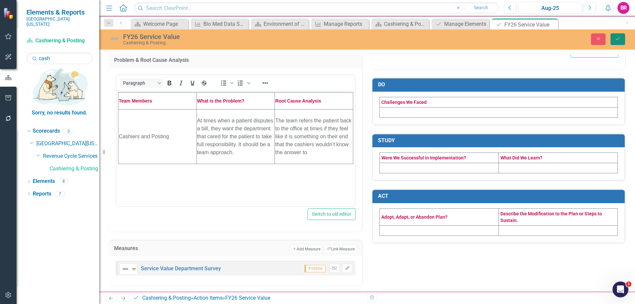
click at [617, 39] on icon "Save" at bounding box center [618, 38] width 6 height 5
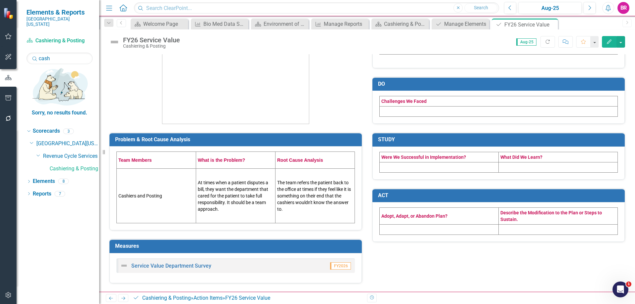
scroll to position [99, 0]
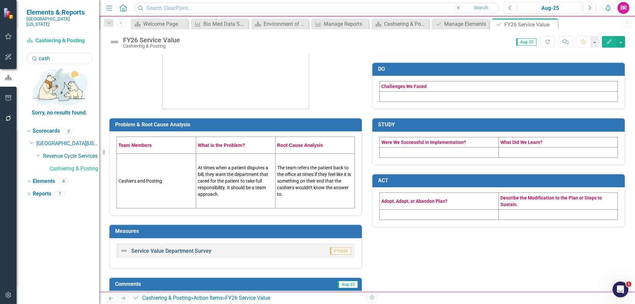
click at [176, 251] on link "Service Value Department Survey" at bounding box center [171, 251] width 80 height 6
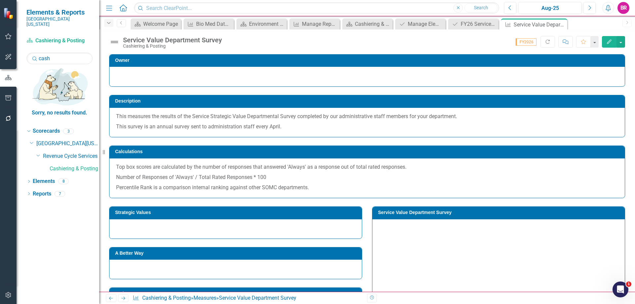
click at [110, 23] on icon "Dropdown" at bounding box center [109, 23] width 6 height 5
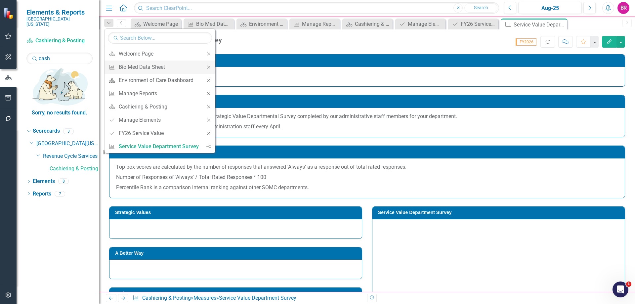
click at [207, 67] on icon "Close" at bounding box center [209, 67] width 6 height 5
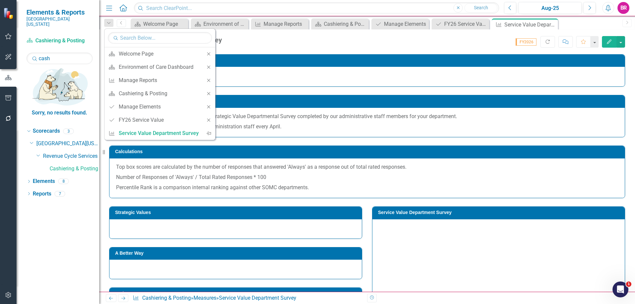
click at [207, 67] on icon "Close" at bounding box center [209, 67] width 6 height 5
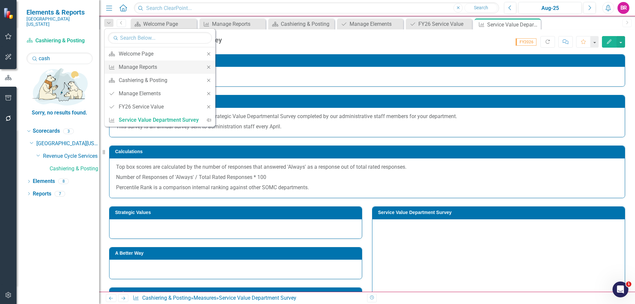
click at [206, 67] on icon "Close" at bounding box center [209, 67] width 6 height 5
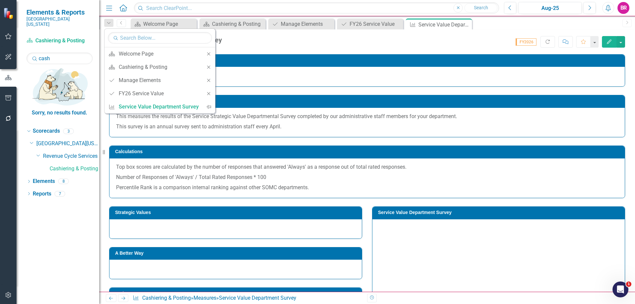
click at [385, 41] on div "Score: 0.00 FY2026 Completed Refresh Comment Favorite Edit" at bounding box center [425, 41] width 400 height 11
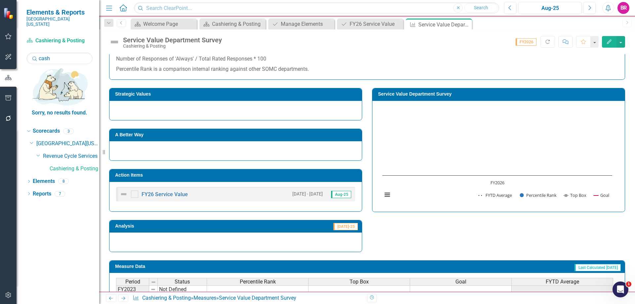
scroll to position [132, 0]
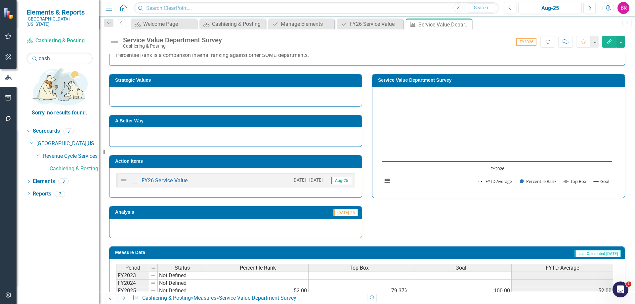
click at [236, 76] on td "Strategic Values" at bounding box center [236, 81] width 243 height 10
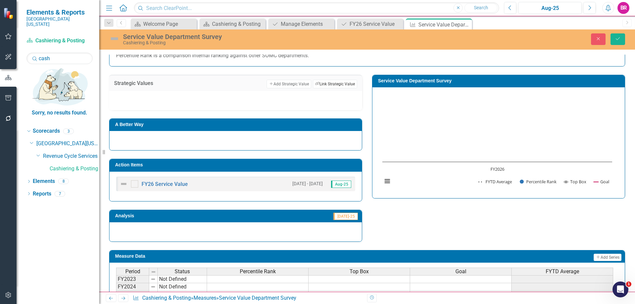
click at [327, 83] on button "Link Tag Link Strategic Value" at bounding box center [335, 84] width 44 height 9
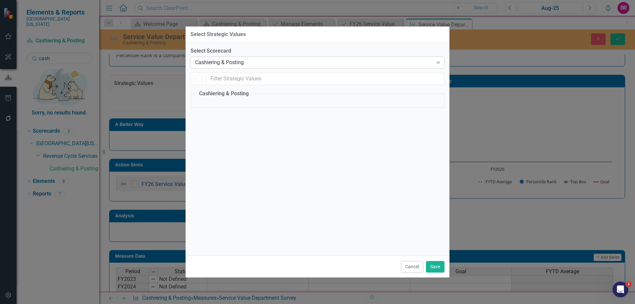
click at [213, 59] on div "Cashiering & Posting" at bounding box center [314, 63] width 238 height 8
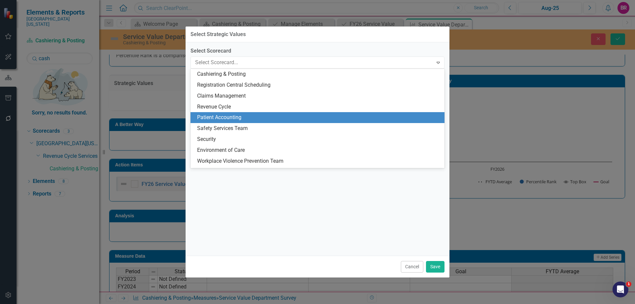
scroll to position [1629, 0]
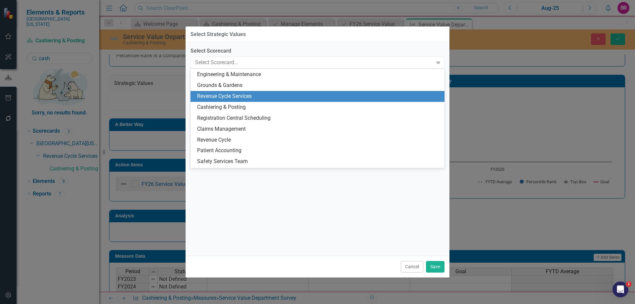
click at [238, 96] on div "Revenue Cycle Services" at bounding box center [318, 97] width 243 height 8
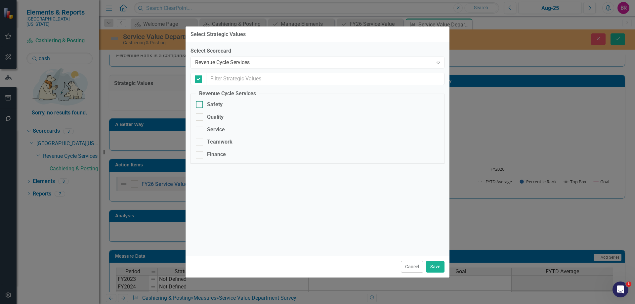
checkbox input "false"
click at [216, 126] on div "Service" at bounding box center [216, 130] width 18 height 8
click at [200, 126] on input "Service" at bounding box center [198, 128] width 4 height 4
checkbox input "true"
click at [436, 269] on button "Save" at bounding box center [435, 267] width 19 height 12
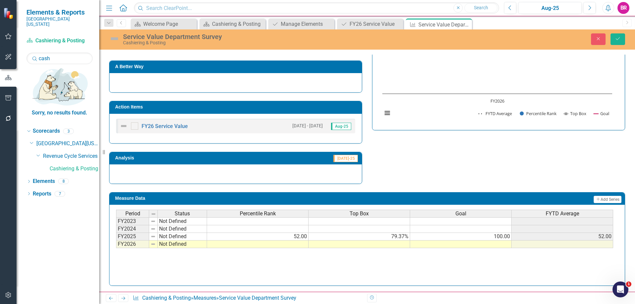
scroll to position [201, 0]
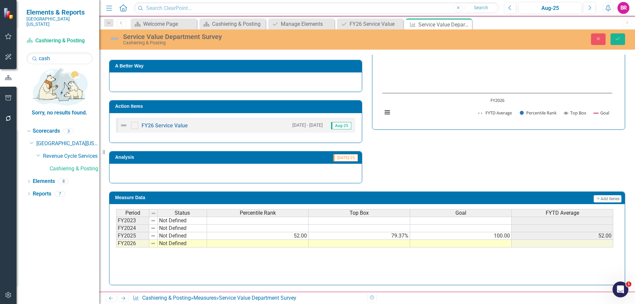
click at [468, 242] on td at bounding box center [461, 244] width 102 height 8
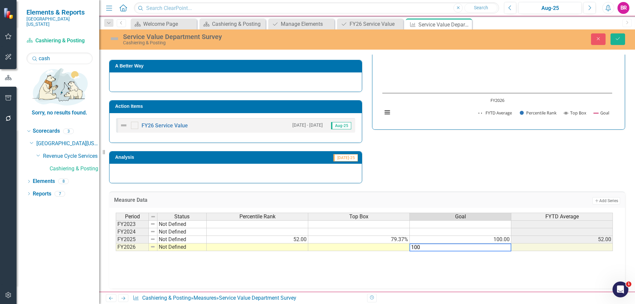
type textarea "100"
drag, startPoint x: 511, startPoint y: 157, endPoint x: 516, endPoint y: 152, distance: 6.3
click at [513, 155] on div "Strategic Values Add Add Strategic Value Link Tag Link Strategic Value Not Defi…" at bounding box center [367, 91] width 526 height 186
click at [619, 38] on icon "Save" at bounding box center [618, 38] width 6 height 5
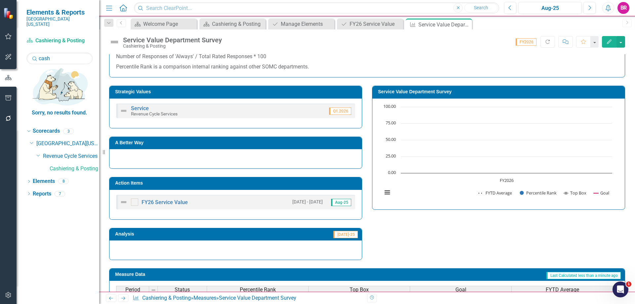
scroll to position [132, 0]
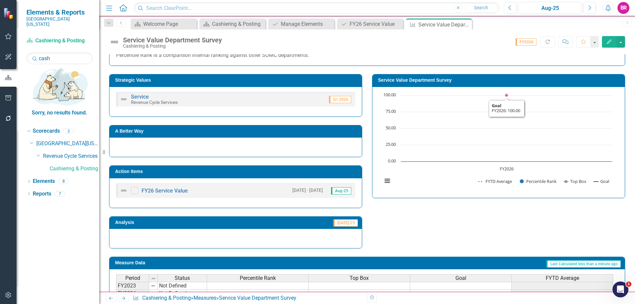
click at [449, 84] on td "Service Value Department Survey" at bounding box center [499, 81] width 243 height 10
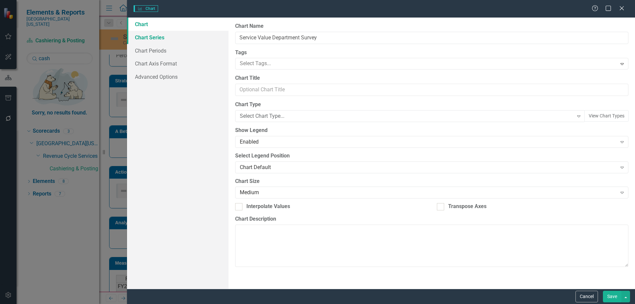
click at [162, 37] on link "Chart Series" at bounding box center [178, 37] width 102 height 13
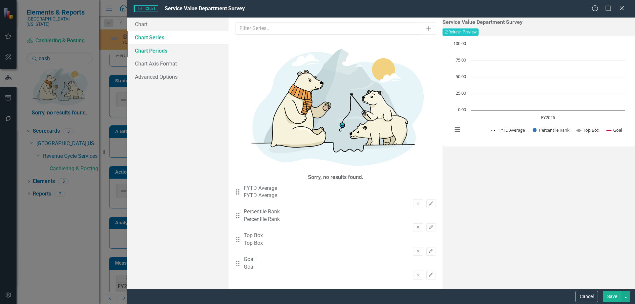
click at [147, 46] on link "Chart Periods" at bounding box center [178, 50] width 102 height 13
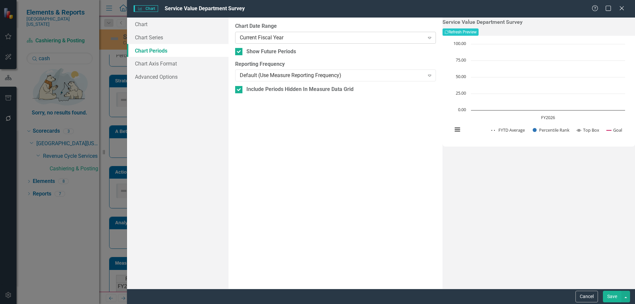
click at [305, 35] on div "Current Fiscal Year" at bounding box center [332, 38] width 184 height 8
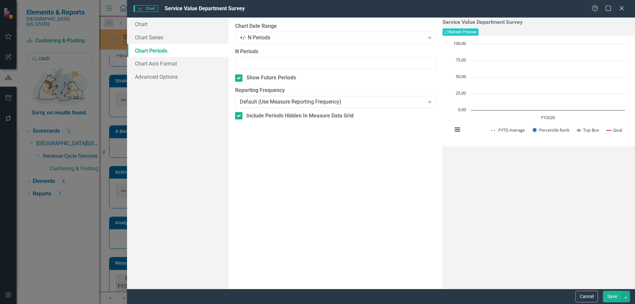
drag, startPoint x: 617, startPoint y: 298, endPoint x: 516, endPoint y: 231, distance: 121.0
click at [617, 297] on button "Save" at bounding box center [612, 297] width 19 height 12
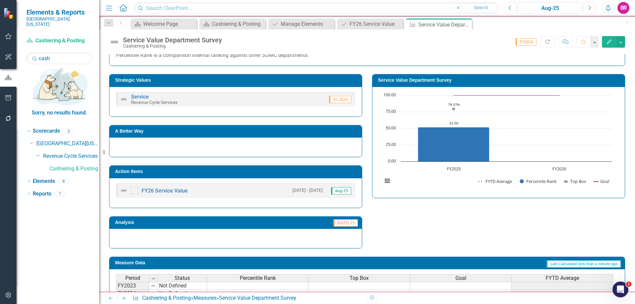
drag, startPoint x: 466, startPoint y: 23, endPoint x: 422, endPoint y: 33, distance: 45.2
click at [0, 0] on icon "Close" at bounding box center [0, 0] width 0 height 0
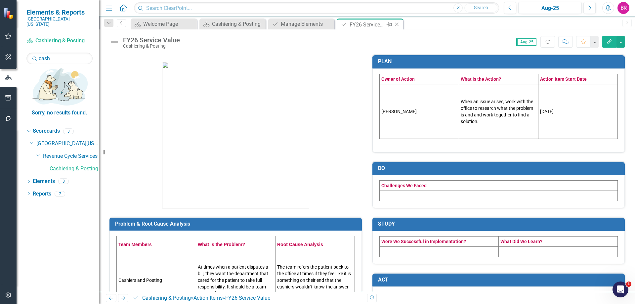
click at [395, 24] on icon "Close" at bounding box center [397, 24] width 7 height 5
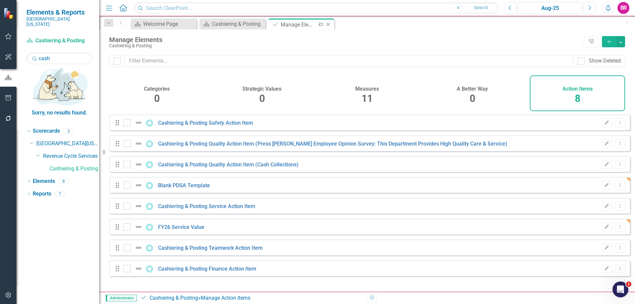
checkbox input "false"
click at [325, 26] on icon "Close" at bounding box center [328, 24] width 7 height 5
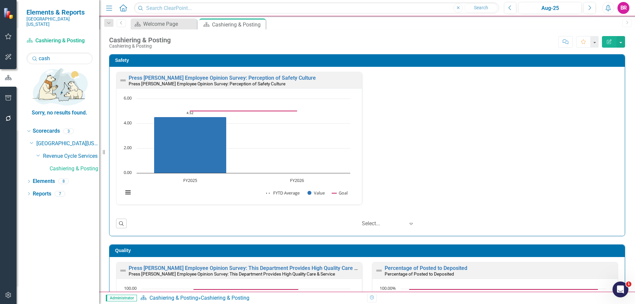
drag, startPoint x: 12, startPoint y: 98, endPoint x: 158, endPoint y: 64, distance: 149.8
click at [12, 98] on button "button" at bounding box center [8, 98] width 15 height 14
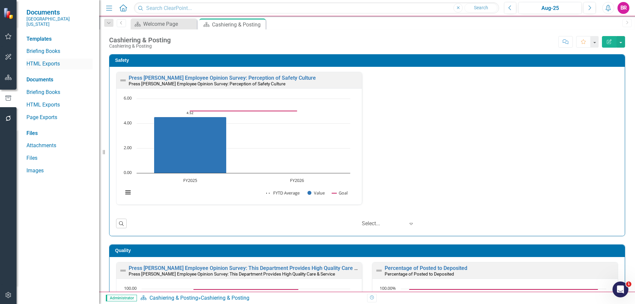
click at [45, 60] on link "HTML Exports" at bounding box center [59, 64] width 66 height 8
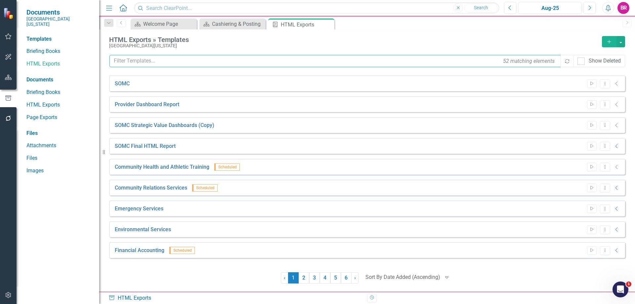
click at [175, 63] on input "text" at bounding box center [335, 61] width 452 height 12
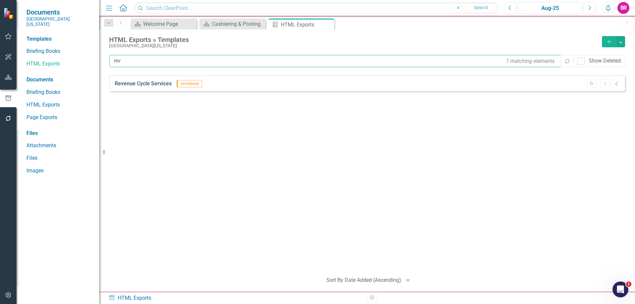
type input "rev"
click at [155, 83] on link "Revenue Cycle Services" at bounding box center [143, 84] width 57 height 8
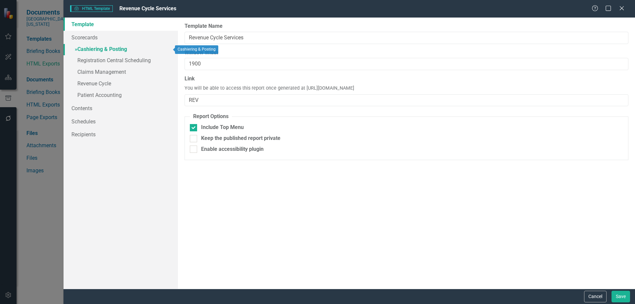
drag, startPoint x: 111, startPoint y: 47, endPoint x: 121, endPoint y: 47, distance: 9.6
click at [111, 47] on link "» Cashiering & Posting" at bounding box center [121, 50] width 114 height 12
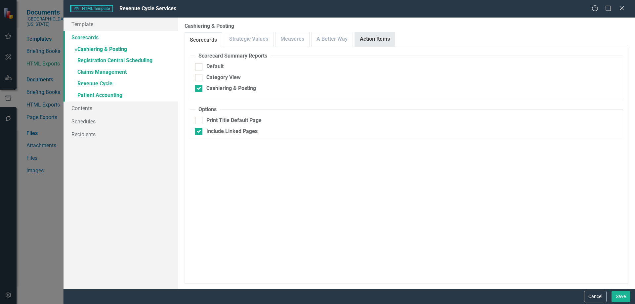
click at [384, 38] on link "Action Items" at bounding box center [375, 39] width 40 height 14
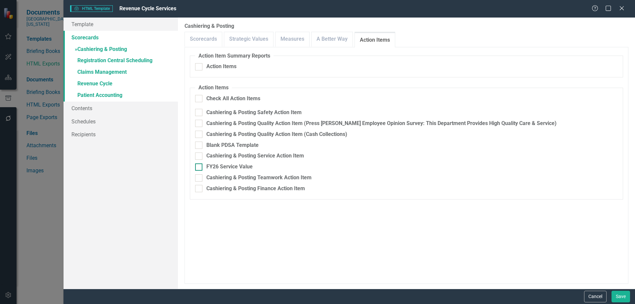
click at [230, 165] on div "FY26 Service Value" at bounding box center [229, 167] width 46 height 8
click at [199, 165] on input "FY26 Service Value" at bounding box center [197, 165] width 4 height 4
checkbox input "true"
click at [278, 33] on link "Measures" at bounding box center [293, 39] width 34 height 14
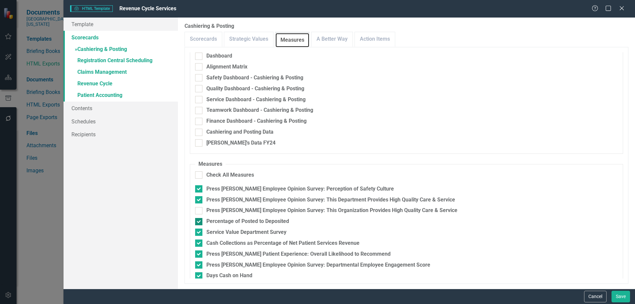
scroll to position [51, 0]
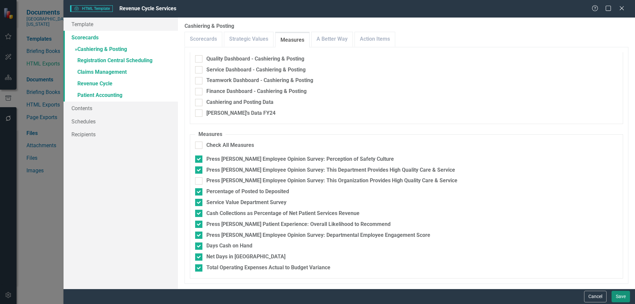
click at [616, 297] on button "Save" at bounding box center [621, 297] width 19 height 12
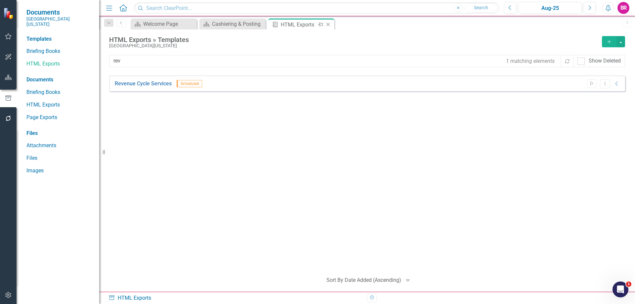
click at [329, 23] on icon "Close" at bounding box center [328, 24] width 7 height 5
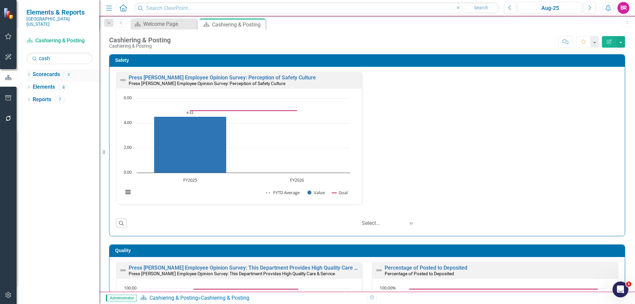
click at [27, 73] on icon "Dropdown" at bounding box center [28, 75] width 5 height 4
click at [66, 55] on input "cash" at bounding box center [59, 59] width 66 height 12
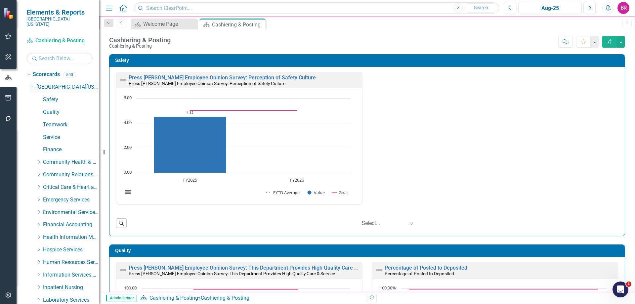
click at [32, 83] on icon "Dropdown" at bounding box center [32, 85] width 4 height 5
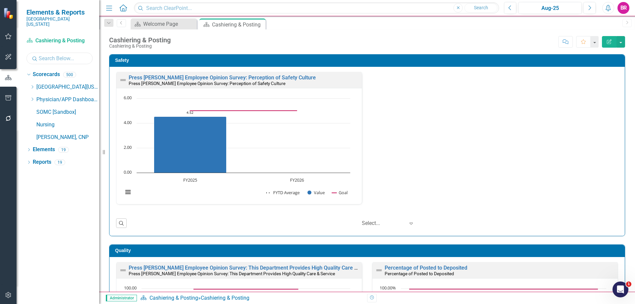
click at [49, 53] on input "text" at bounding box center [59, 59] width 66 height 12
type input "vo"
drag, startPoint x: 57, startPoint y: 105, endPoint x: 100, endPoint y: 77, distance: 50.7
click at [57, 108] on link "Volunteers" at bounding box center [75, 112] width 50 height 8
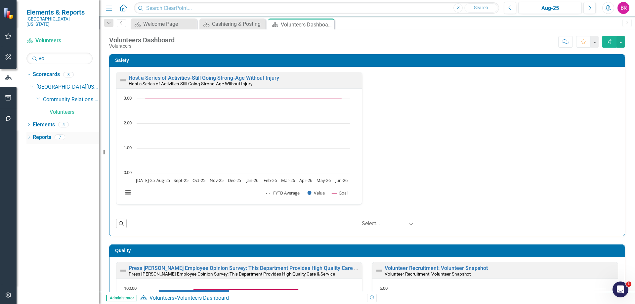
click at [38, 134] on link "Reports" at bounding box center [42, 138] width 19 height 8
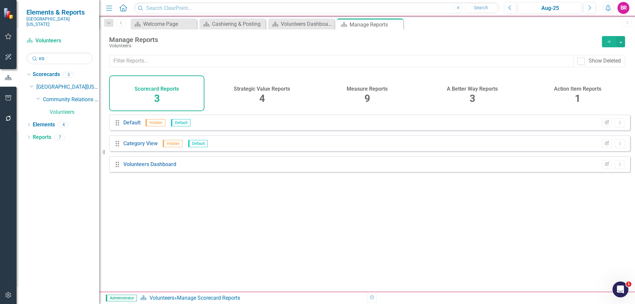
click at [368, 89] on h4 "Measure Reports" at bounding box center [367, 89] width 41 height 6
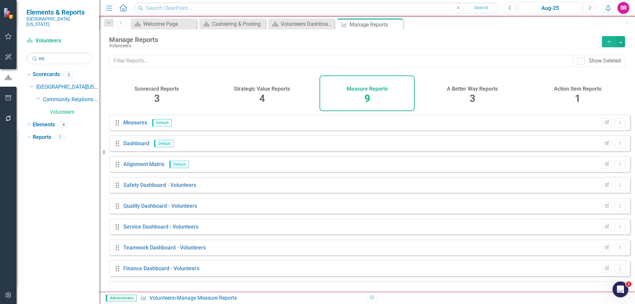
scroll to position [15, 0]
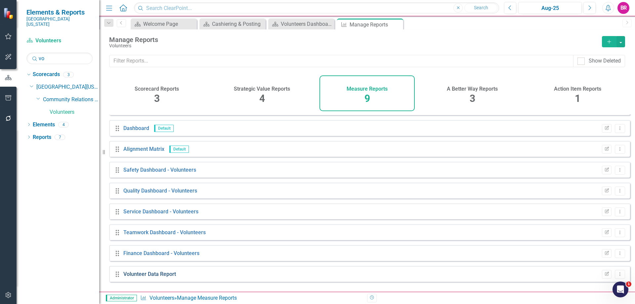
click at [163, 277] on link "Volunteer Data Report" at bounding box center [149, 274] width 53 height 6
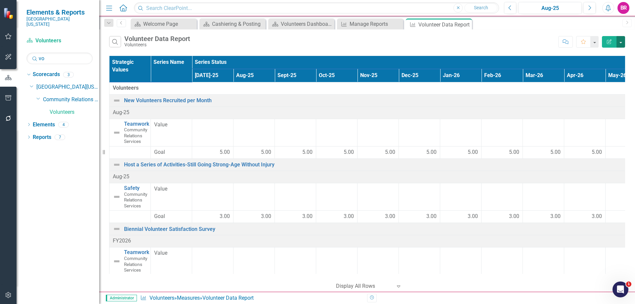
click at [621, 41] on button "button" at bounding box center [620, 42] width 9 height 12
click at [600, 80] on link "Excel Export to Excel" at bounding box center [599, 79] width 52 height 12
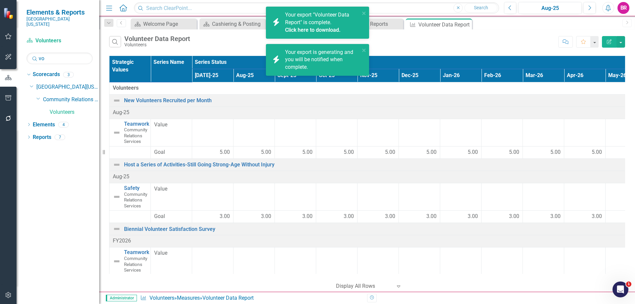
click at [317, 31] on link "Click here to download." at bounding box center [313, 30] width 56 height 6
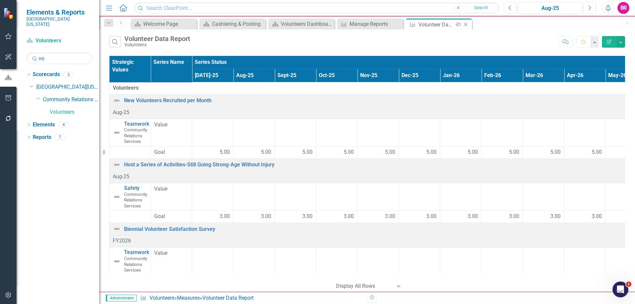
click at [465, 23] on icon "Close" at bounding box center [465, 24] width 7 height 5
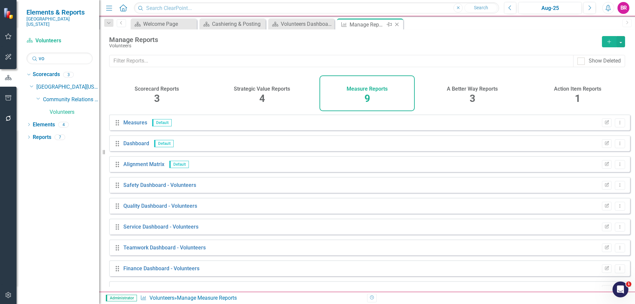
click at [396, 24] on icon "Close" at bounding box center [397, 24] width 7 height 5
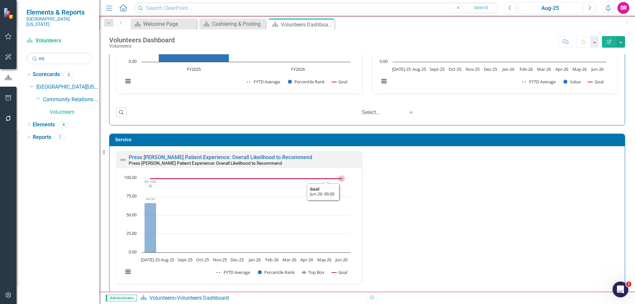
scroll to position [298, 0]
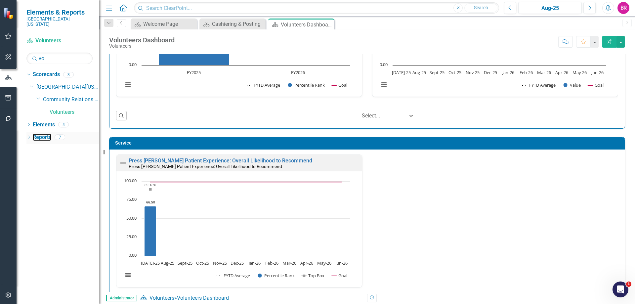
drag, startPoint x: 44, startPoint y: 130, endPoint x: 62, endPoint y: 132, distance: 18.2
click at [44, 134] on link "Reports" at bounding box center [42, 138] width 19 height 8
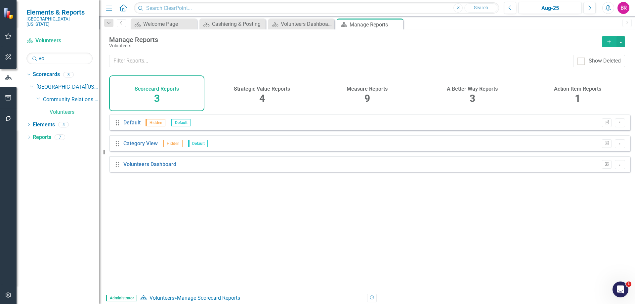
click at [368, 88] on h4 "Measure Reports" at bounding box center [367, 89] width 41 height 6
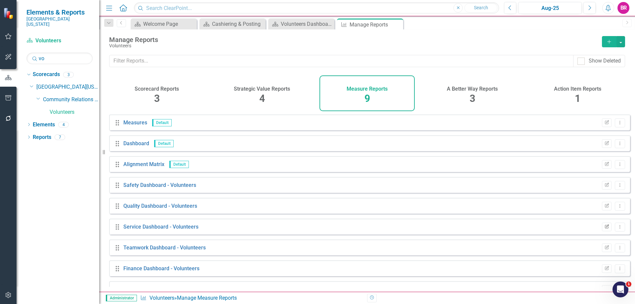
click at [602, 231] on button "Edit Report" at bounding box center [607, 227] width 10 height 9
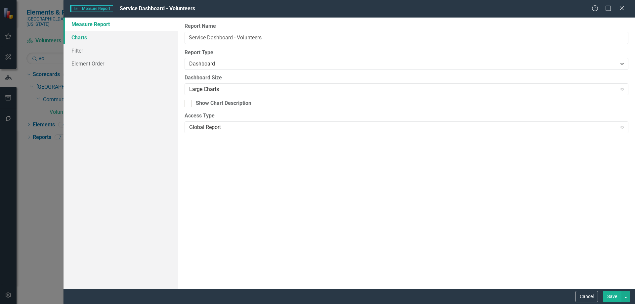
click at [86, 39] on link "Charts" at bounding box center [121, 37] width 114 height 13
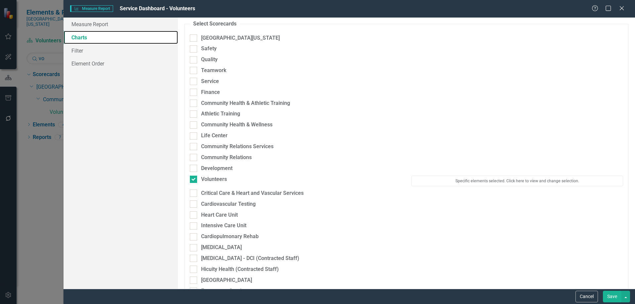
scroll to position [33, 0]
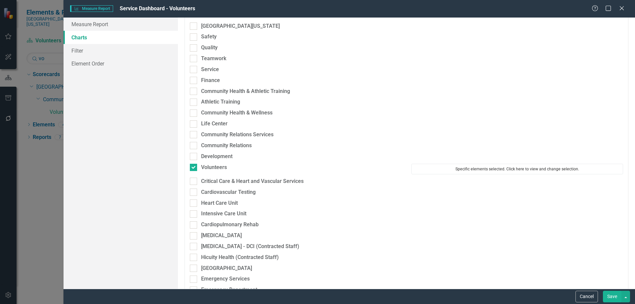
click at [461, 167] on button "Specific elements selected. Click here to view and change selection." at bounding box center [517, 169] width 212 height 11
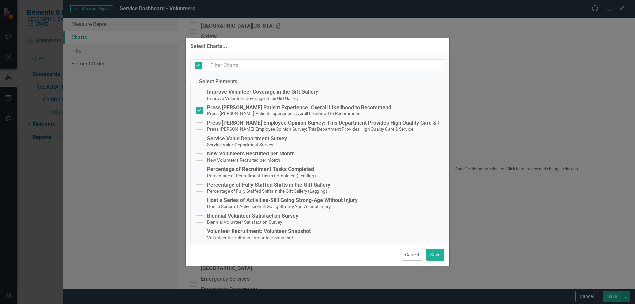
checkbox input "false"
click at [273, 139] on div "Service Value Department Survey" at bounding box center [247, 139] width 80 height 6
click at [200, 139] on input "Service Value Department Survey Service Value Department Survey" at bounding box center [198, 140] width 4 height 4
checkbox input "true"
click at [438, 253] on button "Save" at bounding box center [435, 255] width 19 height 12
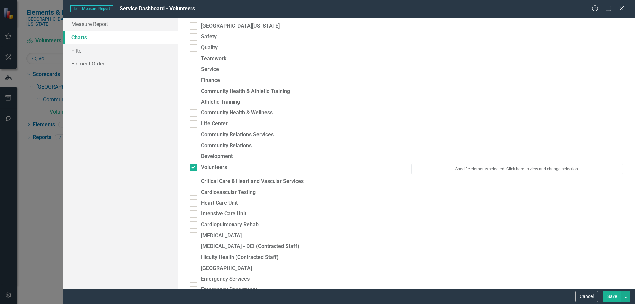
click at [611, 293] on button "Save" at bounding box center [612, 297] width 19 height 12
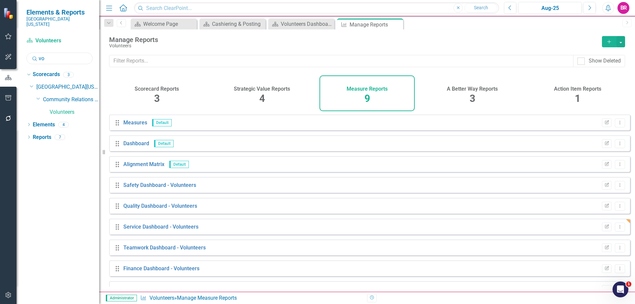
click at [64, 53] on input "vo" at bounding box center [59, 59] width 66 height 12
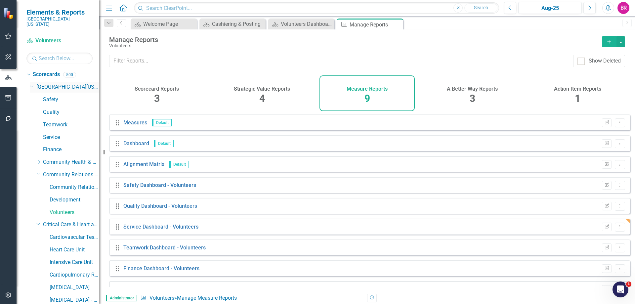
click at [32, 83] on icon "Dropdown" at bounding box center [32, 85] width 4 height 5
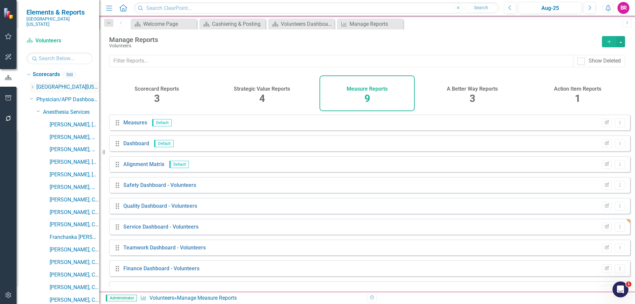
click at [32, 85] on icon "Dropdown" at bounding box center [32, 87] width 5 height 4
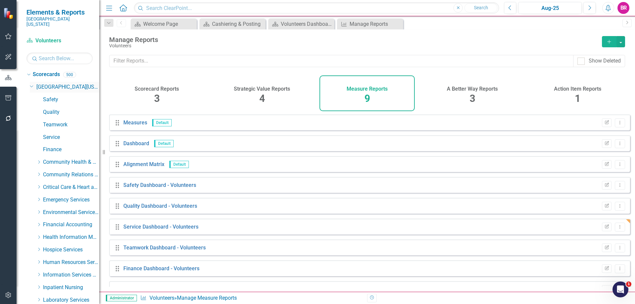
click at [32, 83] on icon "Dropdown" at bounding box center [32, 85] width 4 height 5
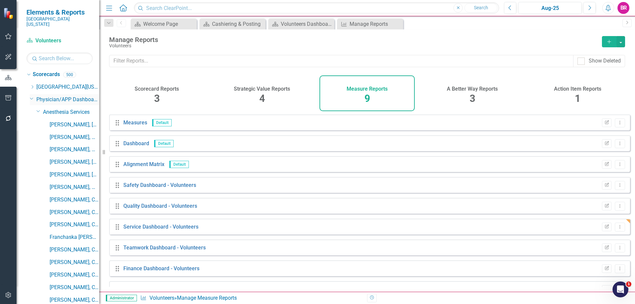
click at [31, 96] on icon "Dropdown" at bounding box center [32, 98] width 4 height 5
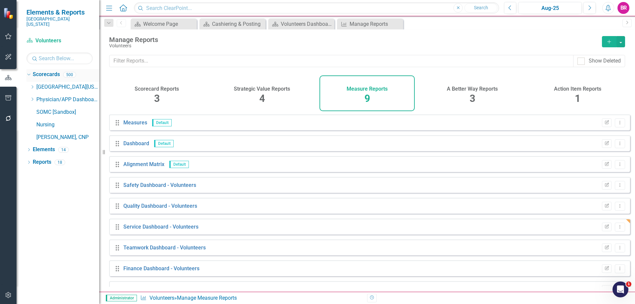
drag, startPoint x: 33, startPoint y: 79, endPoint x: 34, endPoint y: 73, distance: 6.0
click at [33, 85] on icon "Dropdown" at bounding box center [32, 87] width 5 height 4
